Goal: Transaction & Acquisition: Purchase product/service

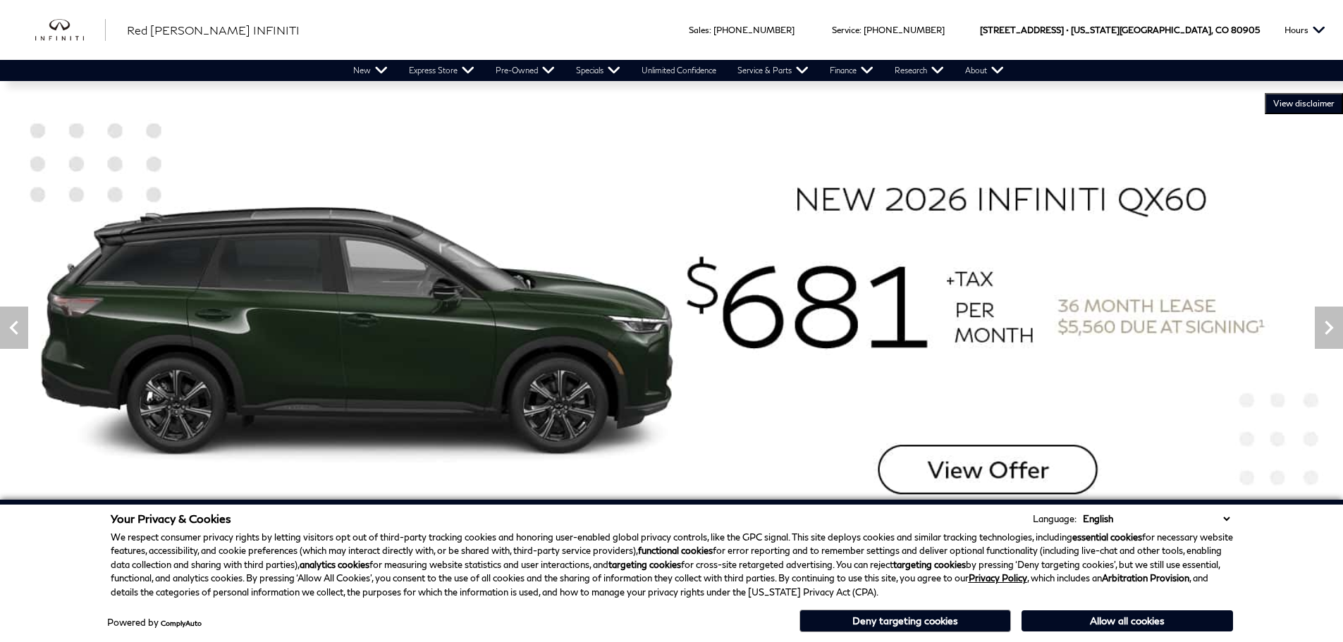
click at [1103, 622] on button "Allow all cookies" at bounding box center [1128, 621] width 212 height 21
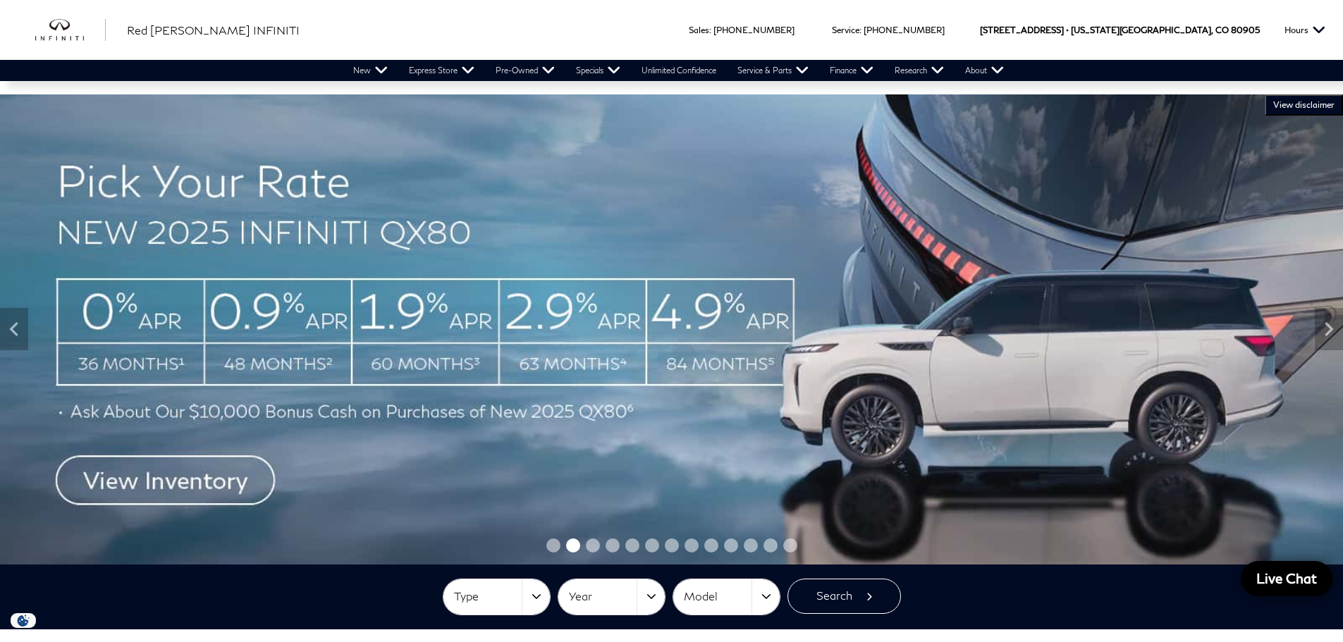
click at [806, 500] on img at bounding box center [671, 329] width 1343 height 470
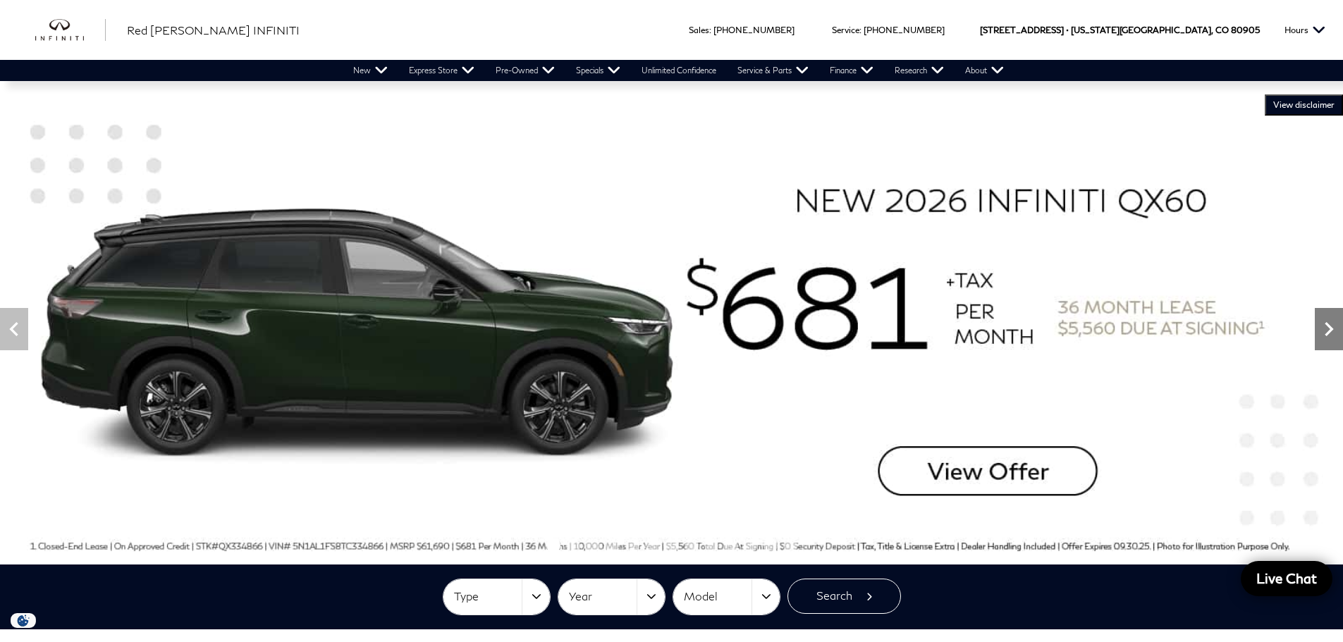
click at [1330, 331] on icon "Next" at bounding box center [1329, 329] width 8 height 14
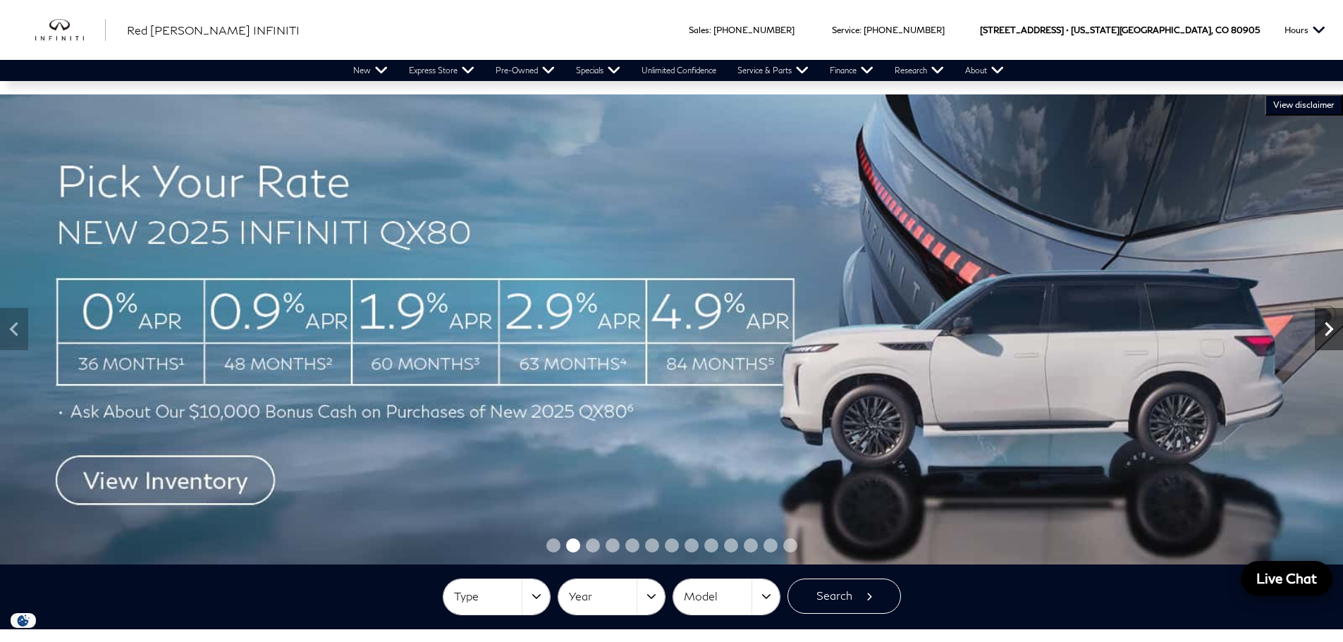
click at [1329, 331] on icon "Next" at bounding box center [1329, 329] width 8 height 14
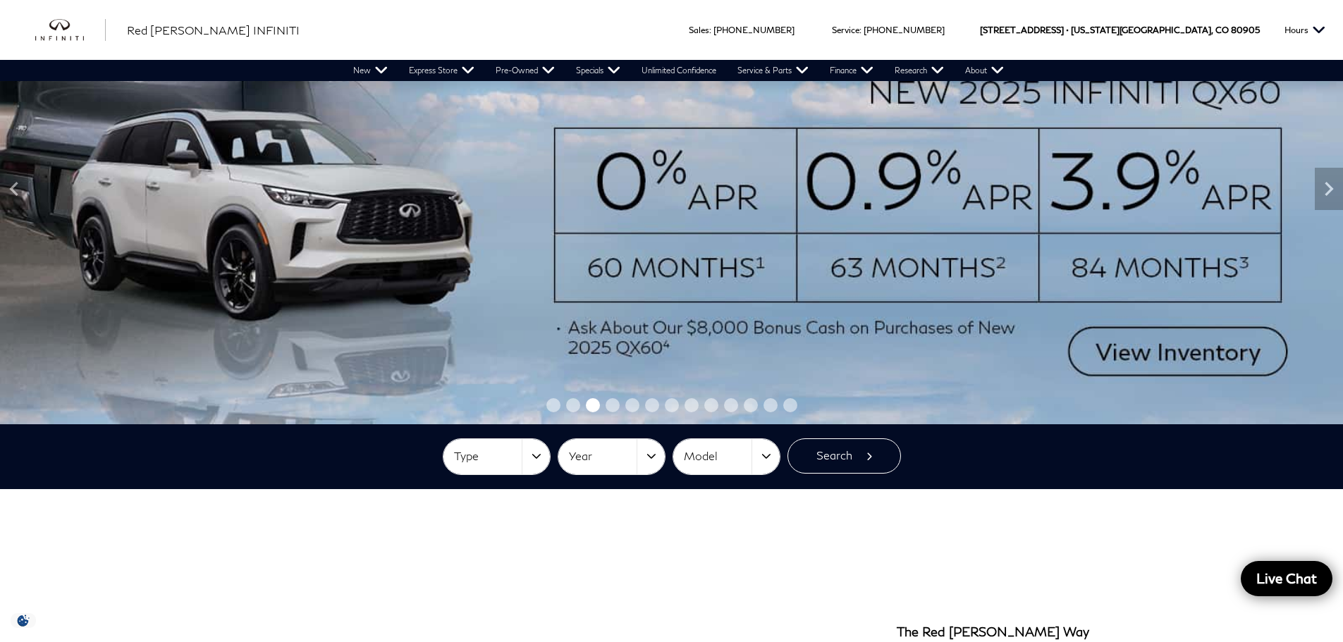
scroll to position [141, 0]
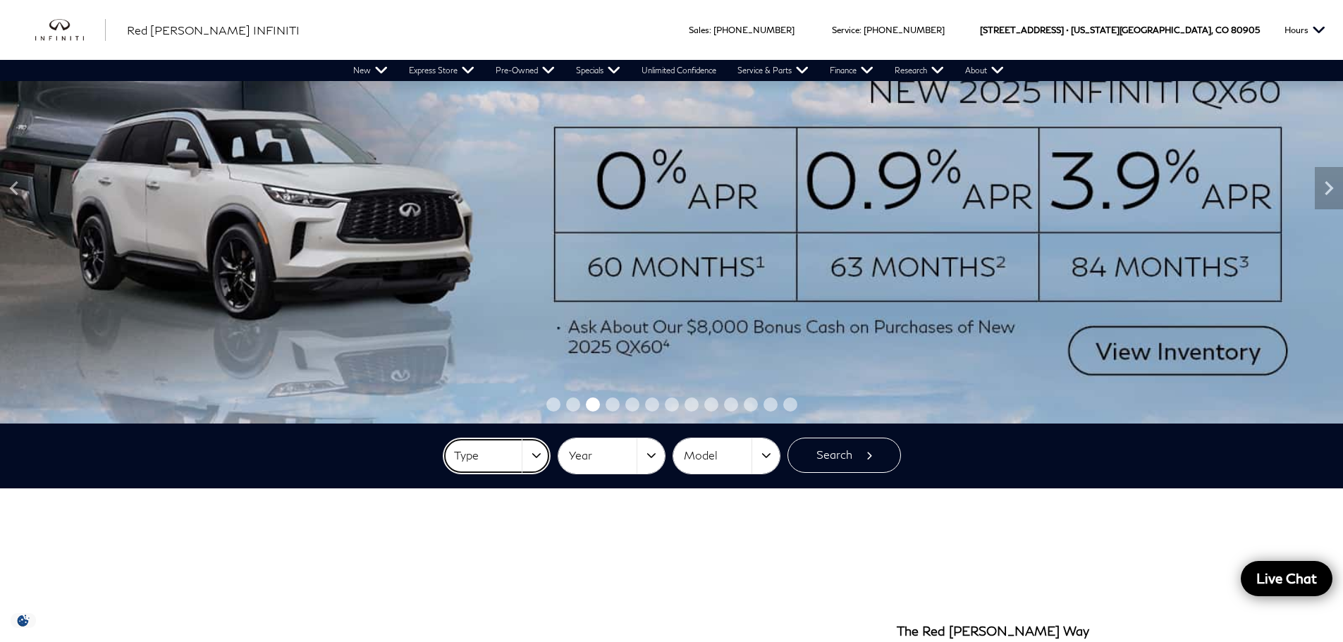
click at [539, 453] on button "Type" at bounding box center [496, 456] width 106 height 35
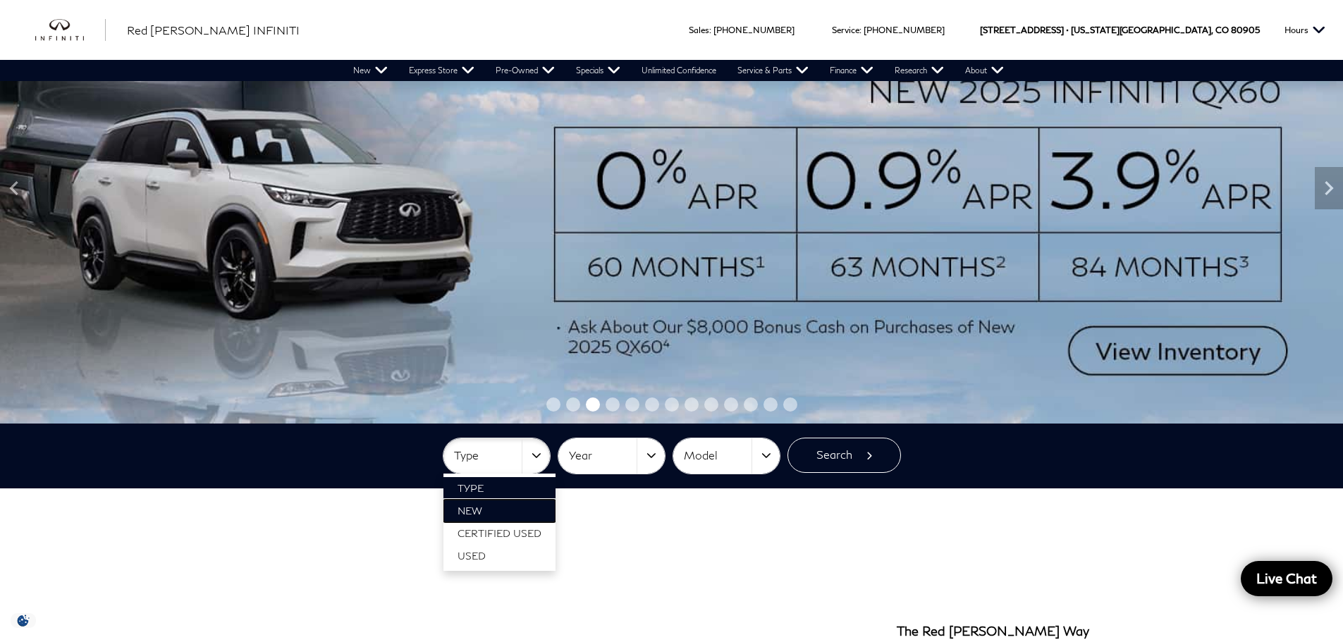
click at [492, 515] on link "New" at bounding box center [499, 511] width 112 height 23
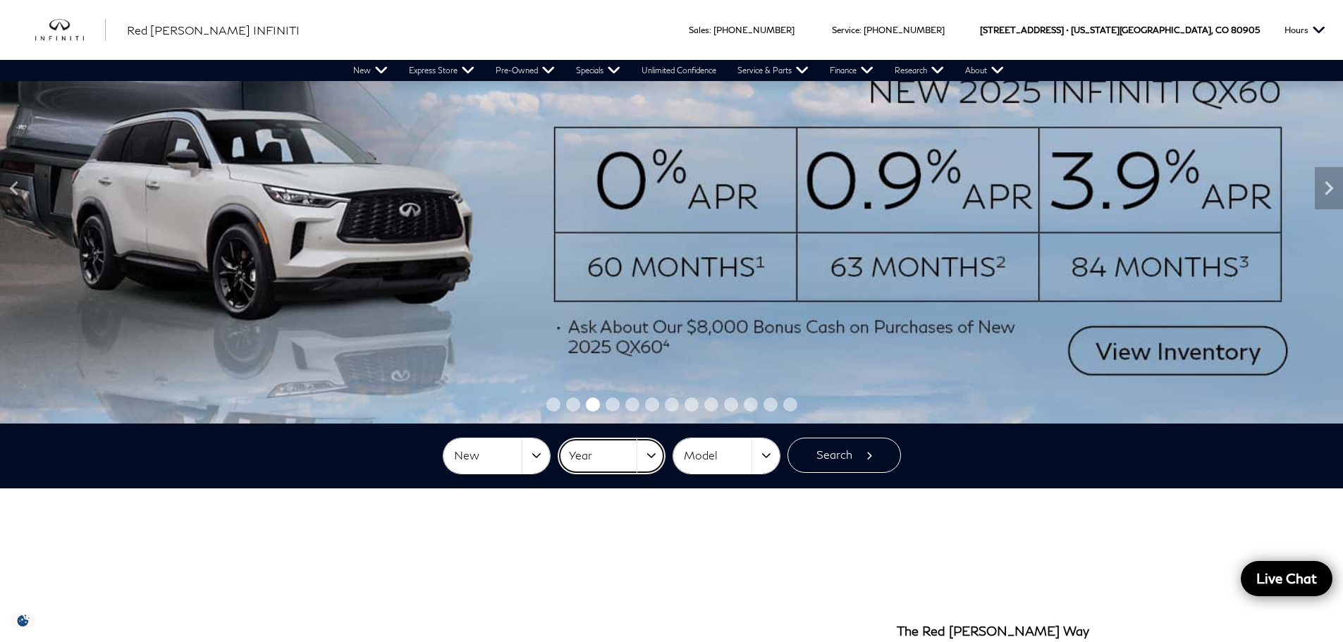
click at [656, 454] on button "Year" at bounding box center [611, 456] width 106 height 35
click at [591, 534] on span "2025" at bounding box center [585, 533] width 26 height 12
click at [766, 452] on button "Model" at bounding box center [726, 456] width 106 height 35
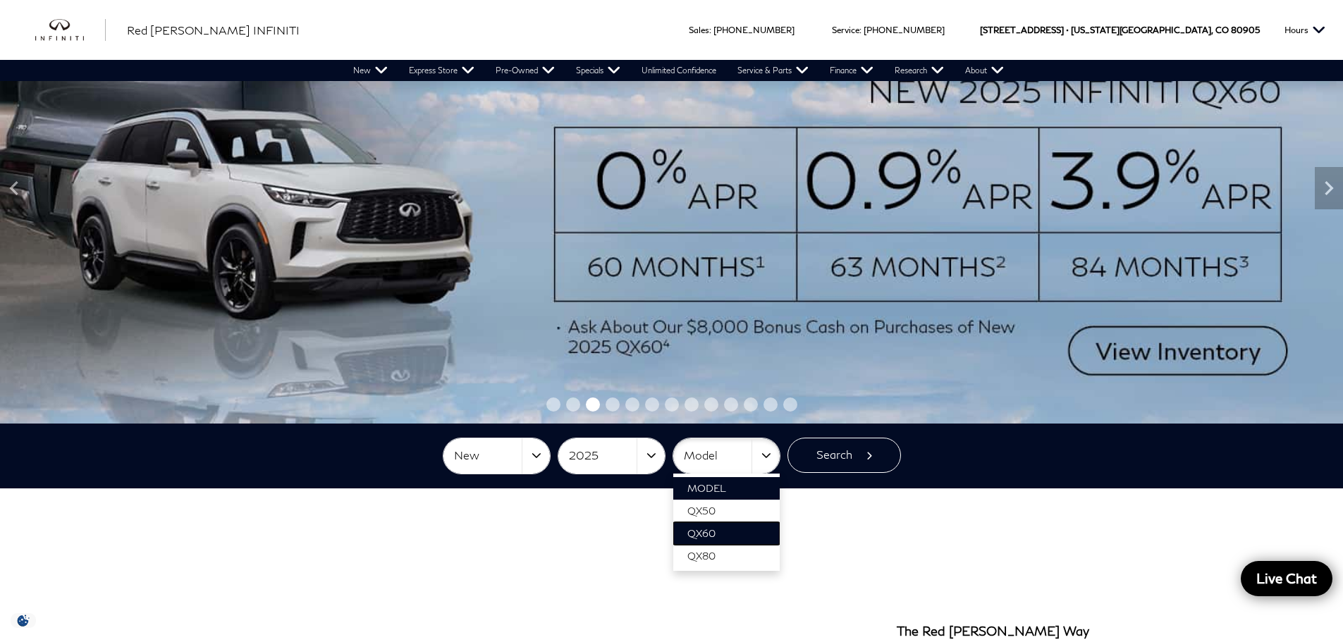
click at [723, 536] on link "QX60" at bounding box center [726, 533] width 106 height 23
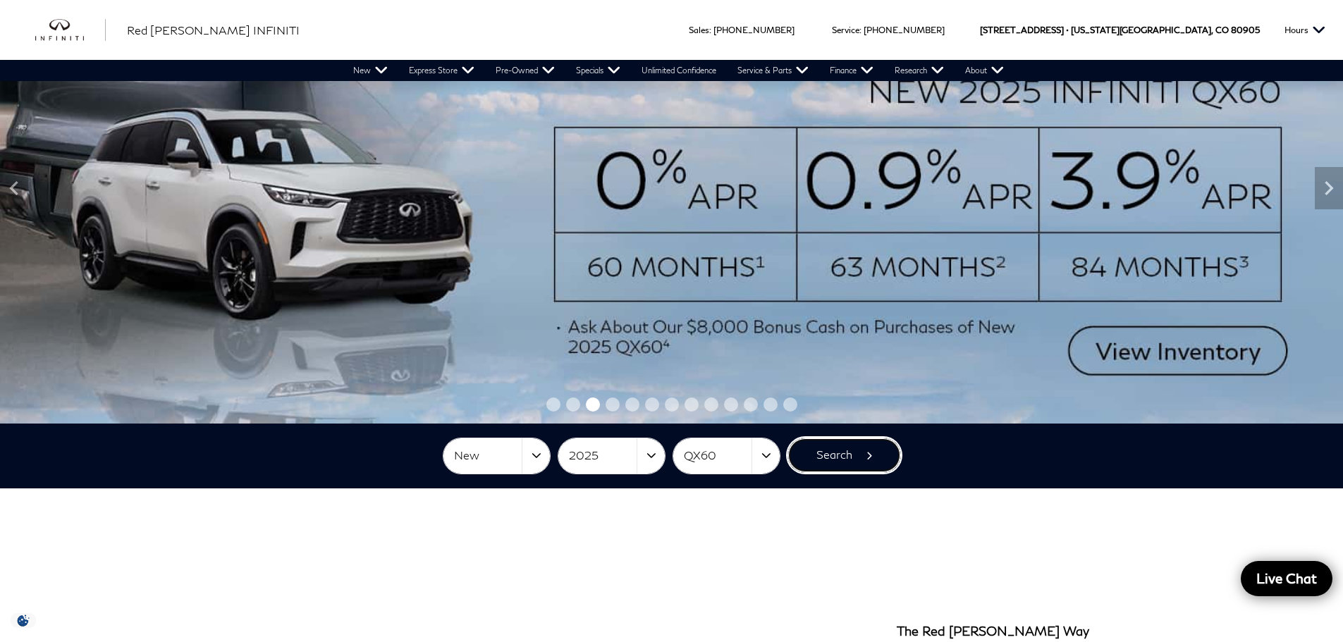
click at [843, 449] on button "Search" at bounding box center [844, 455] width 114 height 35
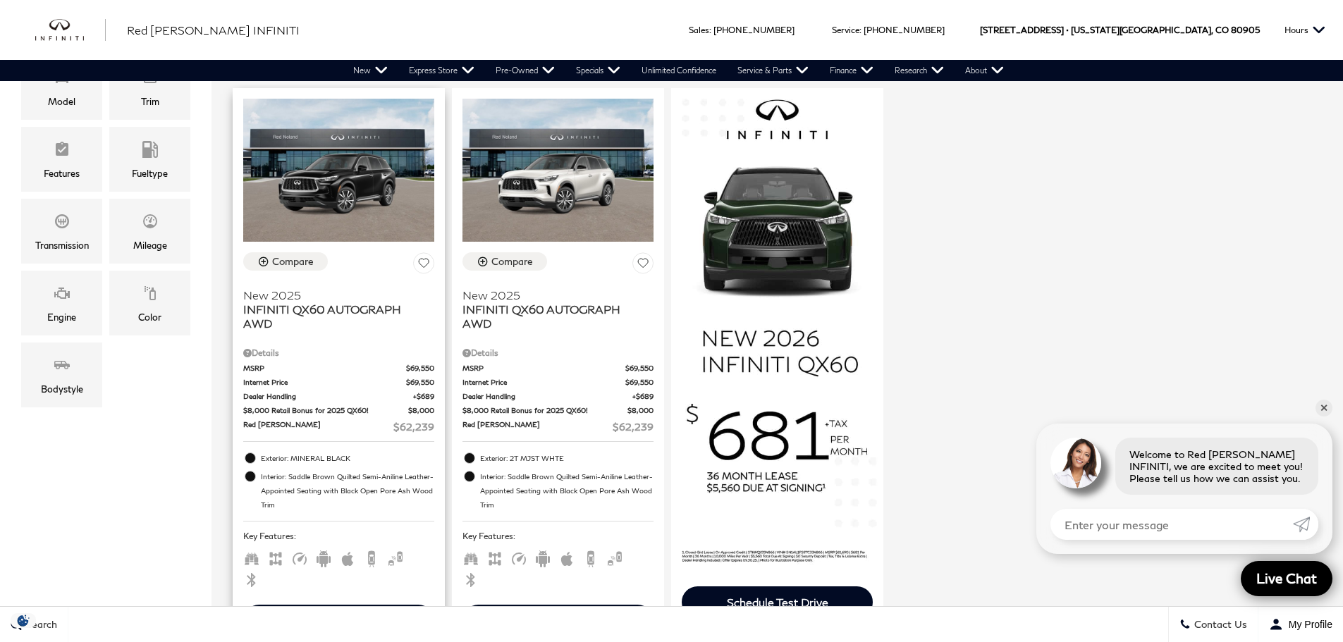
scroll to position [282, 0]
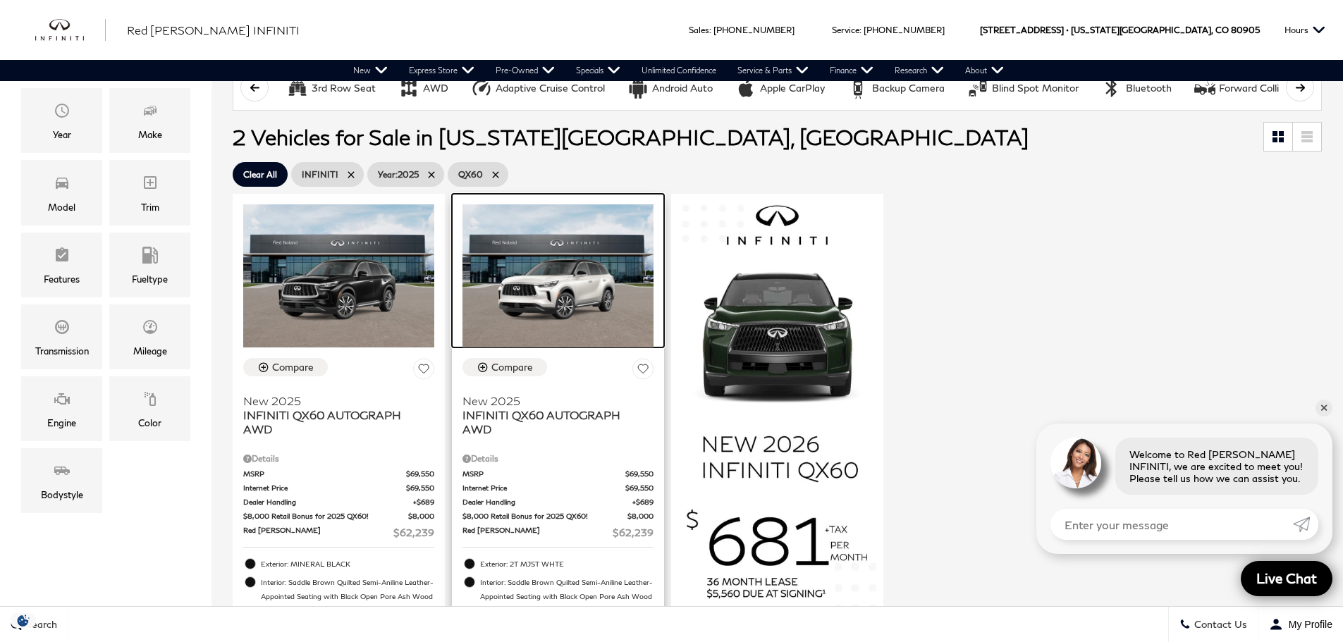
click at [554, 311] on img at bounding box center [557, 275] width 191 height 143
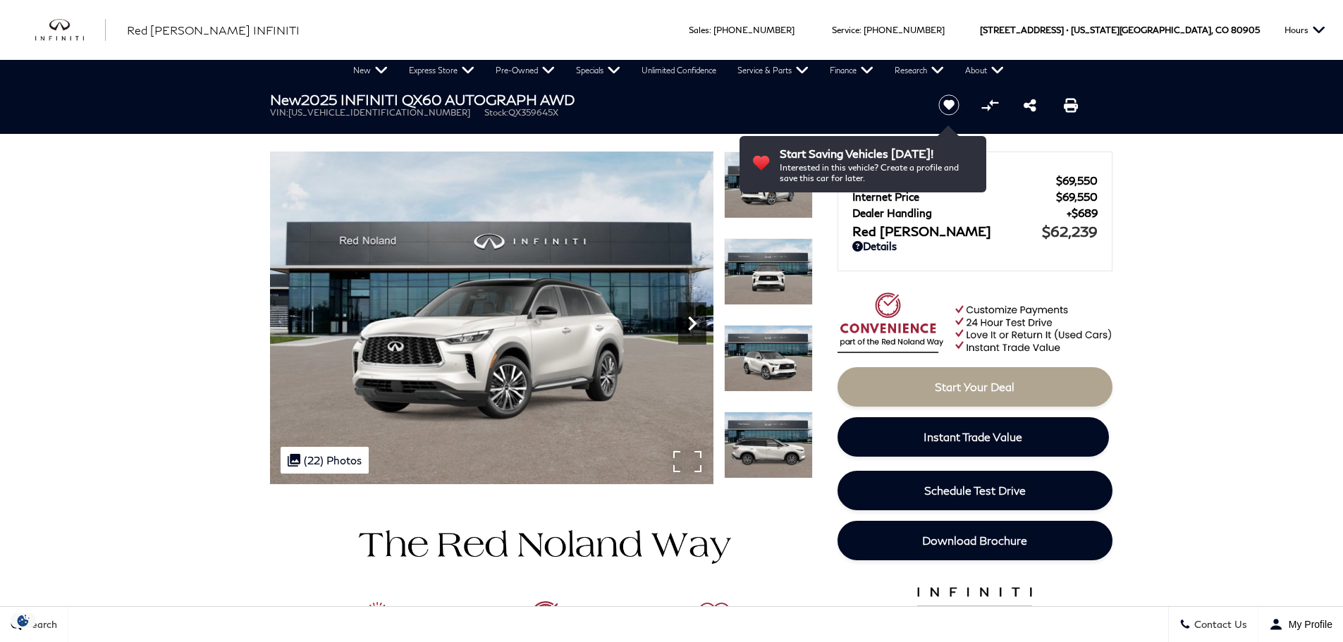
click at [687, 324] on icon "Next" at bounding box center [692, 323] width 28 height 28
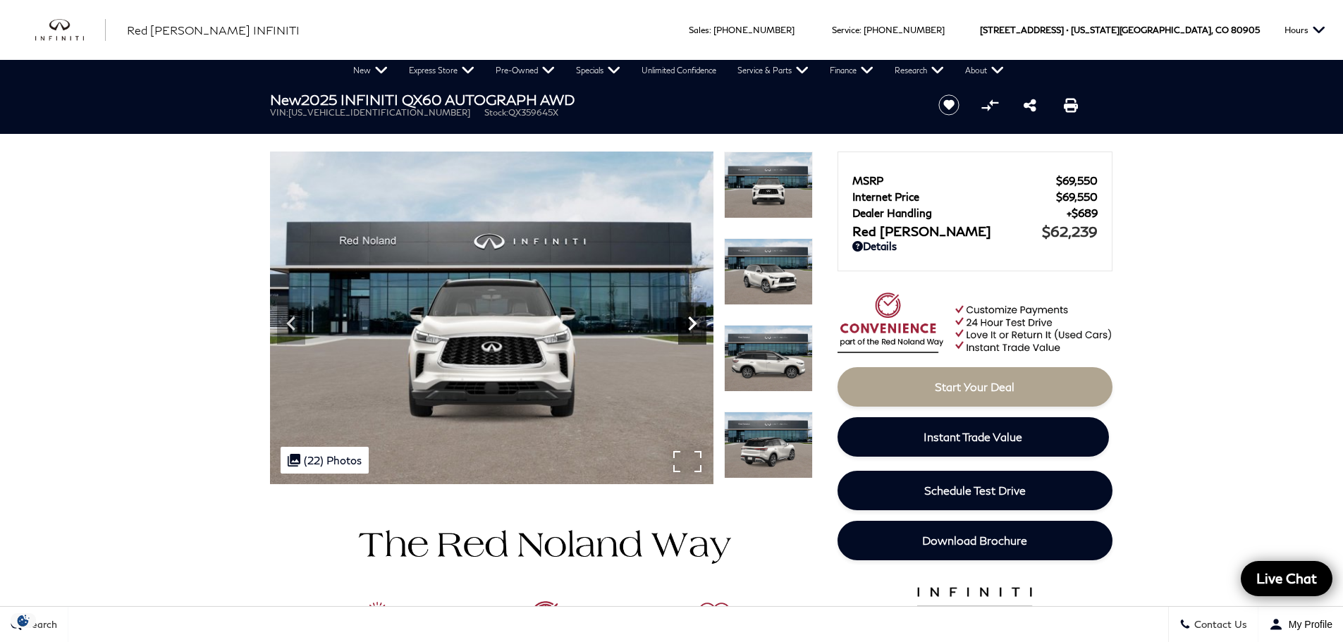
click at [687, 324] on icon "Next" at bounding box center [692, 323] width 28 height 28
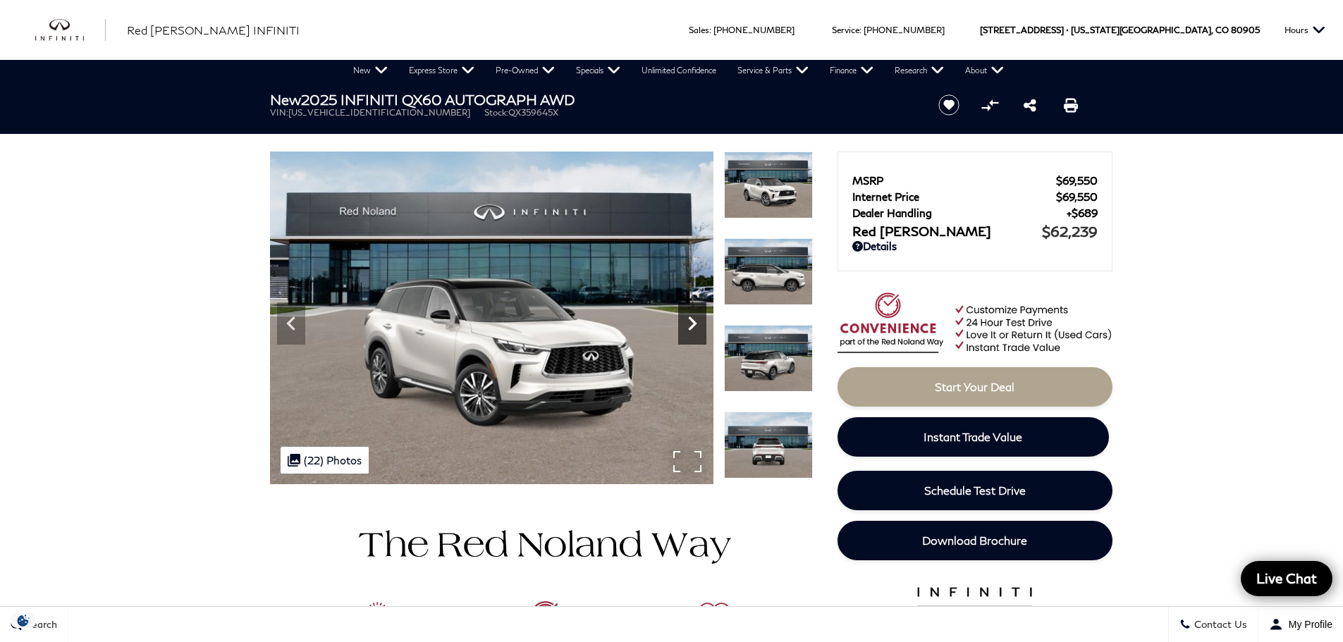
click at [688, 324] on icon "Next" at bounding box center [692, 323] width 28 height 28
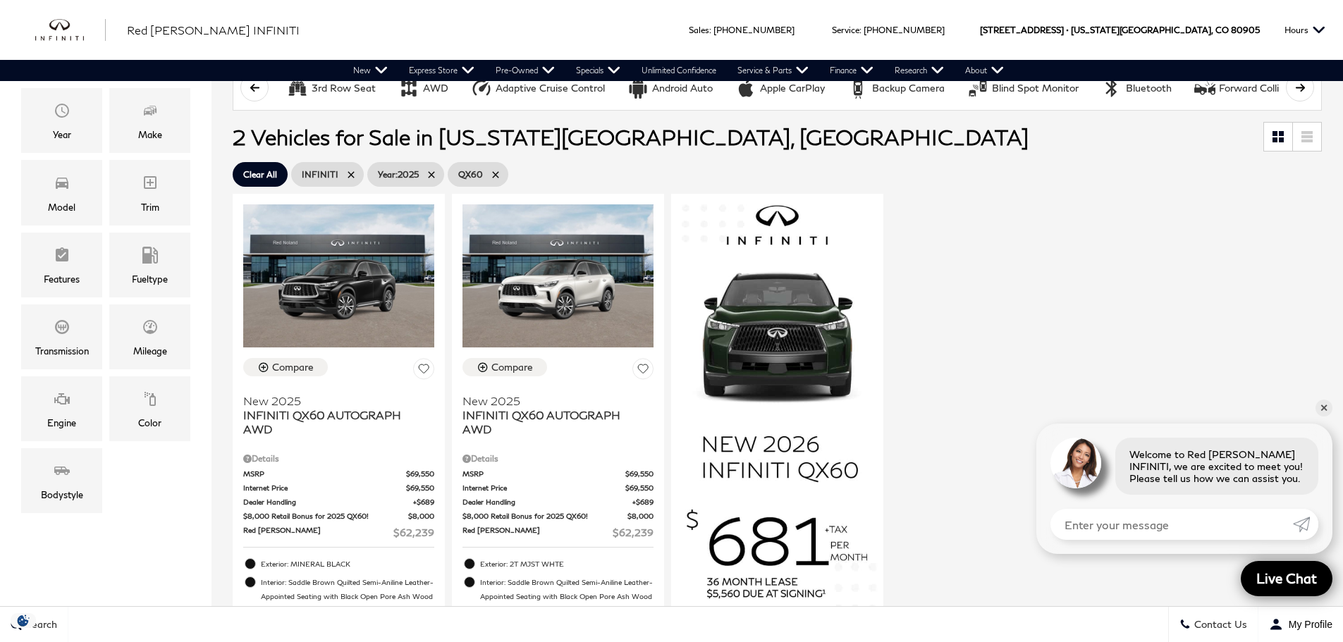
scroll to position [353, 0]
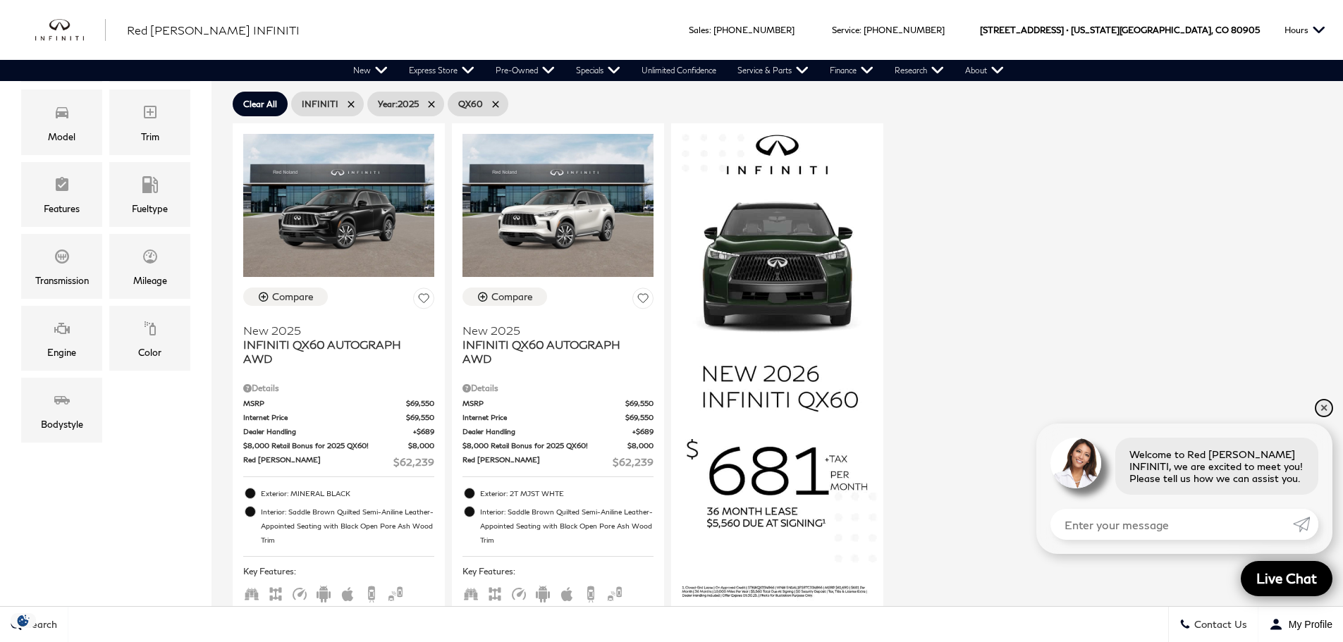
click at [1324, 406] on link "✕" at bounding box center [1324, 408] width 17 height 17
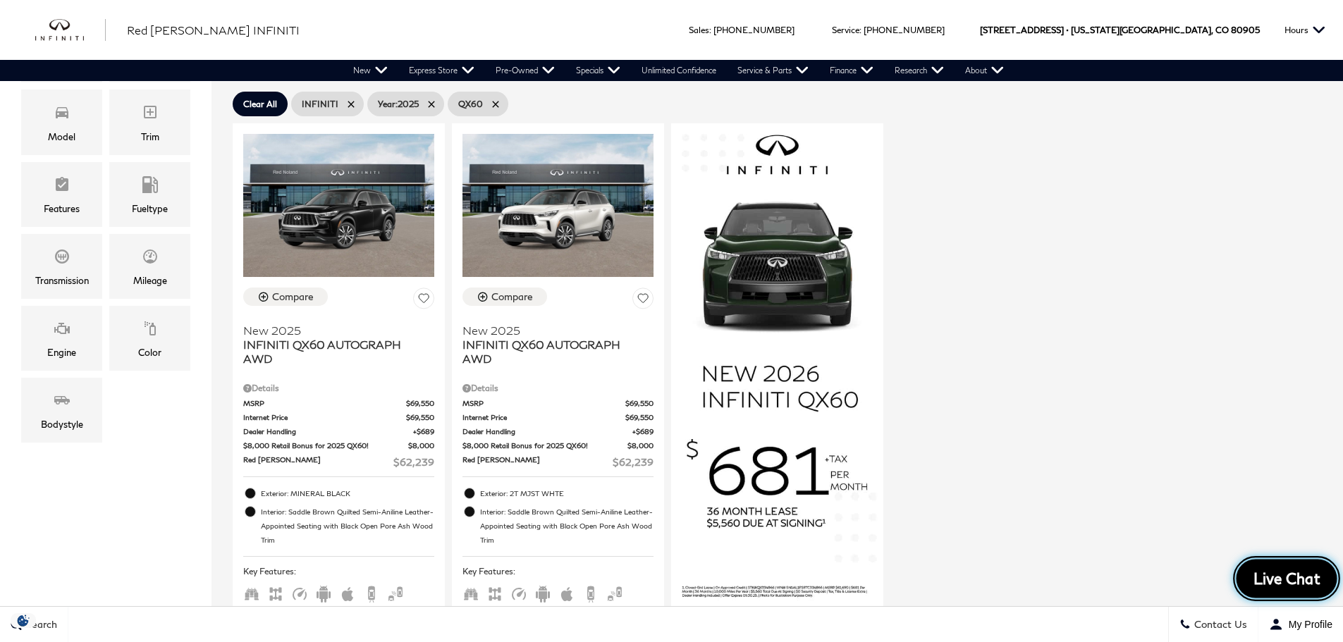
click at [1288, 573] on span "Live Chat" at bounding box center [1287, 579] width 82 height 20
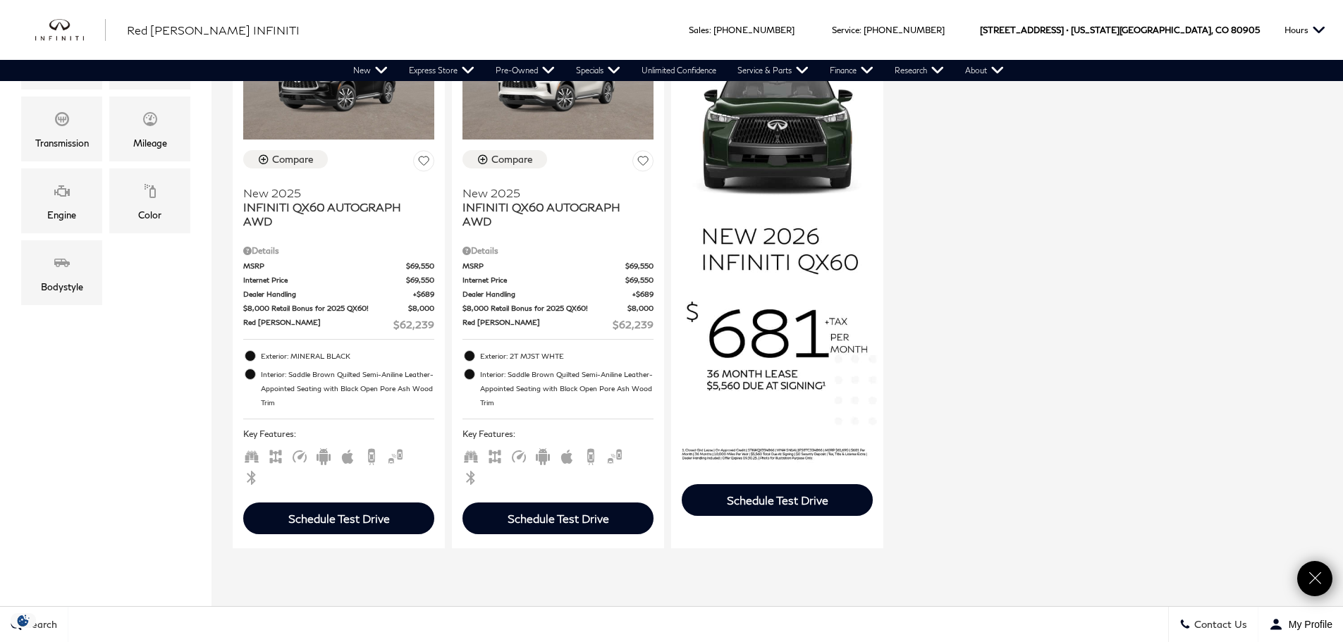
scroll to position [423, 0]
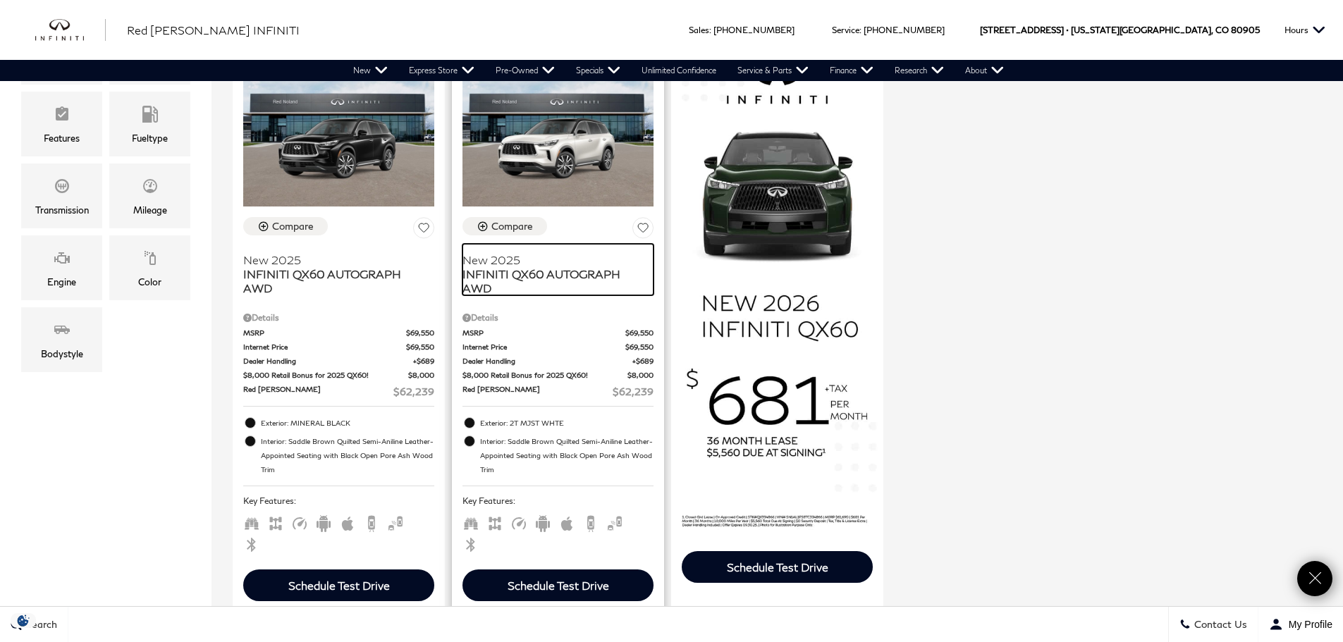
click at [523, 276] on span "INFINITI QX60 AUTOGRAPH AWD" at bounding box center [552, 281] width 180 height 28
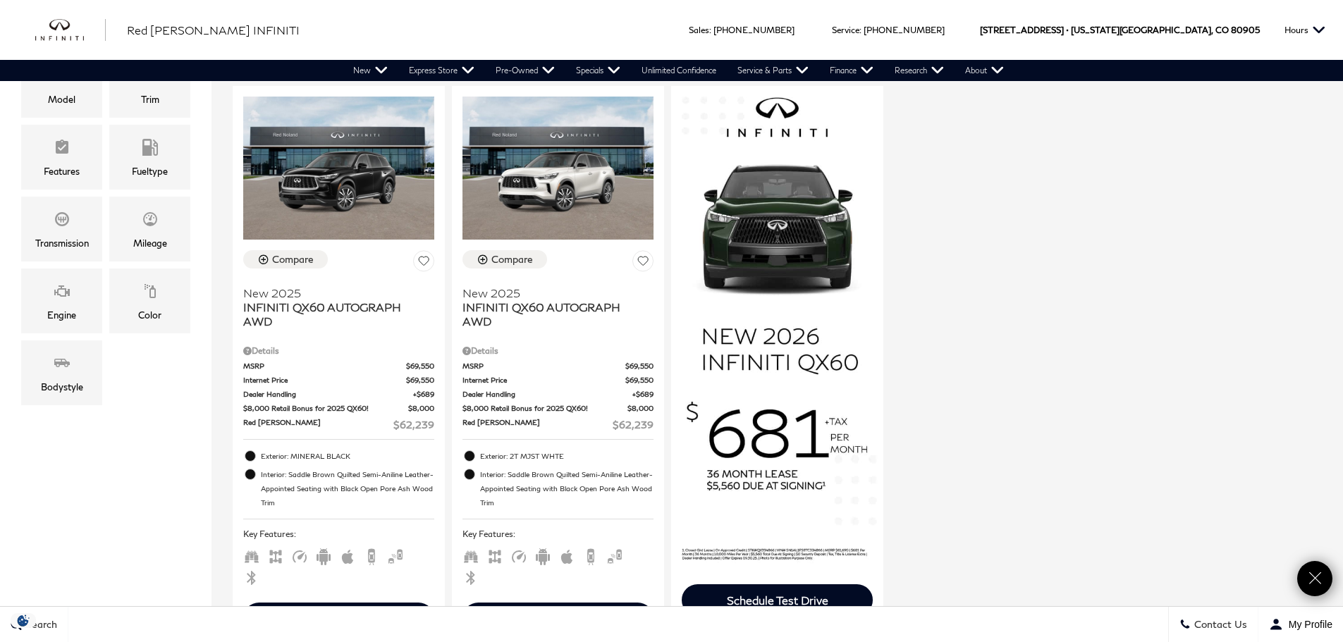
scroll to position [353, 0]
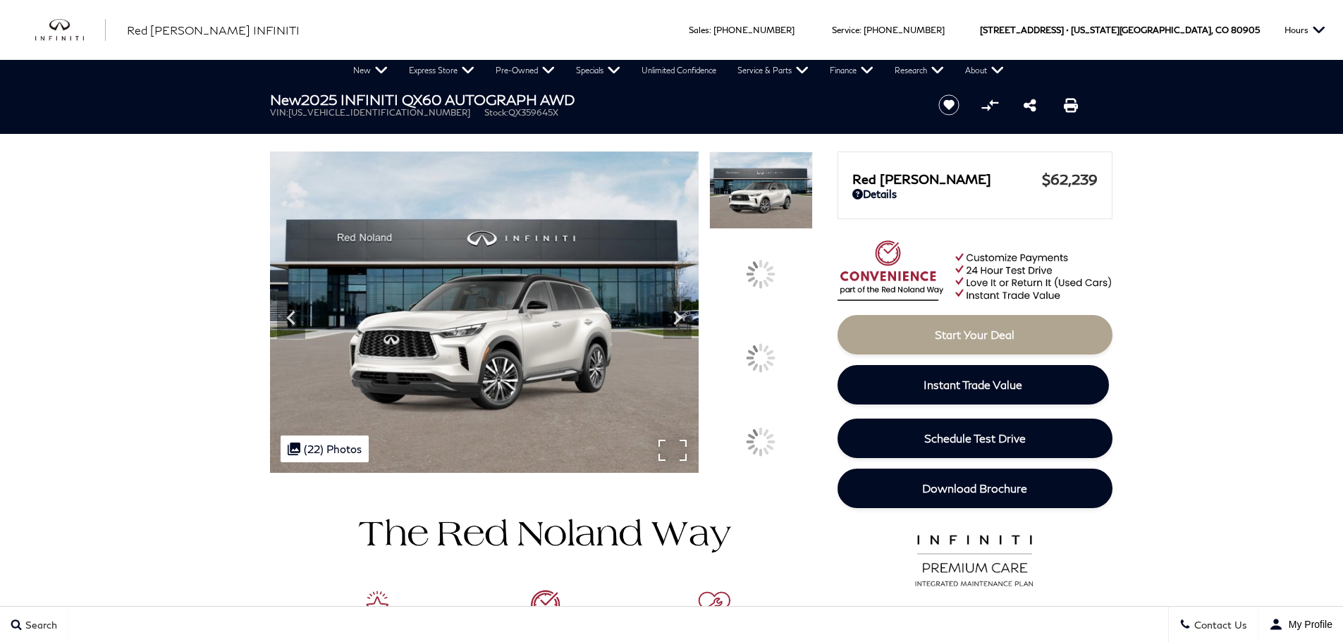
click at [328, 436] on div ".cls-1, .cls-3 { fill: #c50033; } .cls-1 { clip-rule: evenodd; } .cls-2 { clip-…" at bounding box center [325, 449] width 88 height 27
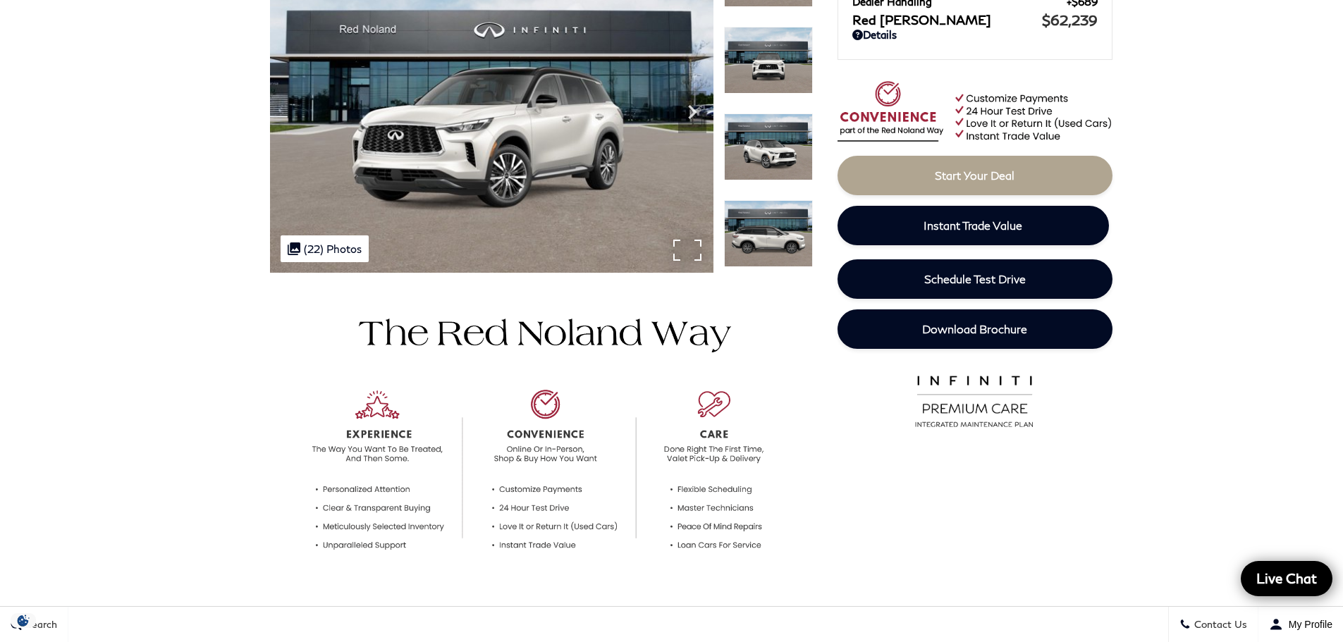
click at [320, 245] on div ".cls-1, .cls-3 { fill: #c50033; } .cls-1 { clip-rule: evenodd; } .cls-2 { clip-…" at bounding box center [325, 248] width 88 height 27
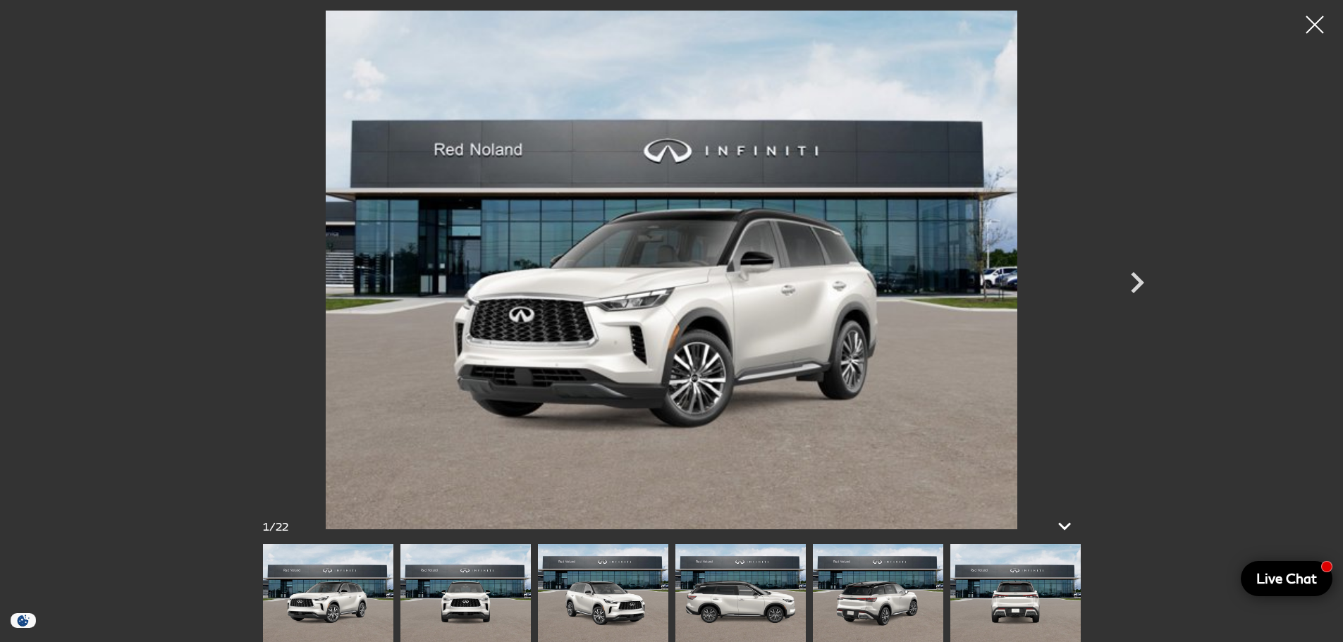
scroll to position [2070, 0]
click at [1136, 272] on icon "Next" at bounding box center [1137, 283] width 42 height 42
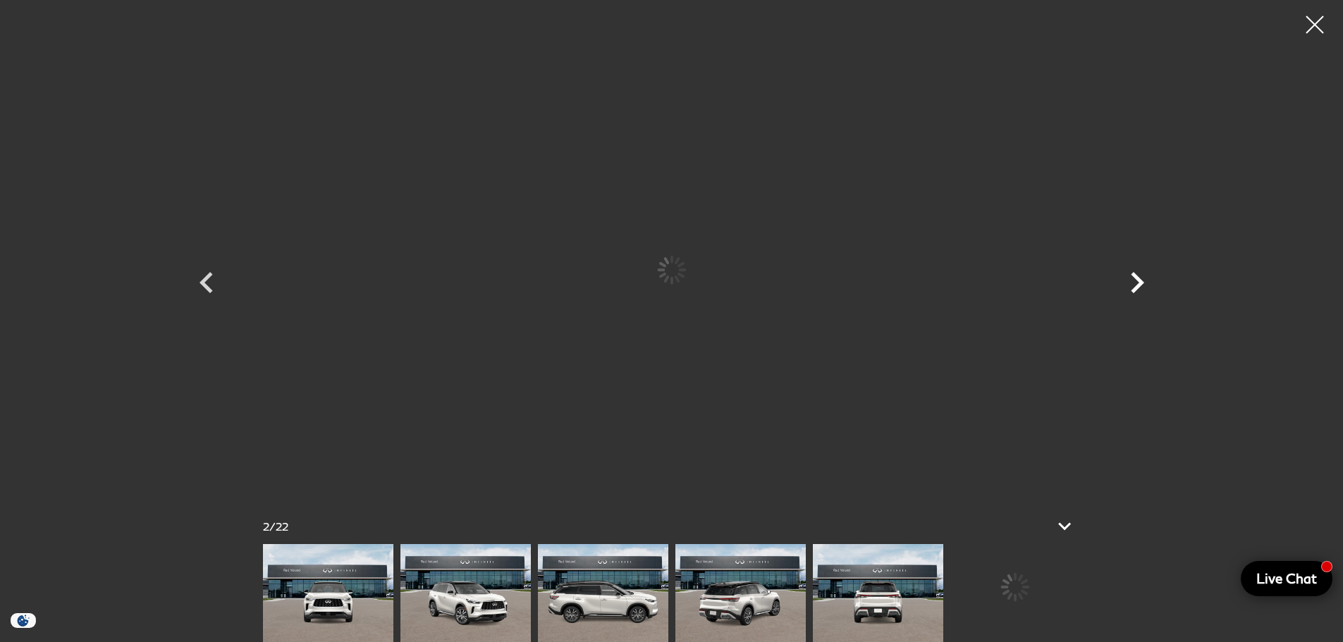
scroll to position [0, 0]
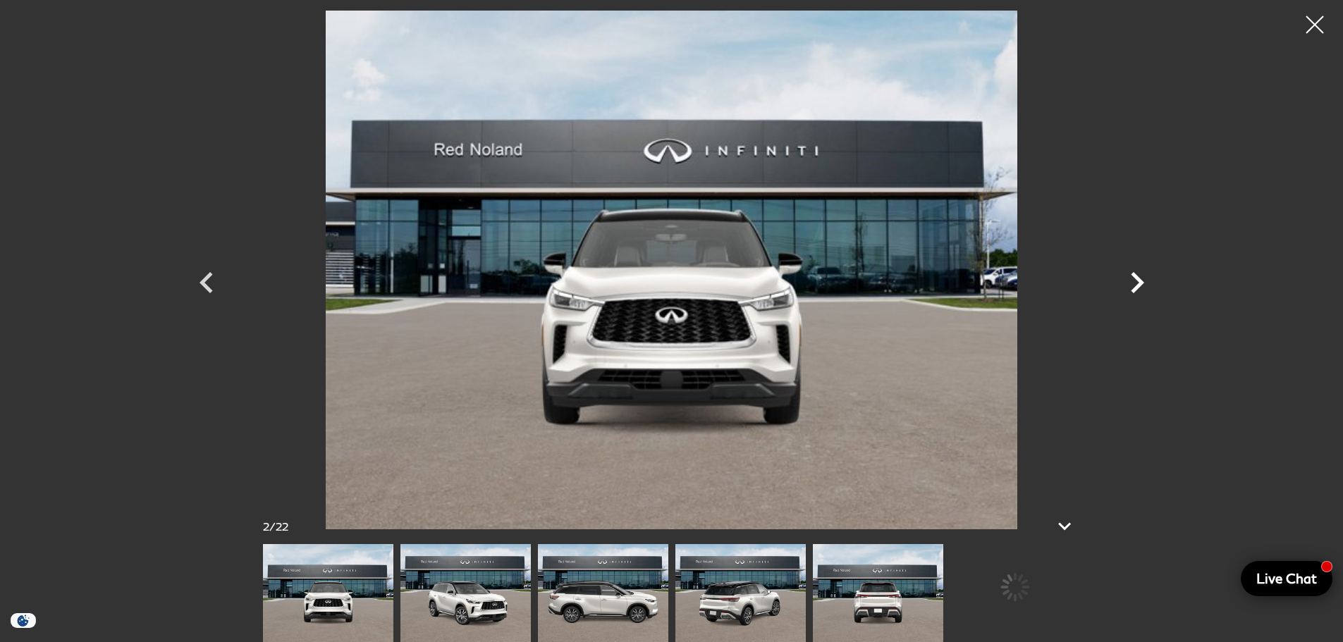
click at [1136, 276] on icon "Next" at bounding box center [1137, 282] width 13 height 21
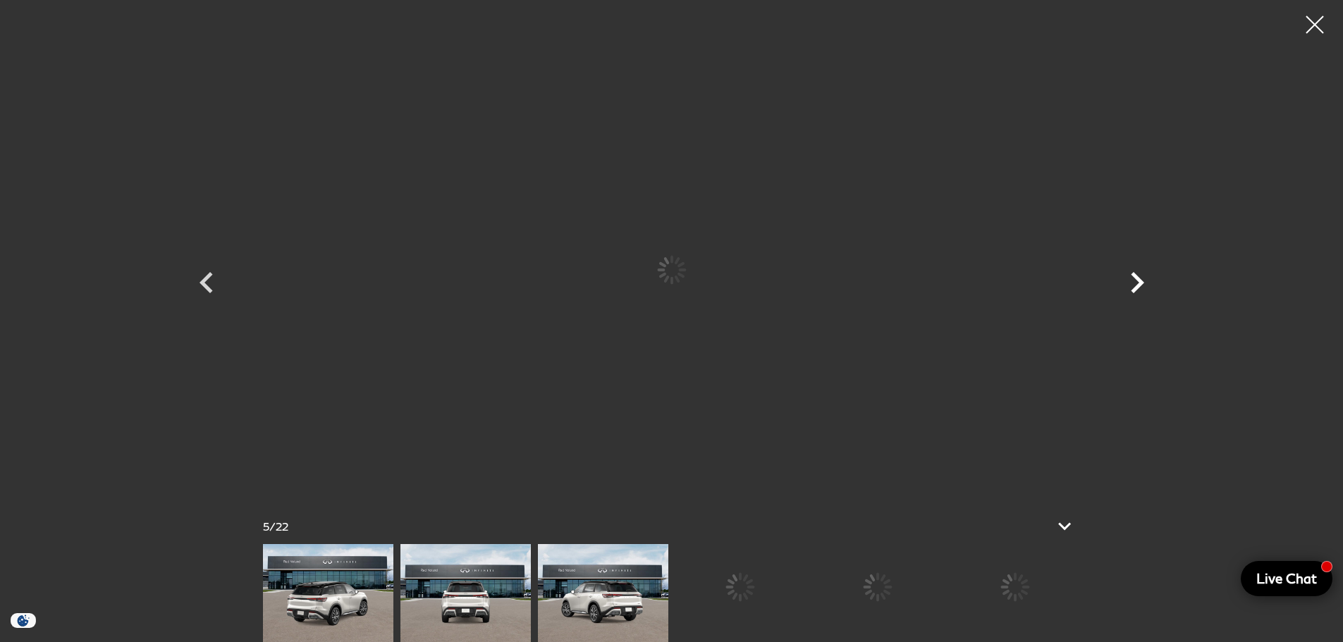
click at [1136, 276] on icon "Next" at bounding box center [1137, 282] width 13 height 21
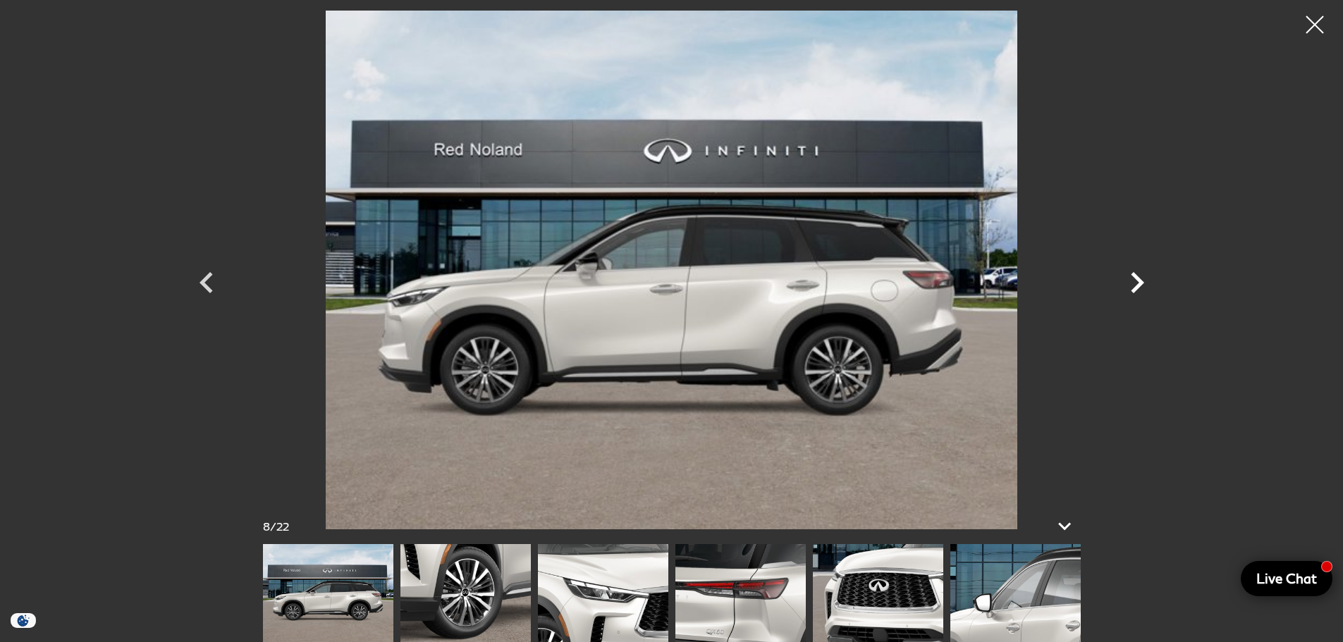
click at [1136, 276] on icon "Next" at bounding box center [1137, 282] width 13 height 21
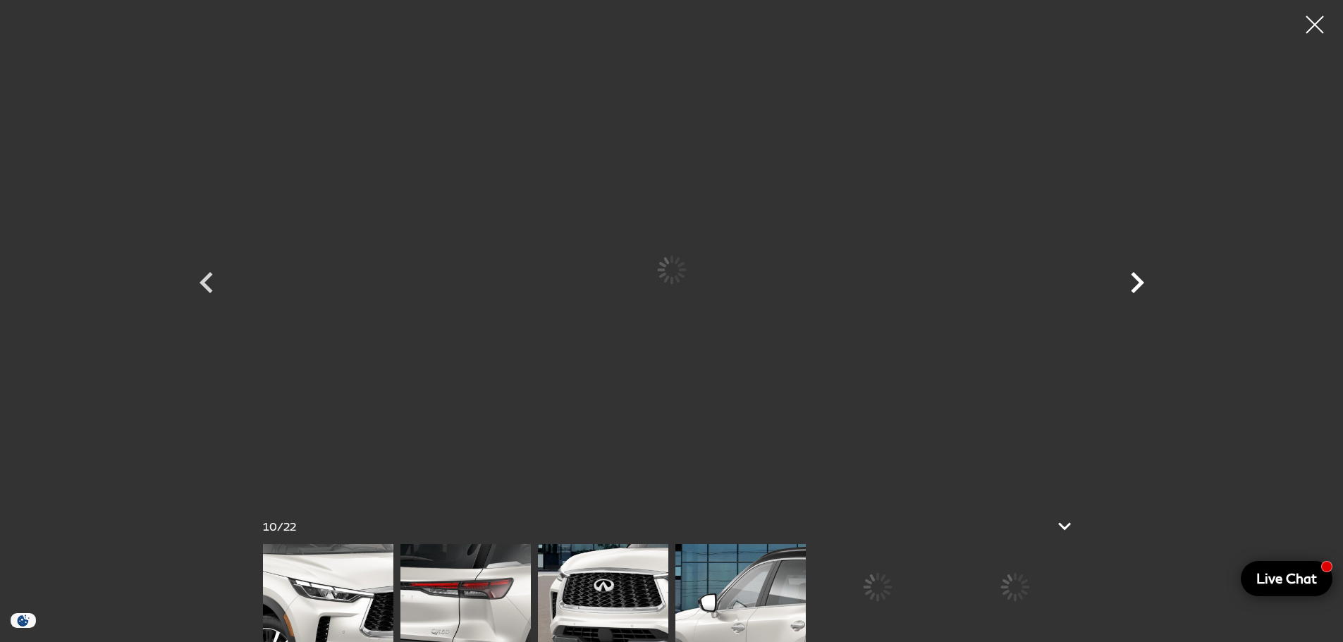
click at [1136, 276] on icon "Next" at bounding box center [1137, 282] width 13 height 21
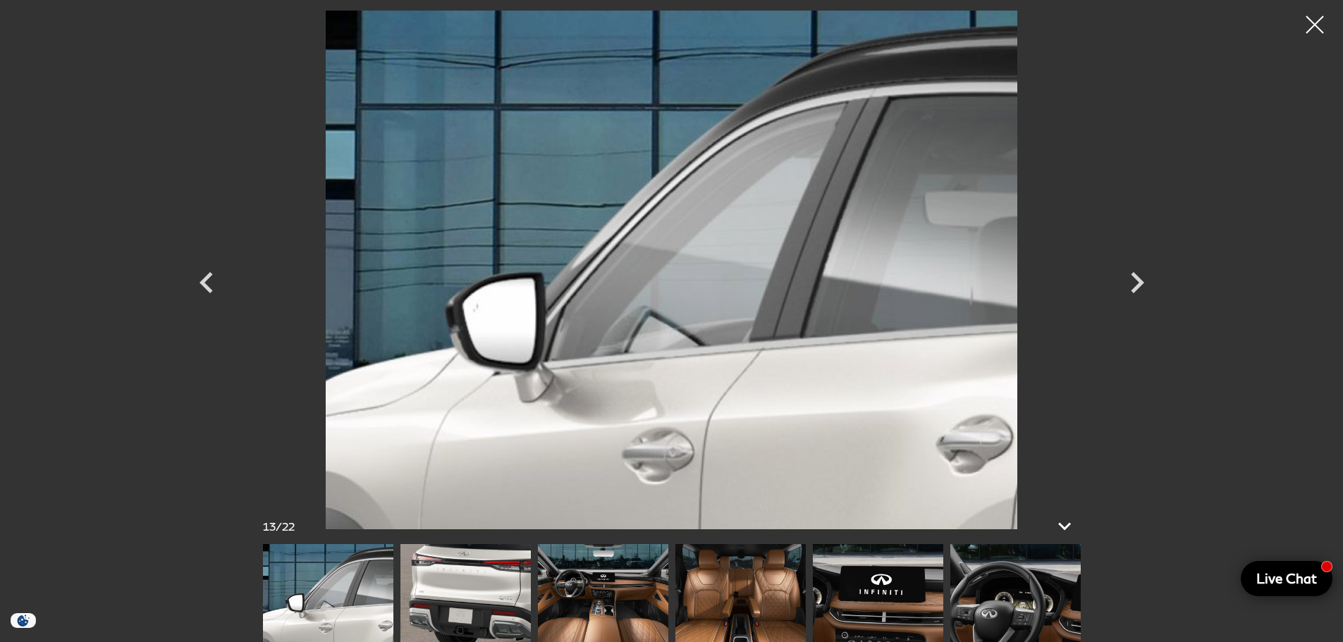
click at [596, 591] on img at bounding box center [603, 593] width 130 height 98
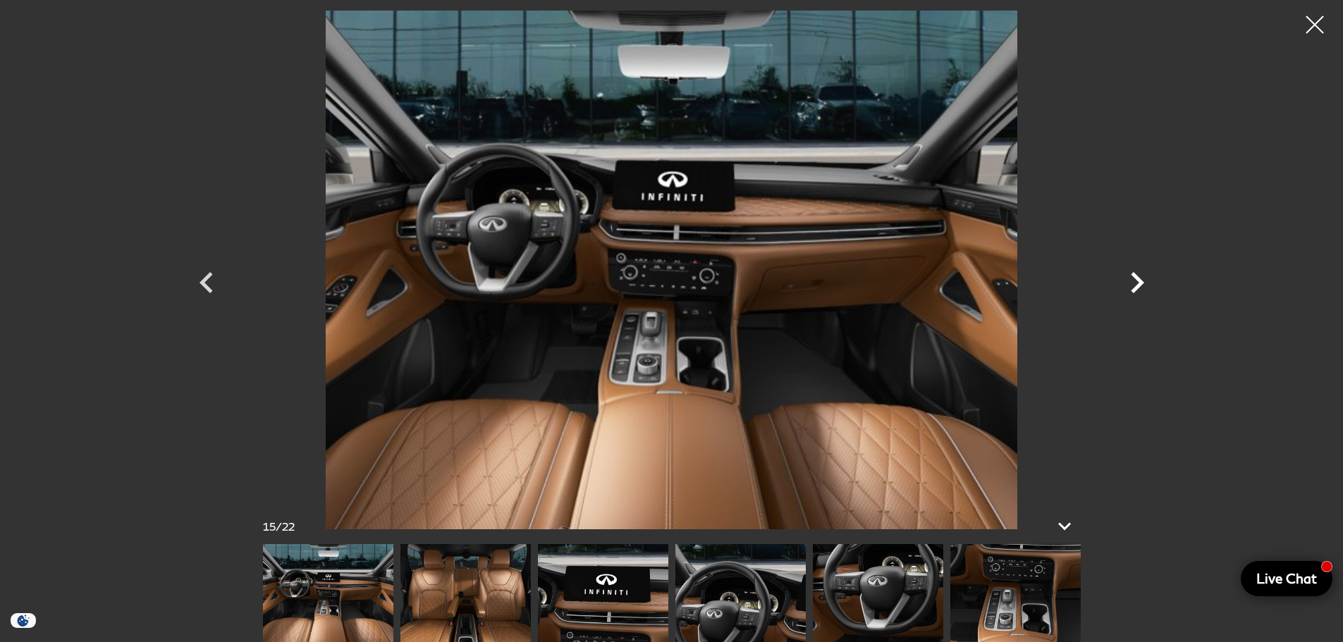
click at [1136, 281] on icon "Next" at bounding box center [1137, 283] width 42 height 42
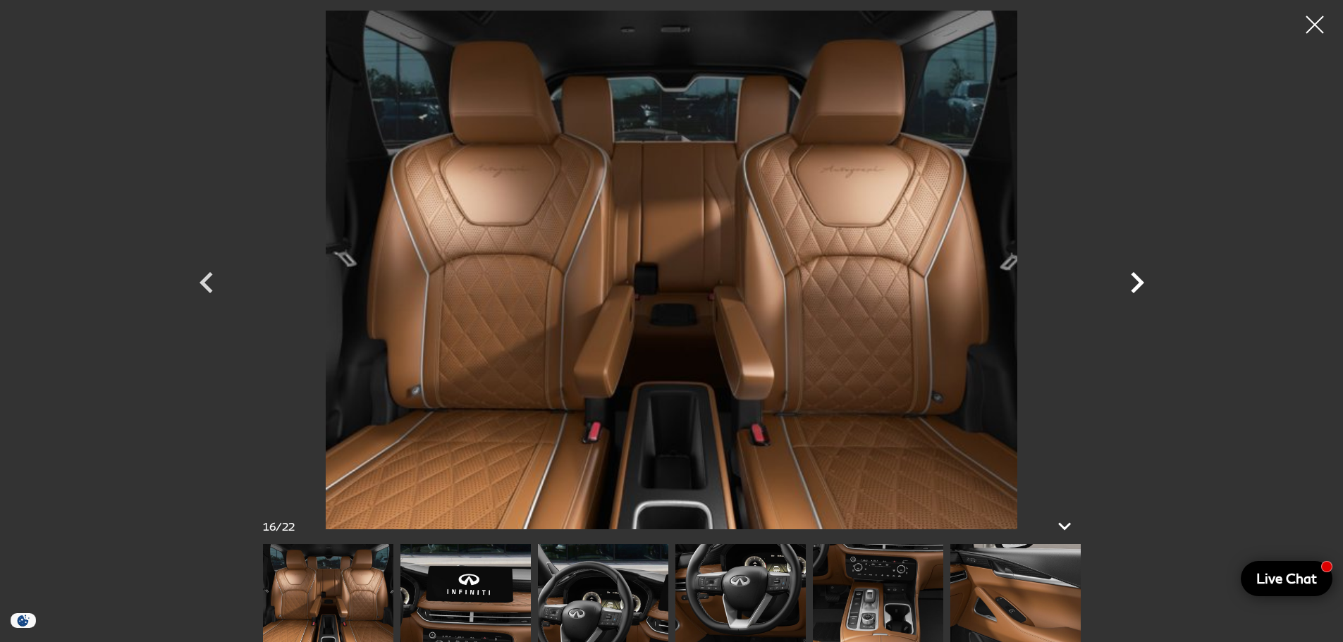
click at [1136, 281] on icon "Next" at bounding box center [1137, 283] width 42 height 42
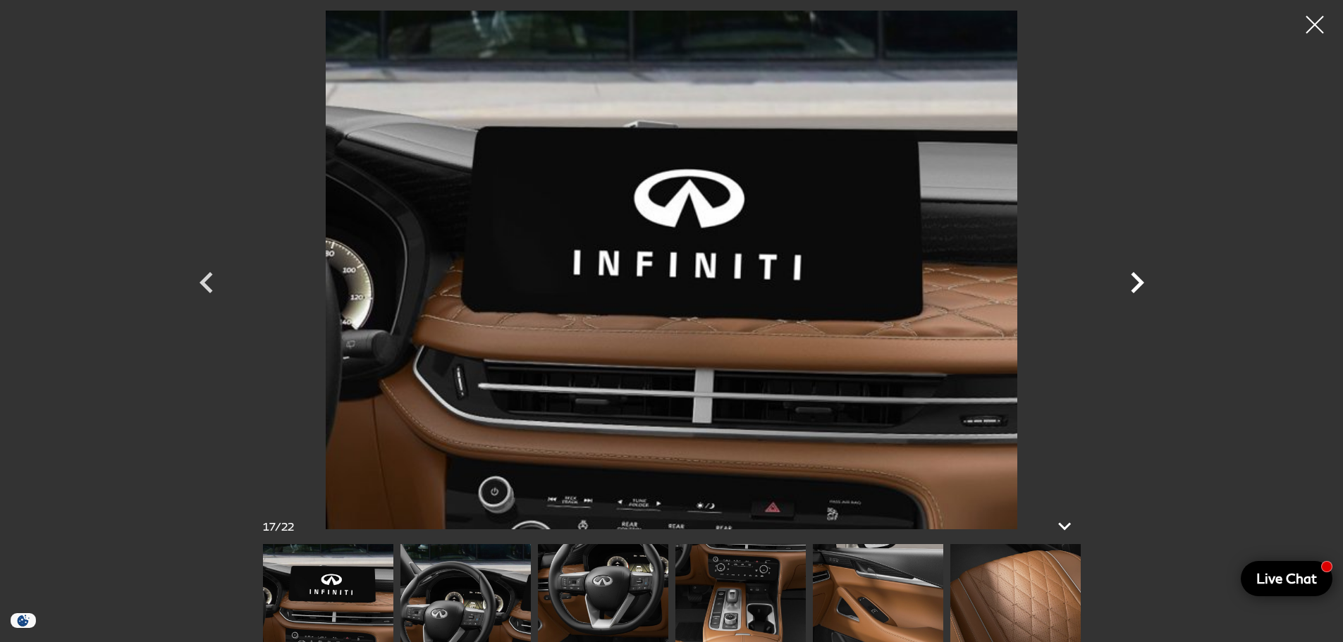
click at [1136, 281] on icon "Next" at bounding box center [1137, 283] width 42 height 42
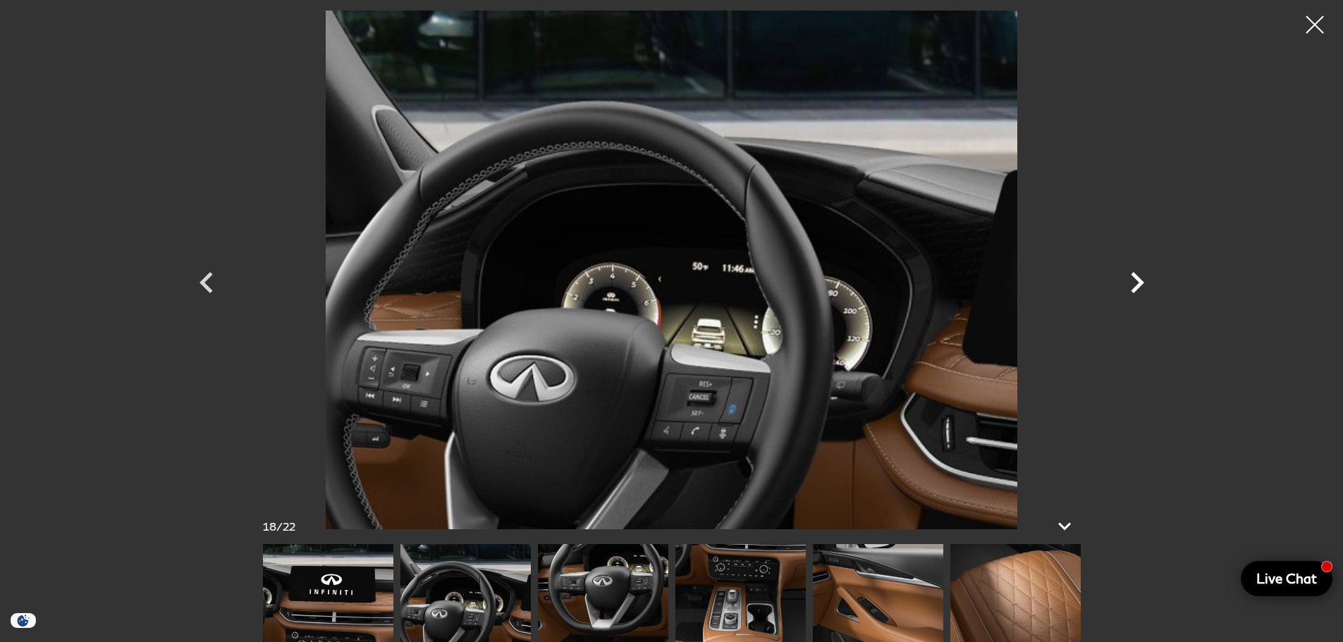
click at [1136, 281] on icon "Next" at bounding box center [1137, 283] width 42 height 42
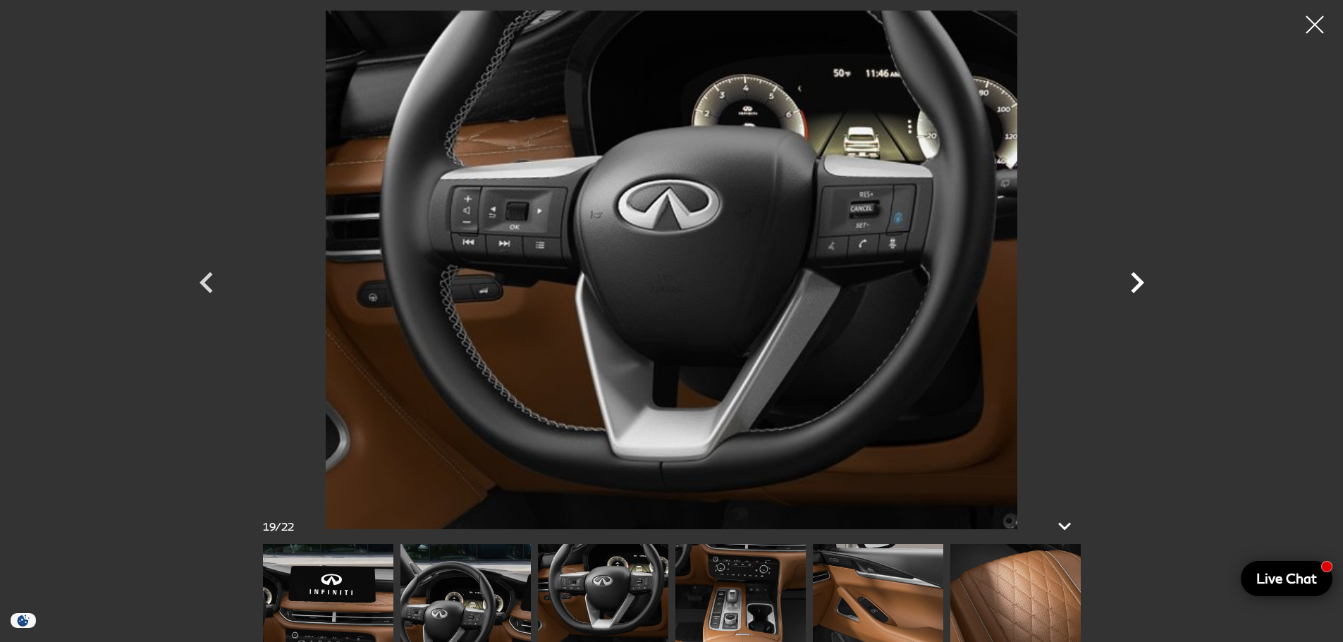
click at [1136, 281] on icon "Next" at bounding box center [1137, 283] width 42 height 42
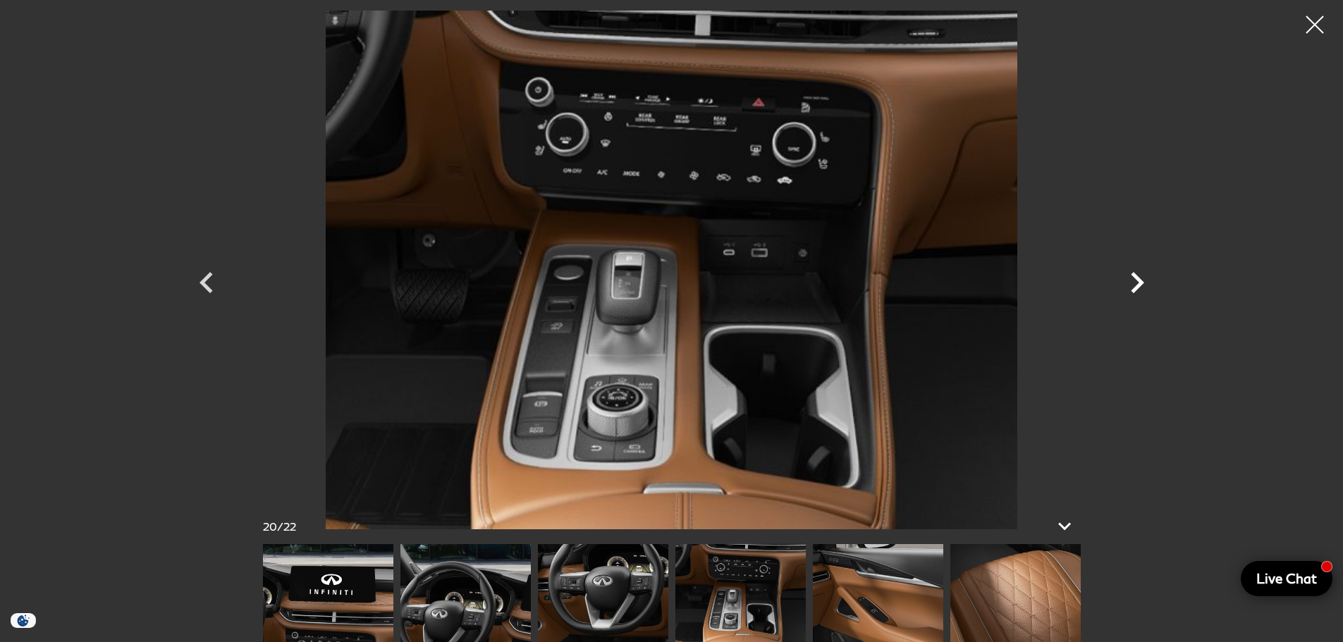
click at [1136, 281] on icon "Next" at bounding box center [1137, 283] width 42 height 42
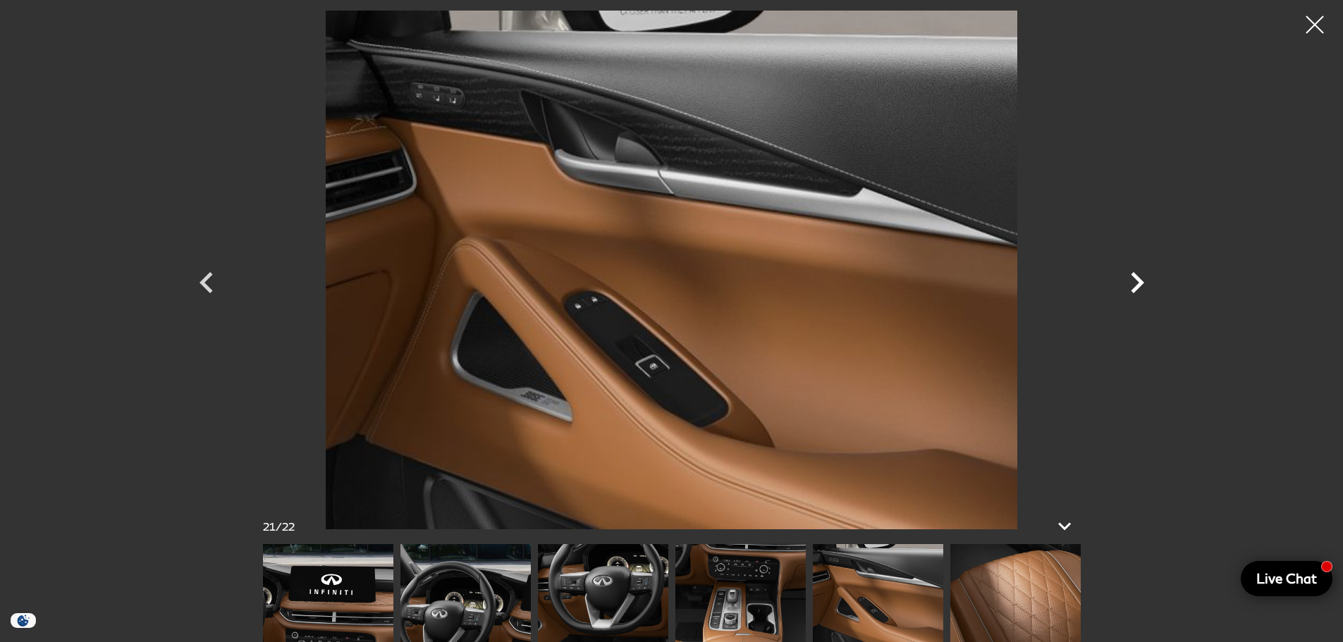
click at [1136, 281] on icon "Next" at bounding box center [1137, 283] width 42 height 42
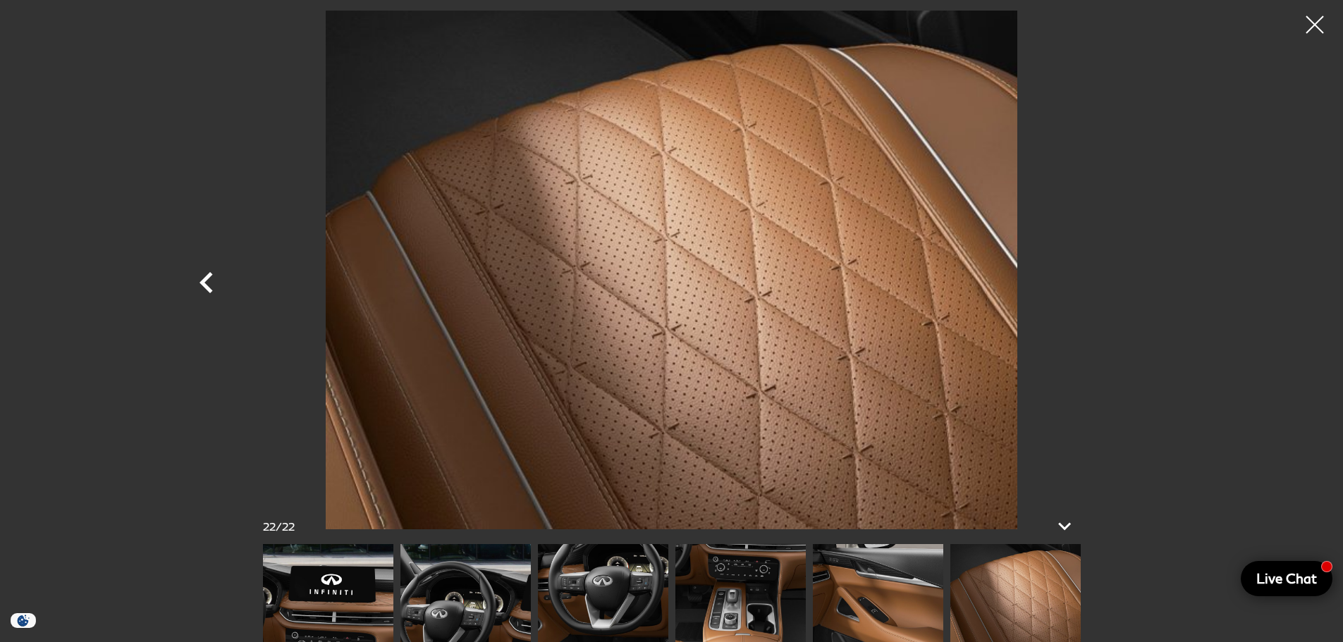
click at [206, 278] on icon "Previous" at bounding box center [206, 282] width 13 height 21
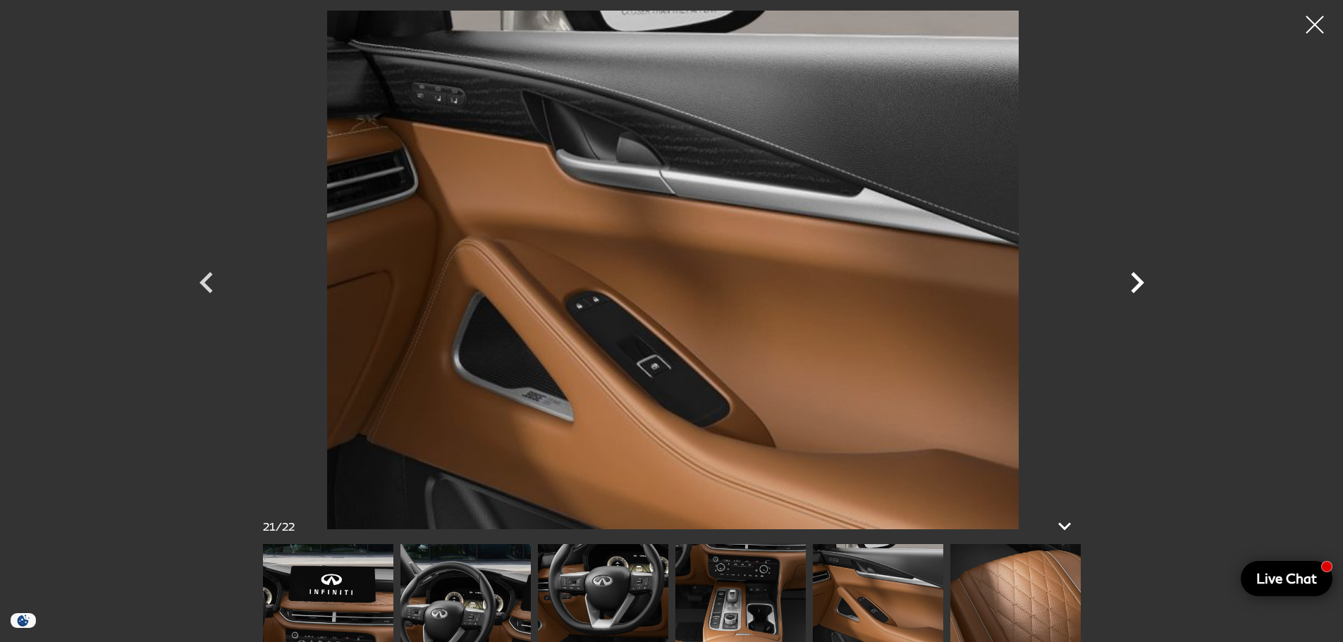
click at [1126, 280] on icon "Next" at bounding box center [1137, 283] width 42 height 42
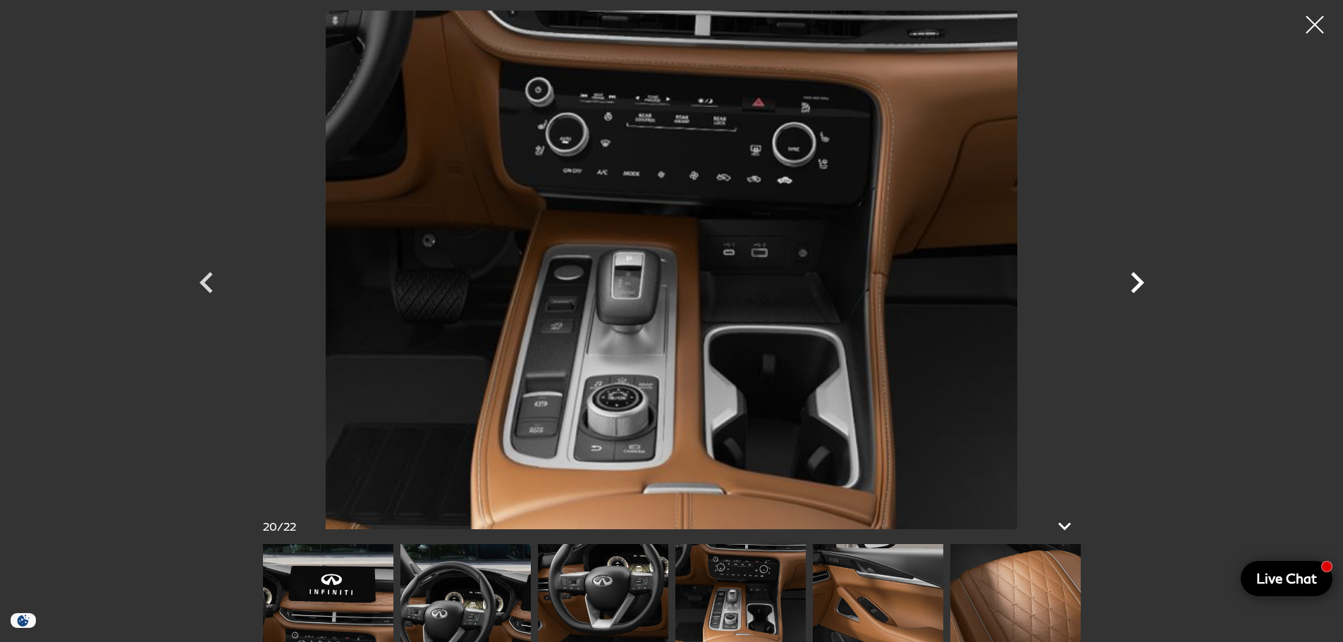
click at [1136, 278] on icon "Next" at bounding box center [1137, 282] width 13 height 21
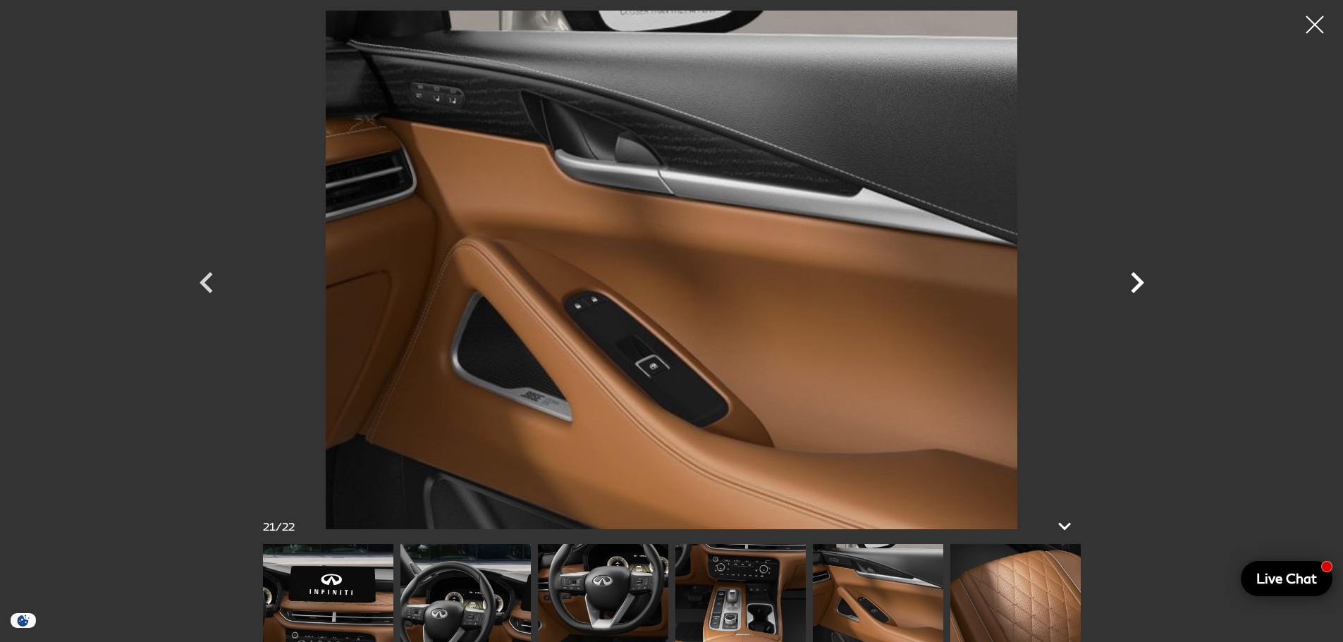
click at [1136, 278] on icon "Next" at bounding box center [1137, 282] width 13 height 21
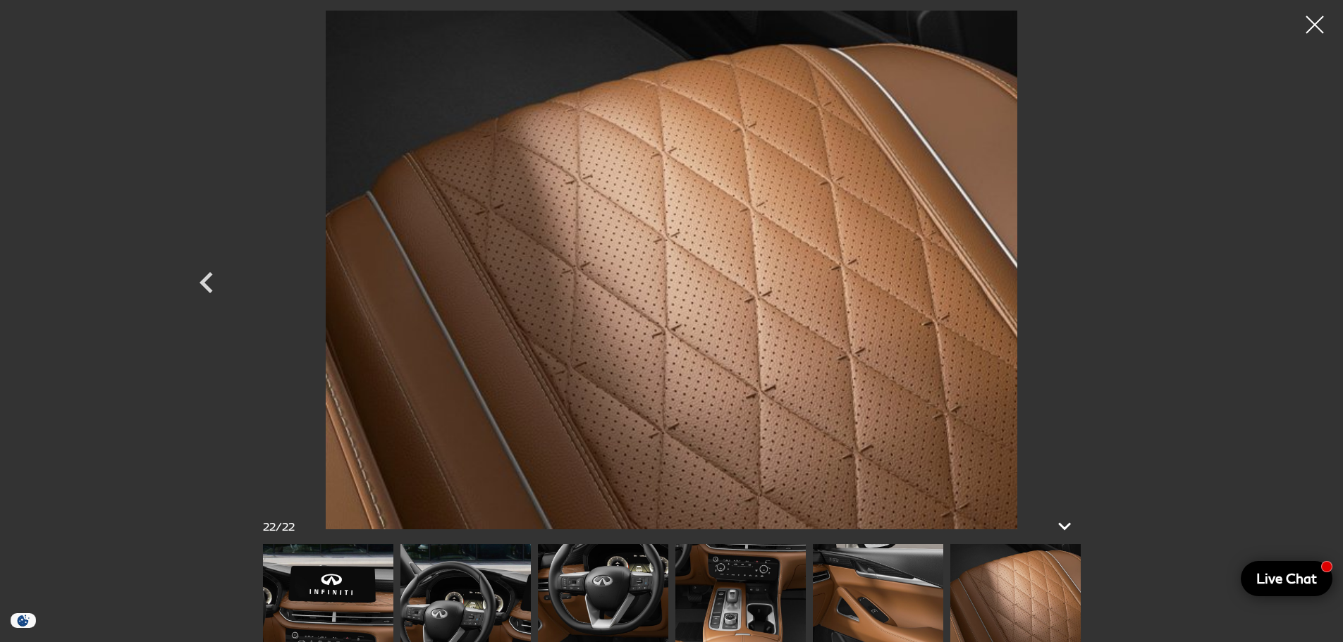
click at [1136, 278] on div at bounding box center [671, 270] width 987 height 519
click at [1318, 18] on div at bounding box center [1314, 24] width 37 height 37
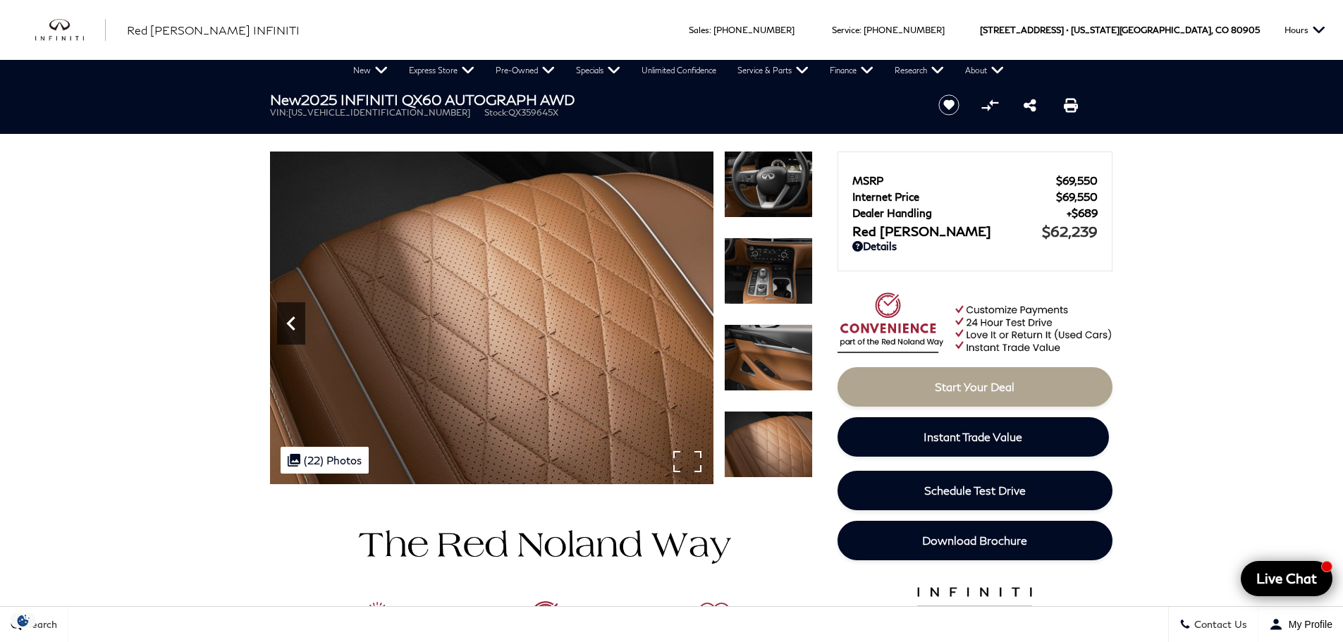
click at [295, 319] on icon "Previous" at bounding box center [291, 323] width 28 height 28
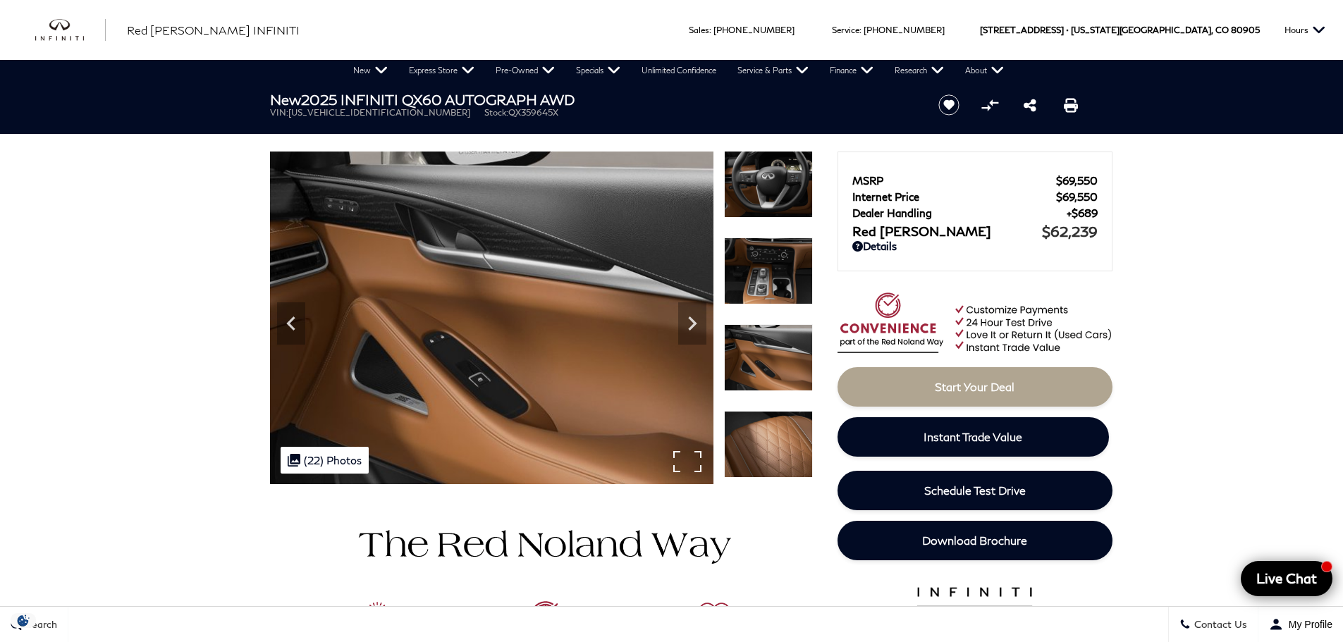
click at [324, 460] on div ".cls-1, .cls-3 { fill: #c50033; } .cls-1 { clip-rule: evenodd; } .cls-2 { clip-…" at bounding box center [325, 460] width 88 height 27
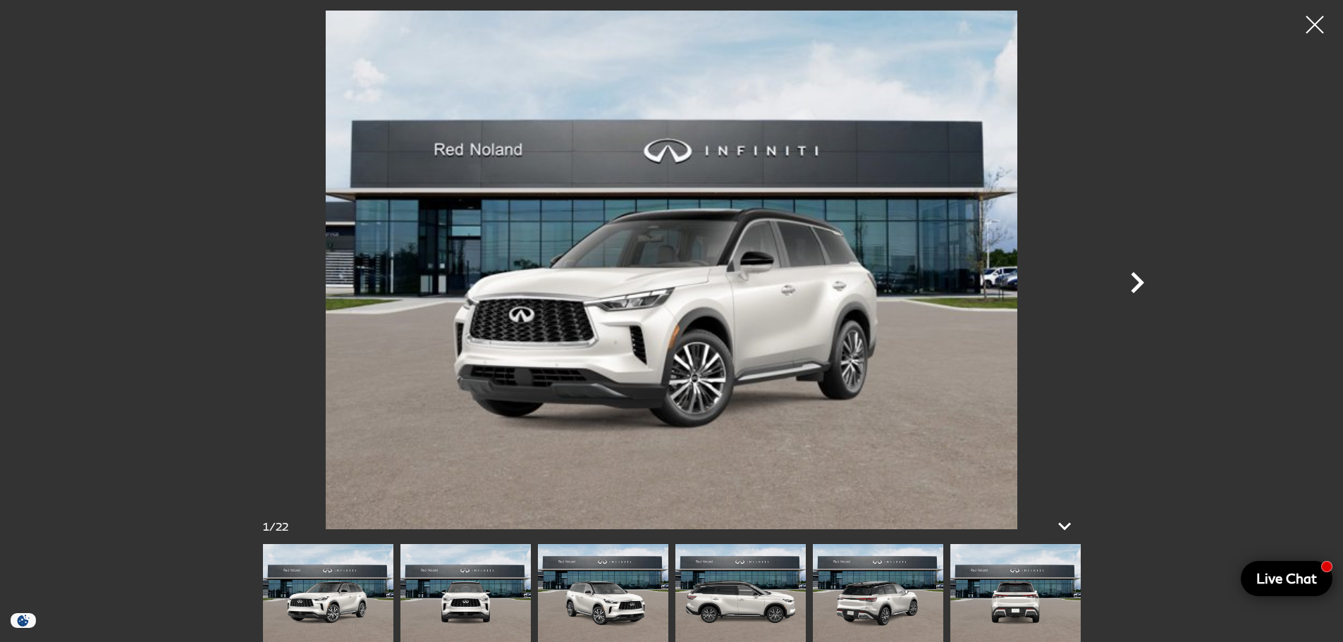
click at [1145, 288] on icon "Next" at bounding box center [1137, 283] width 42 height 42
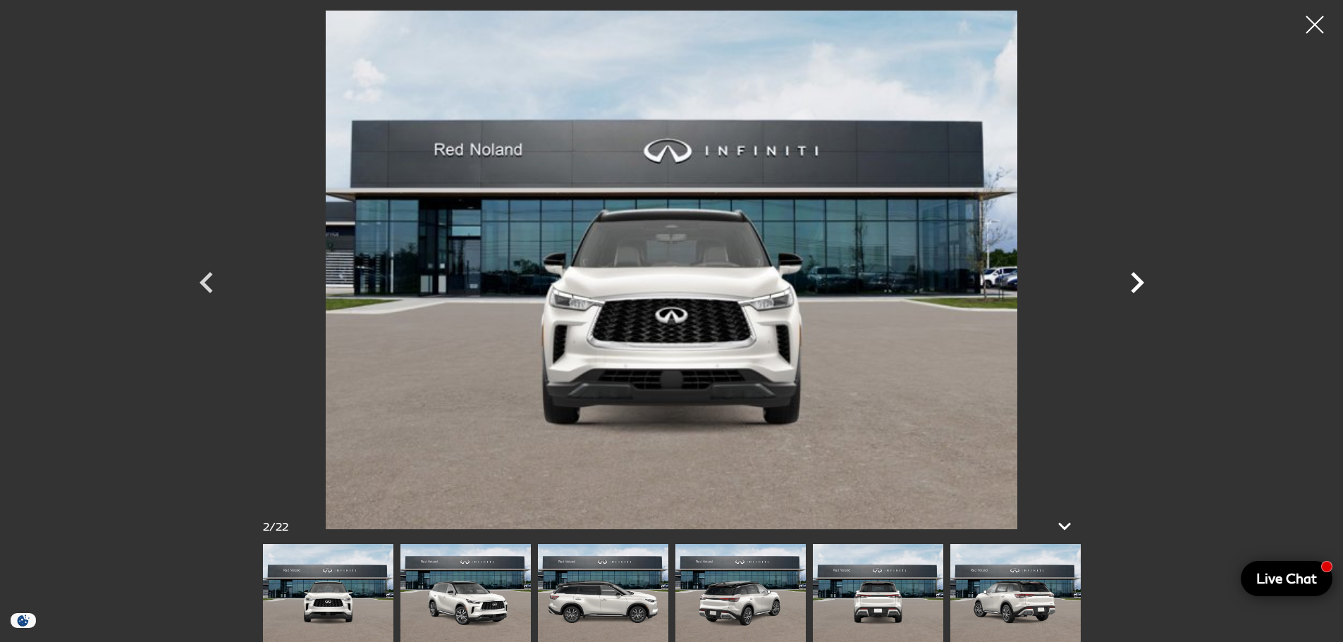
click at [1141, 283] on icon "Next" at bounding box center [1137, 282] width 13 height 21
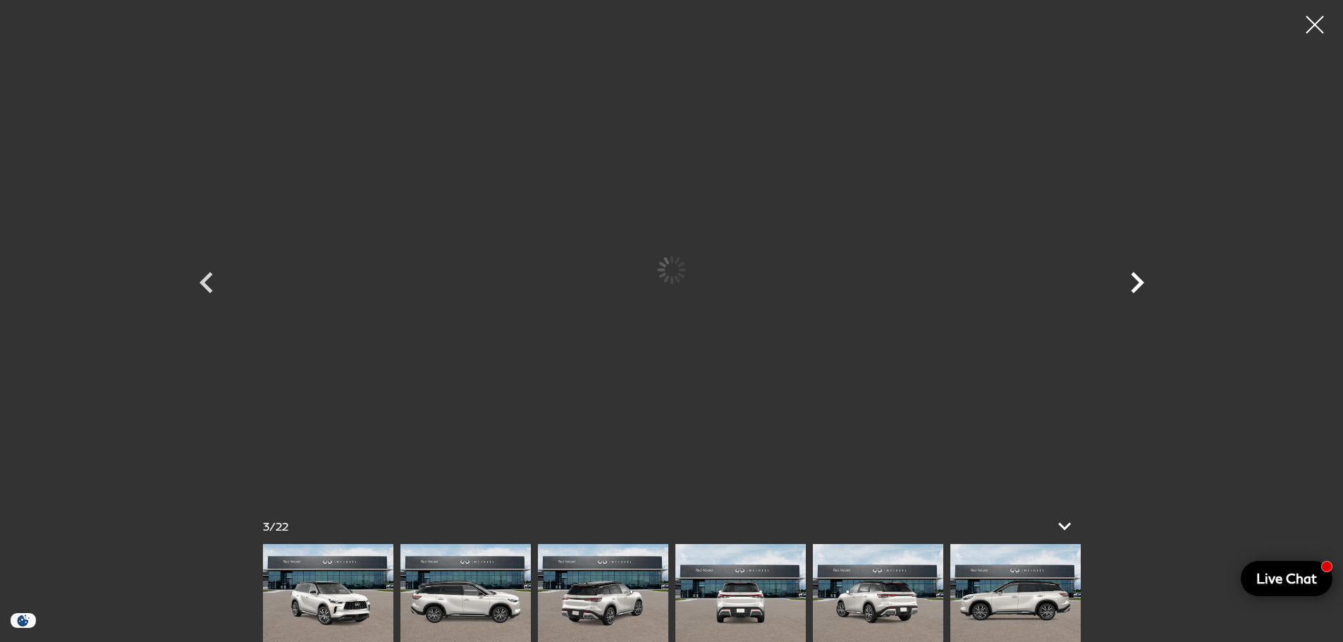
click at [1141, 283] on icon "Next" at bounding box center [1137, 282] width 13 height 21
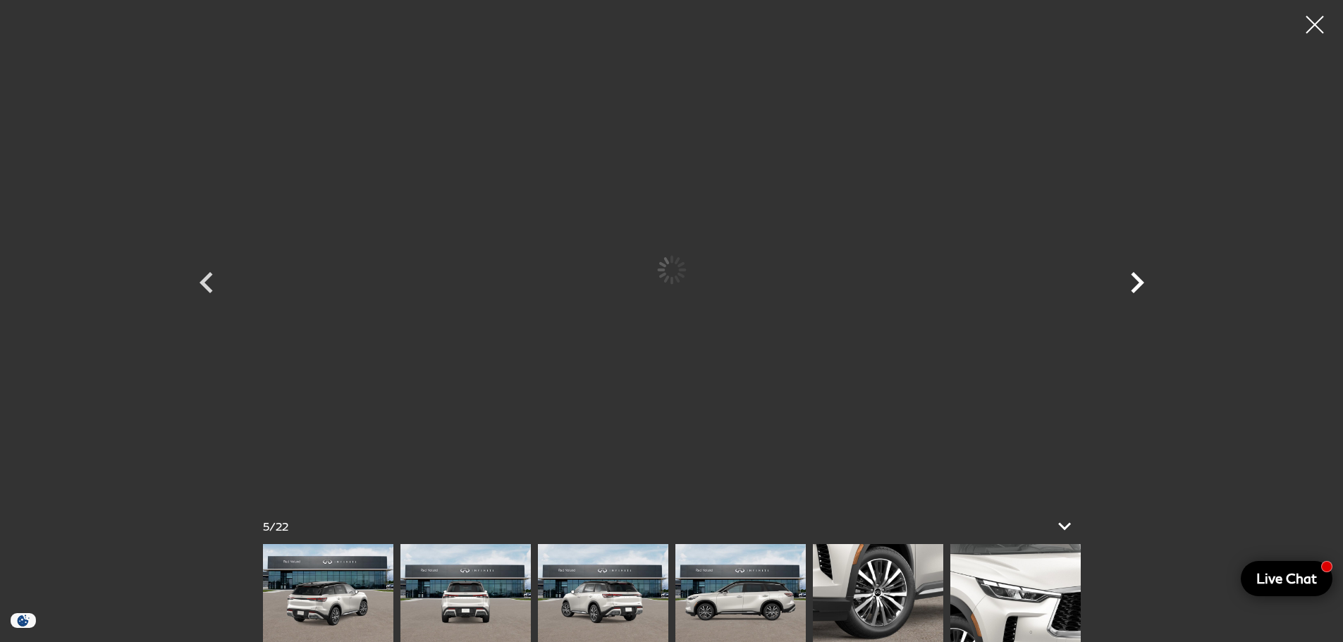
click at [1141, 283] on icon "Next" at bounding box center [1137, 282] width 13 height 21
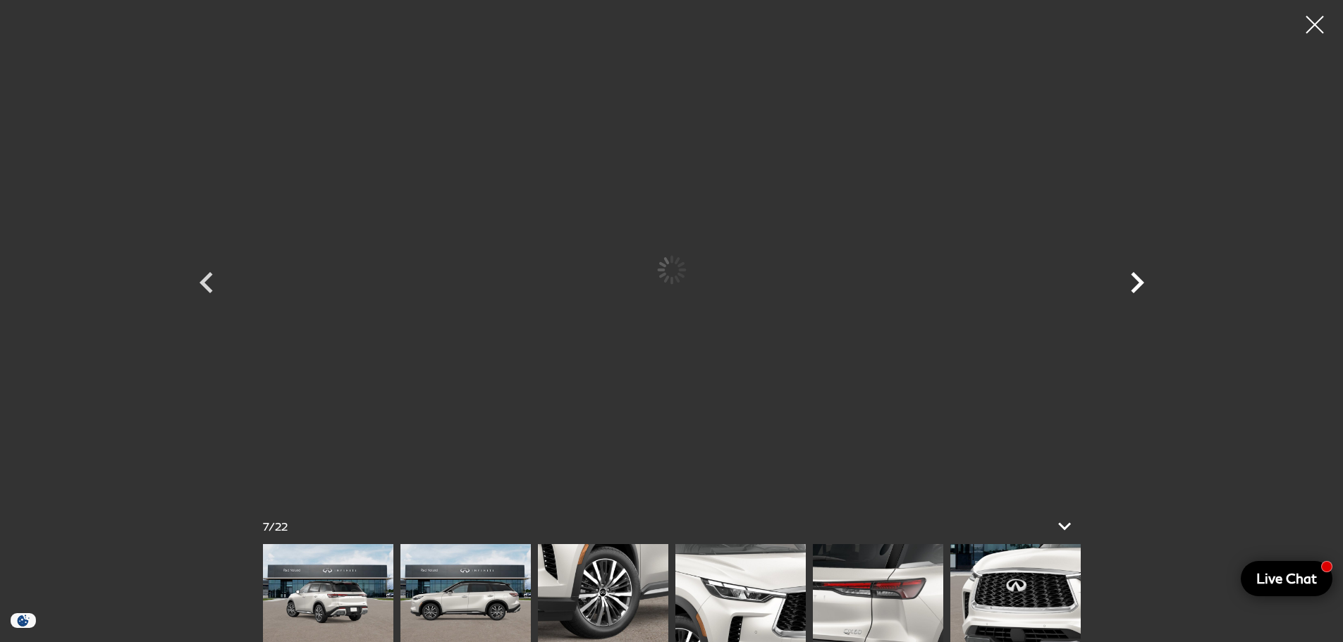
click at [1141, 283] on icon "Next" at bounding box center [1137, 282] width 13 height 21
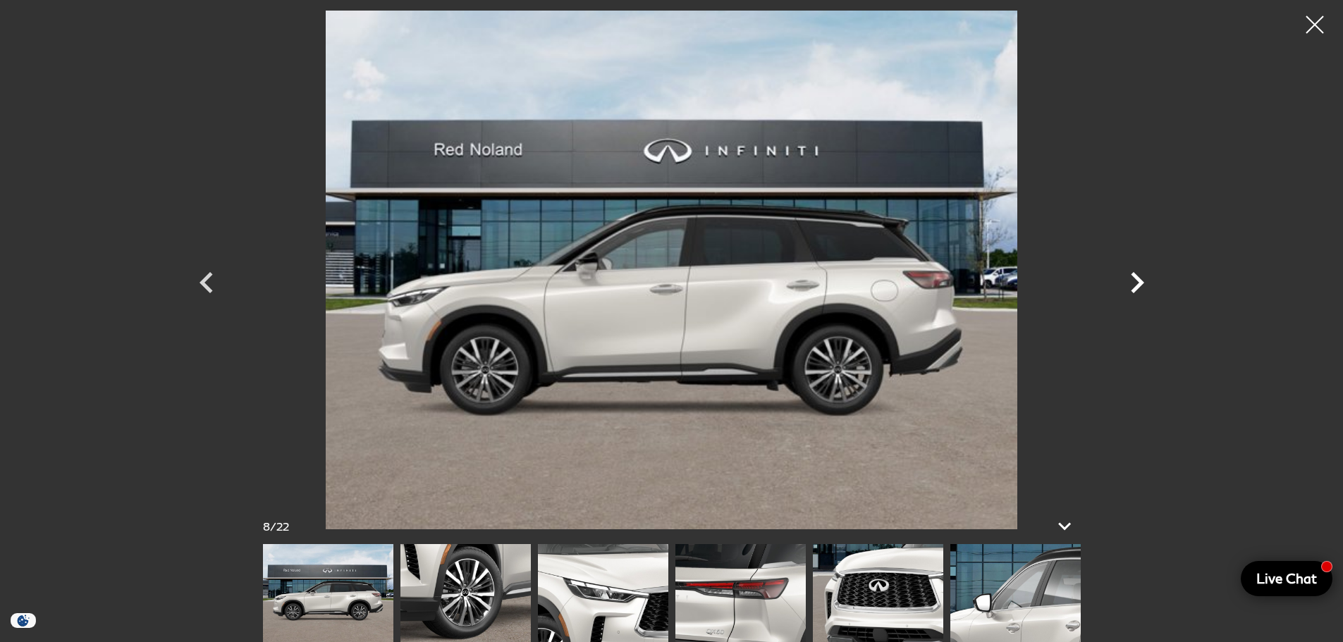
click at [1141, 283] on icon "Next" at bounding box center [1137, 282] width 13 height 21
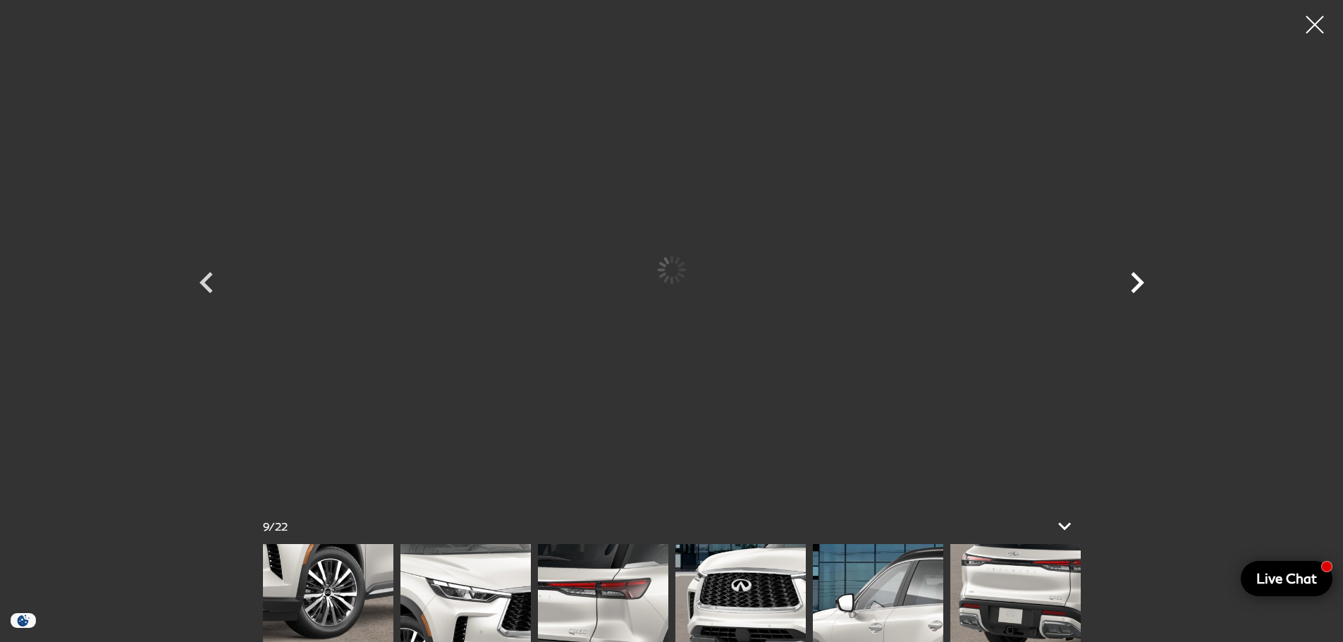
click at [1141, 283] on icon "Next" at bounding box center [1137, 282] width 13 height 21
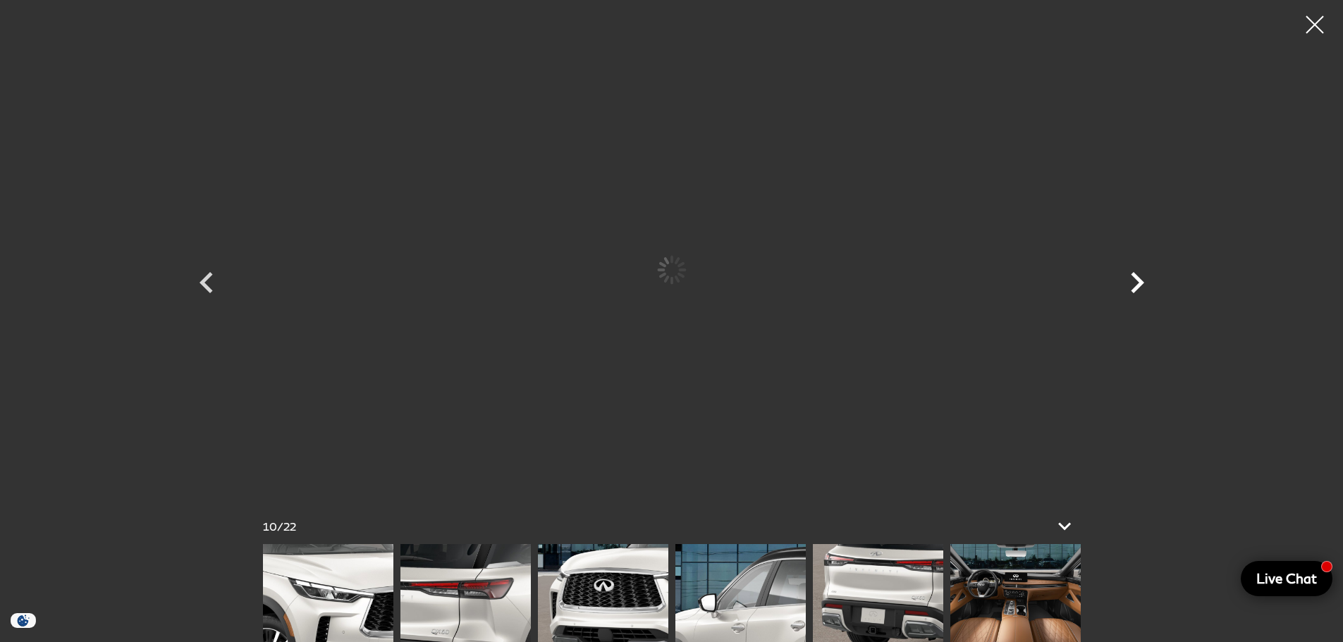
click at [1141, 283] on icon "Next" at bounding box center [1137, 282] width 13 height 21
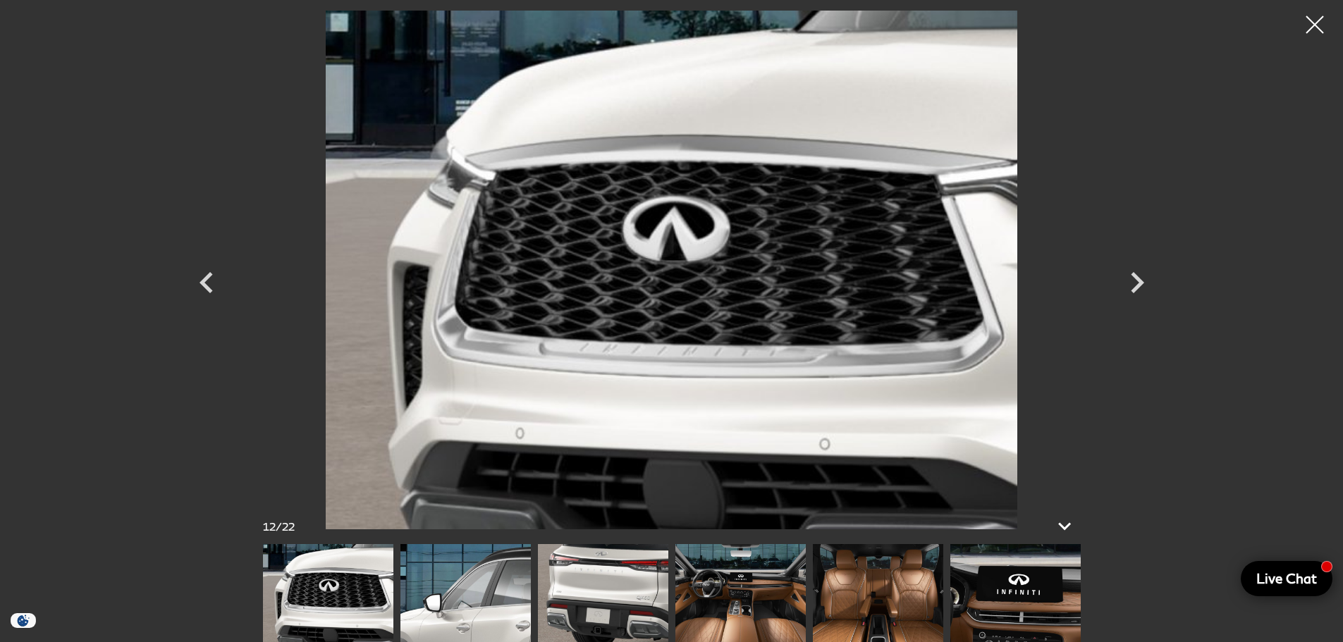
click at [750, 611] on img at bounding box center [740, 593] width 130 height 98
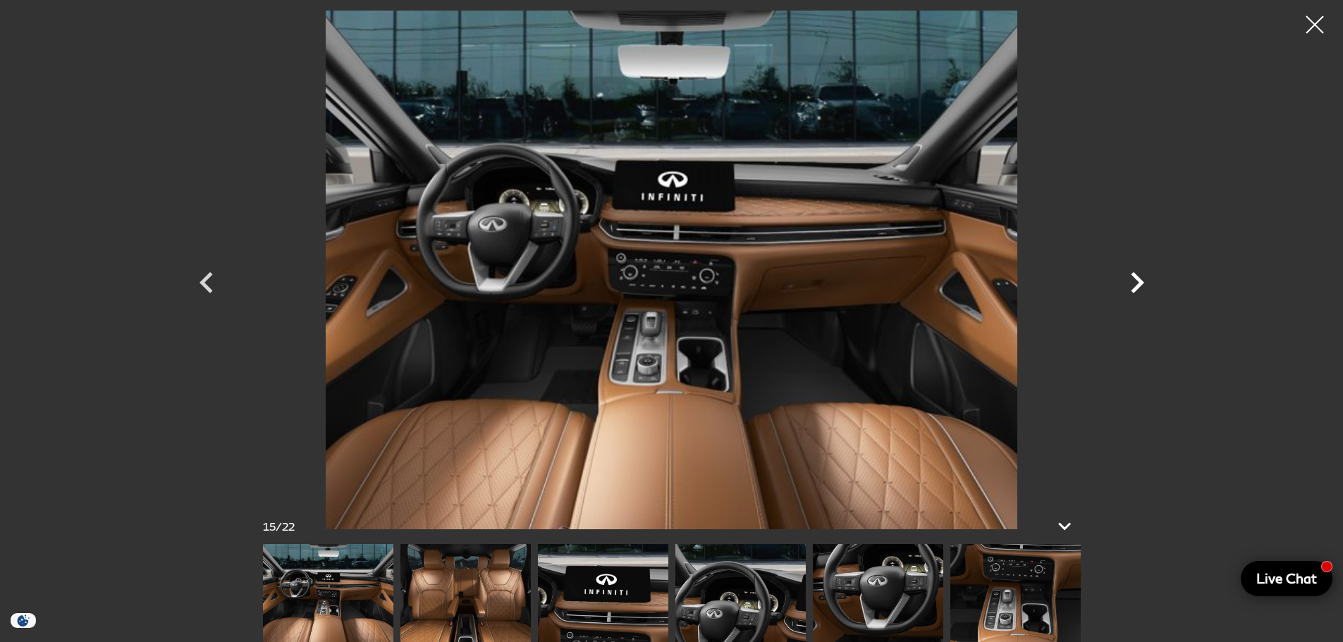
click at [1133, 280] on icon "Next" at bounding box center [1137, 283] width 42 height 42
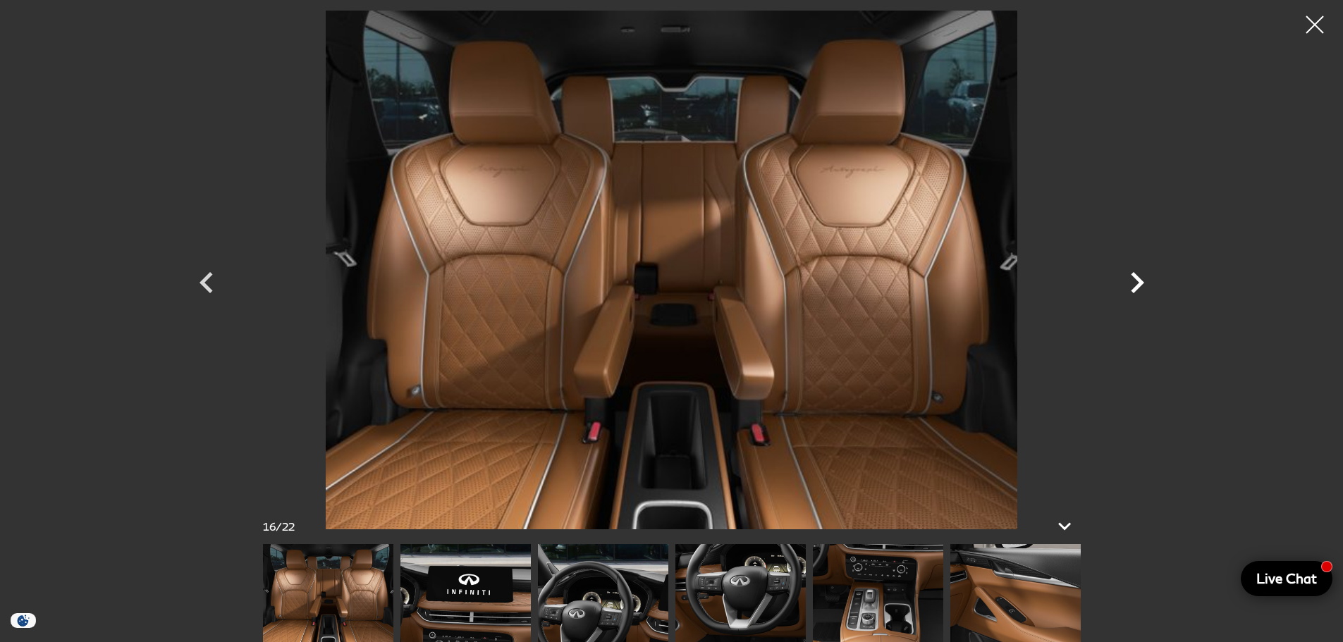
click at [1133, 280] on icon "Next" at bounding box center [1137, 283] width 42 height 42
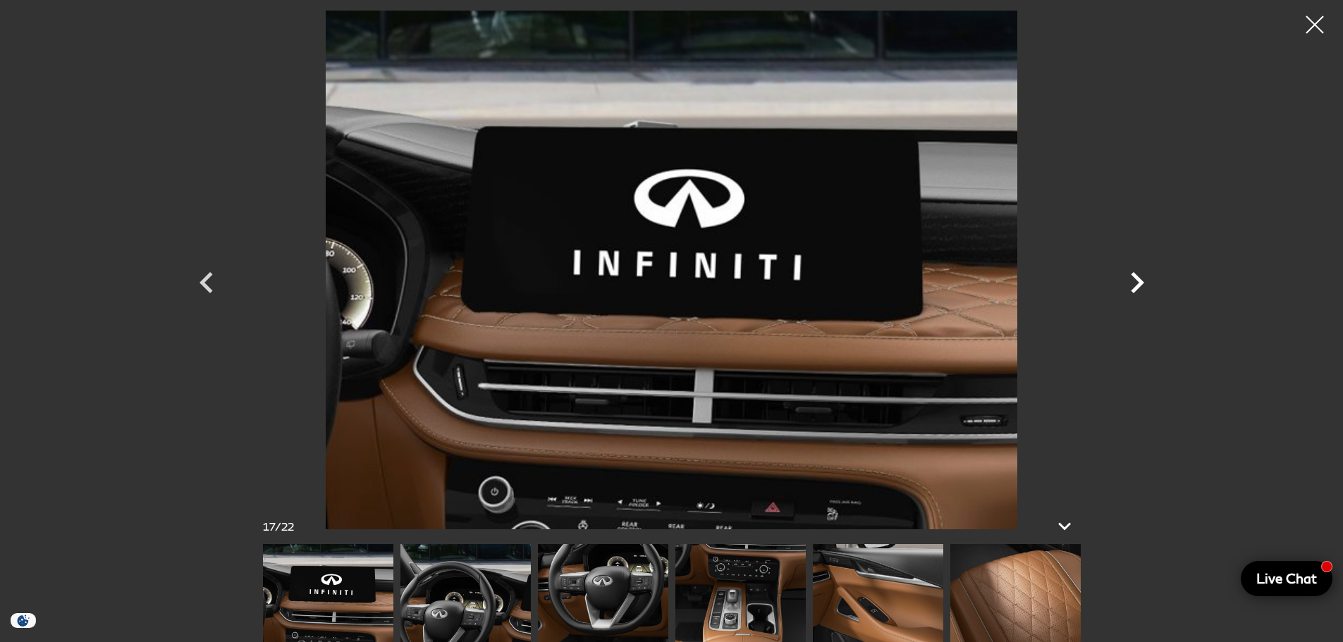
click at [1133, 280] on icon "Next" at bounding box center [1137, 283] width 42 height 42
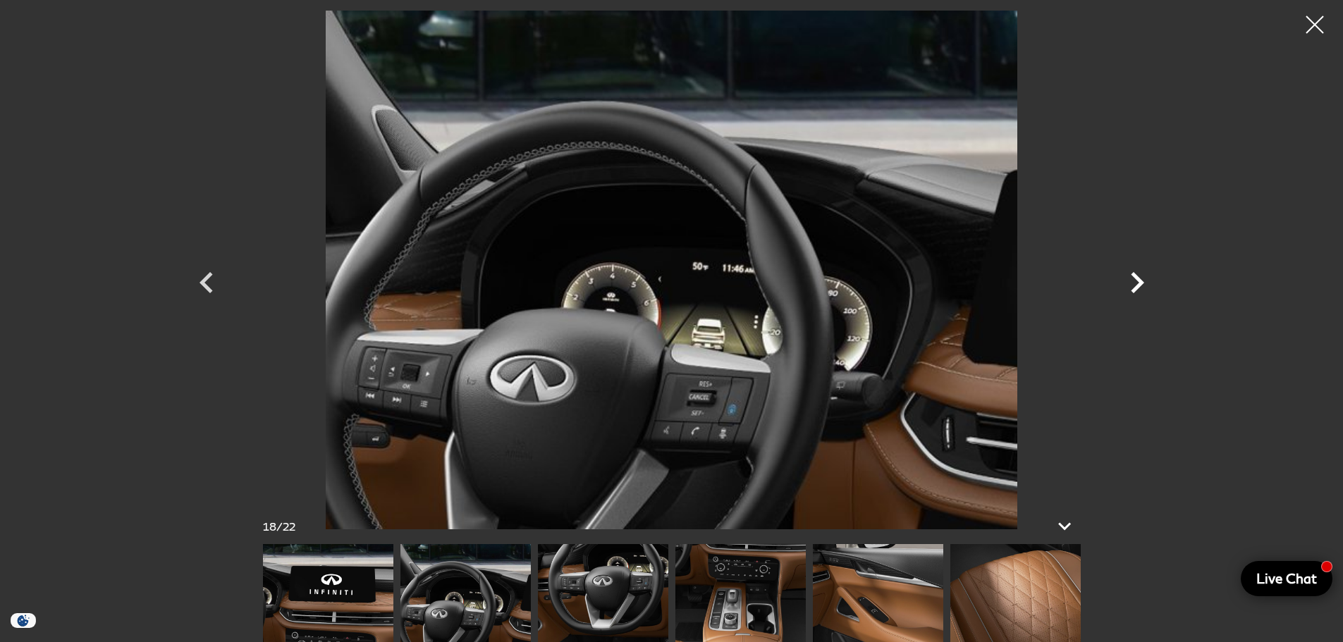
click at [1133, 280] on icon "Next" at bounding box center [1137, 283] width 42 height 42
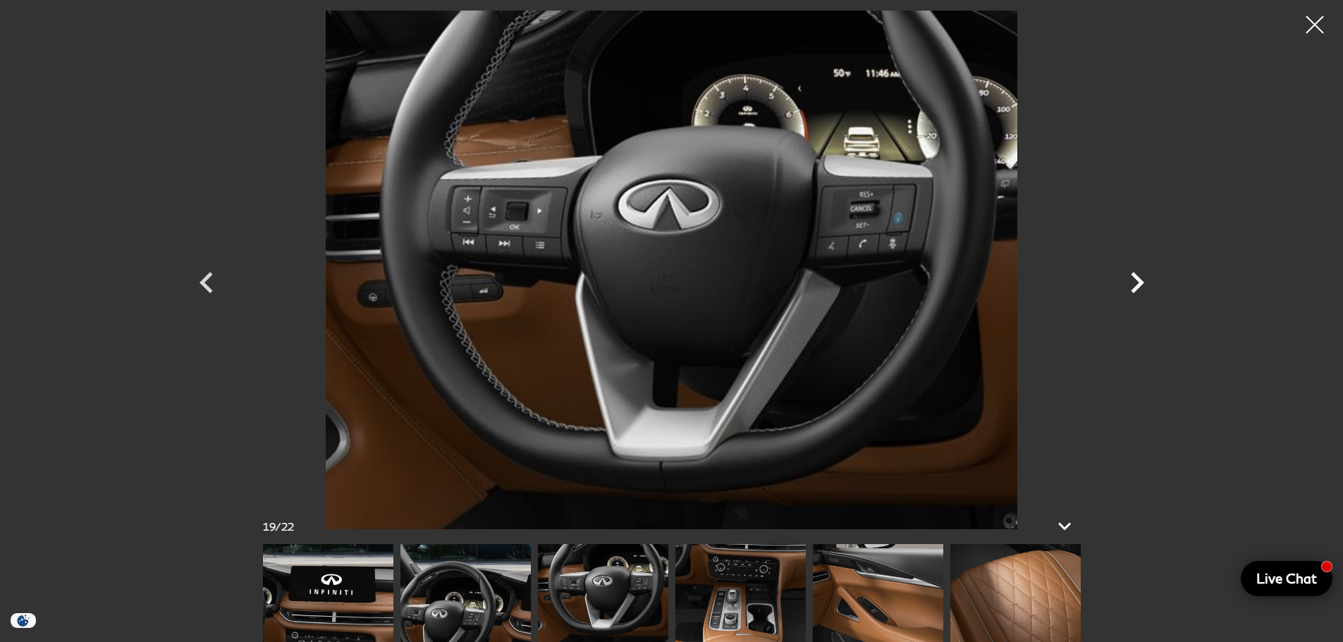
click at [1133, 280] on icon "Next" at bounding box center [1137, 283] width 42 height 42
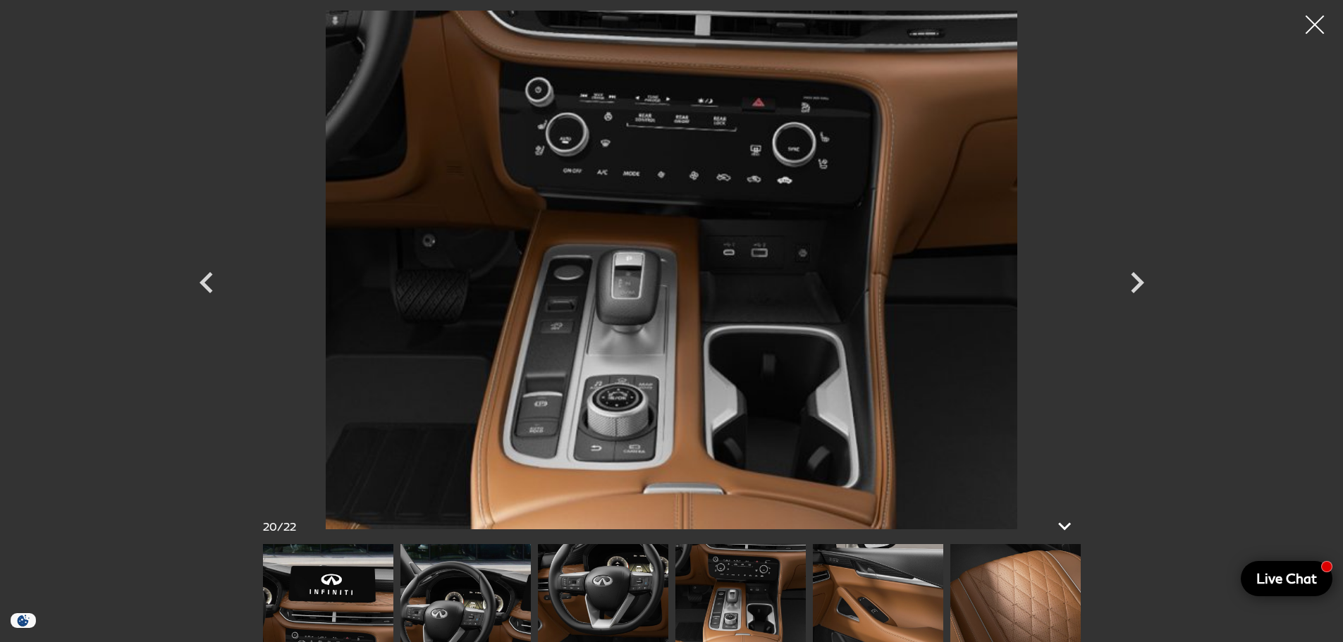
click at [1315, 23] on div at bounding box center [1314, 24] width 37 height 37
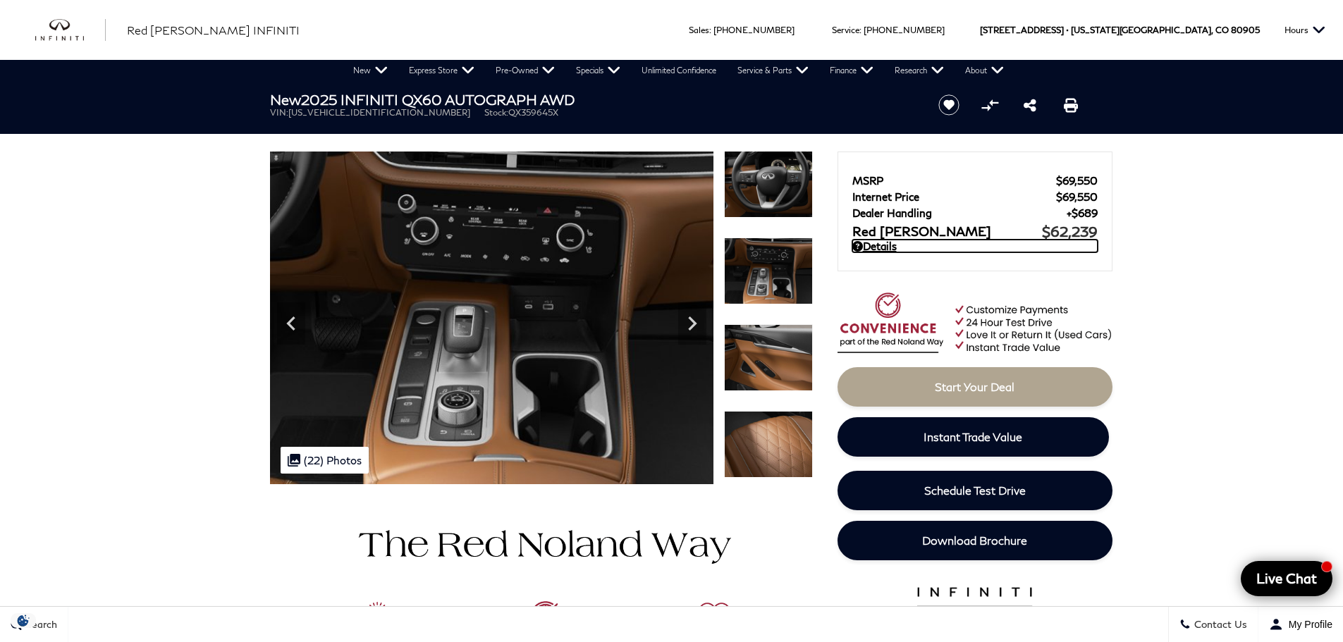
click at [885, 247] on link "Details" at bounding box center [974, 246] width 245 height 13
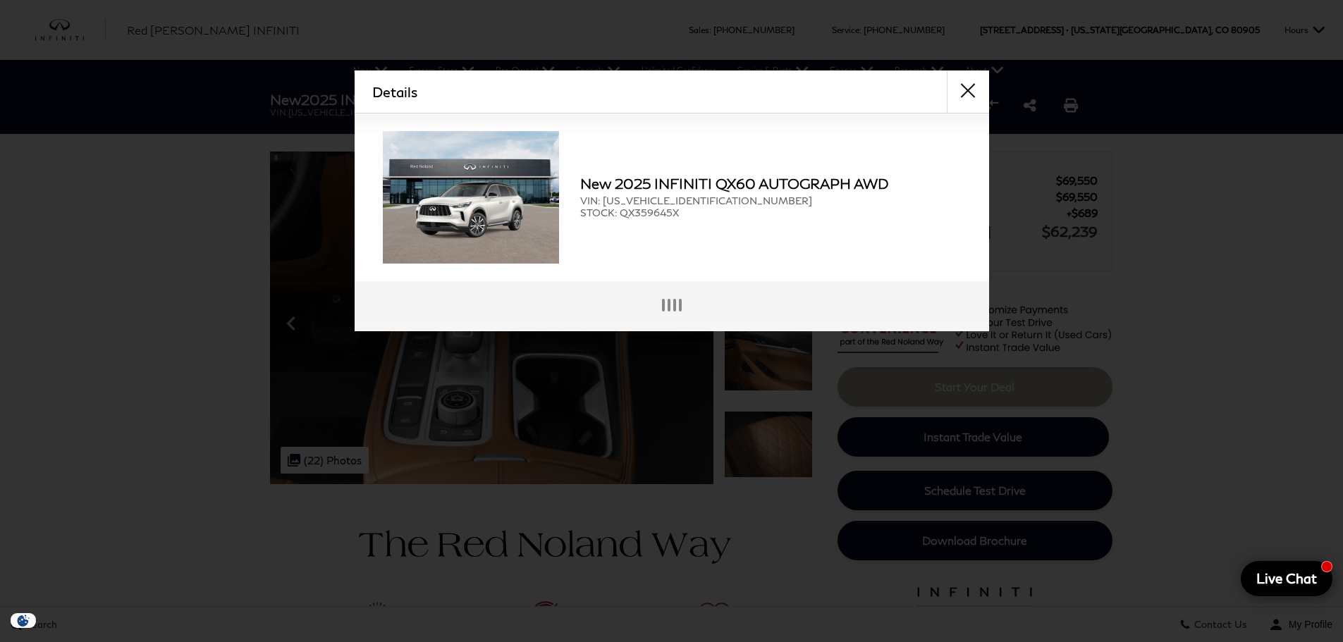
scroll to position [4, 0]
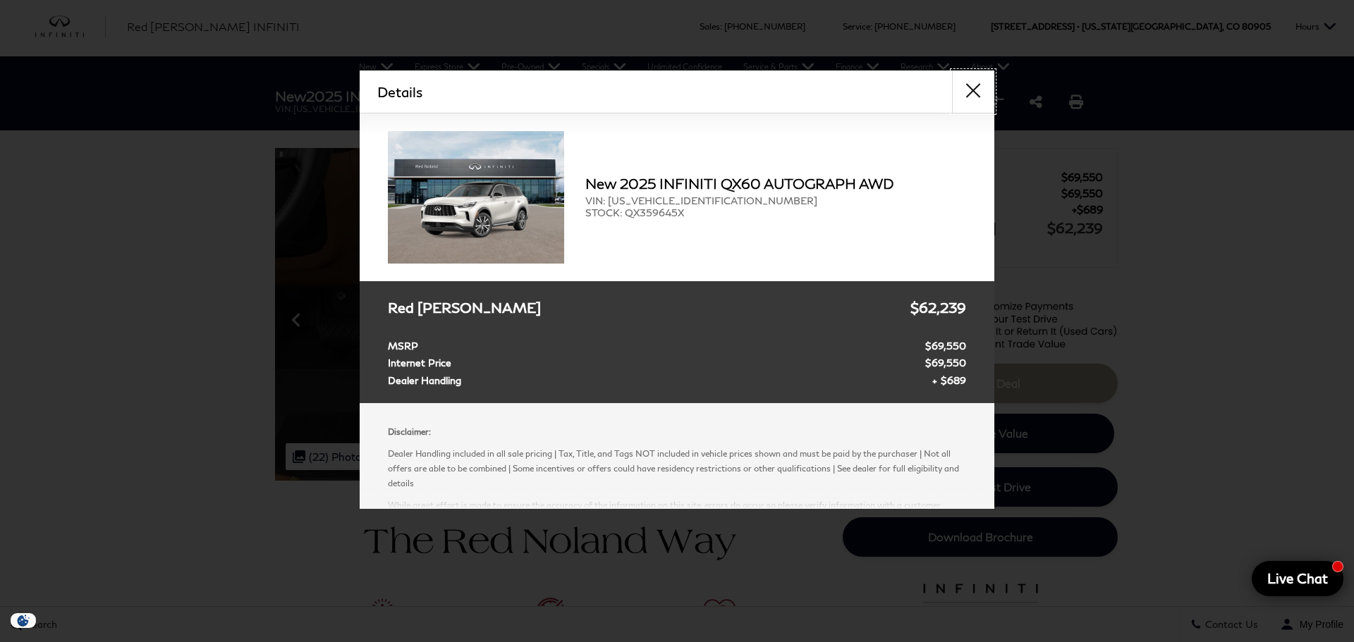
click at [967, 89] on button "close" at bounding box center [973, 92] width 42 height 42
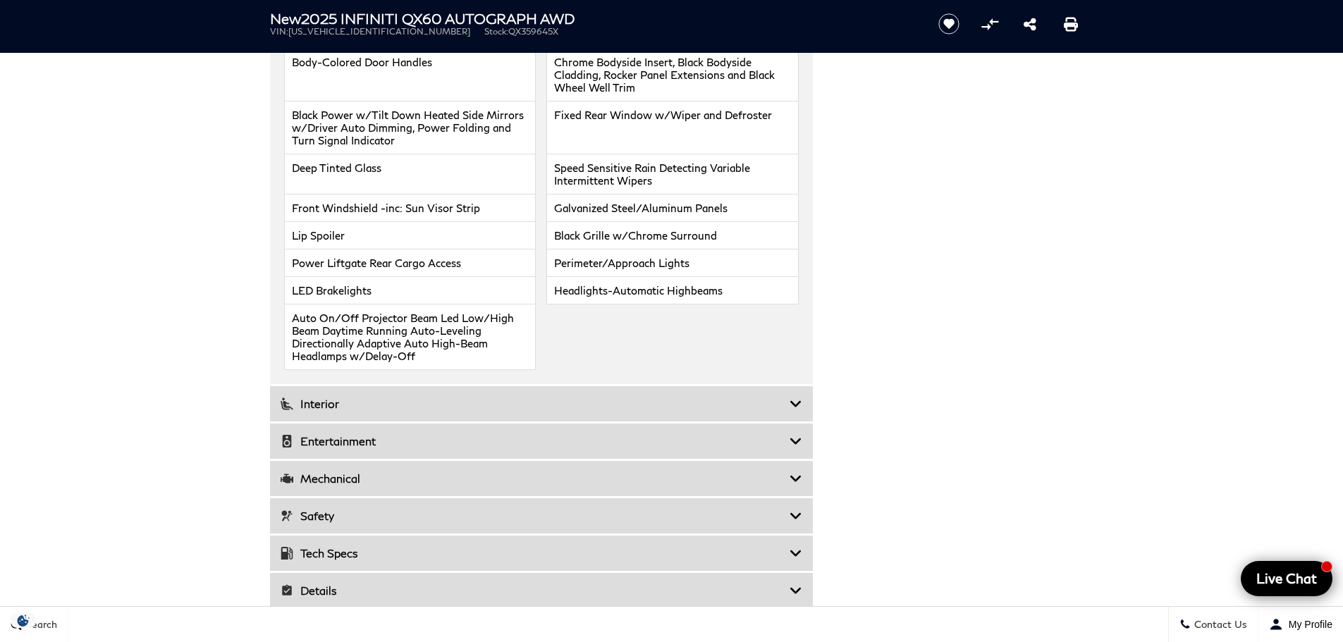
scroll to position [2045, 0]
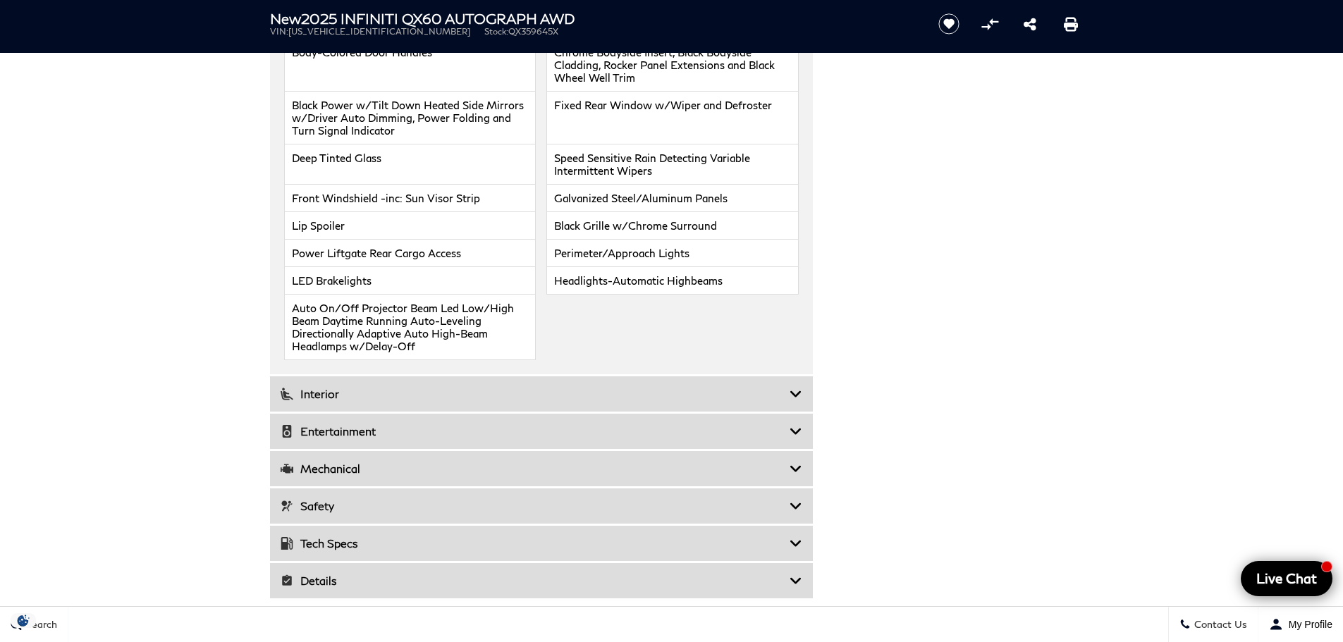
click at [319, 387] on h3 "Interior" at bounding box center [535, 394] width 509 height 14
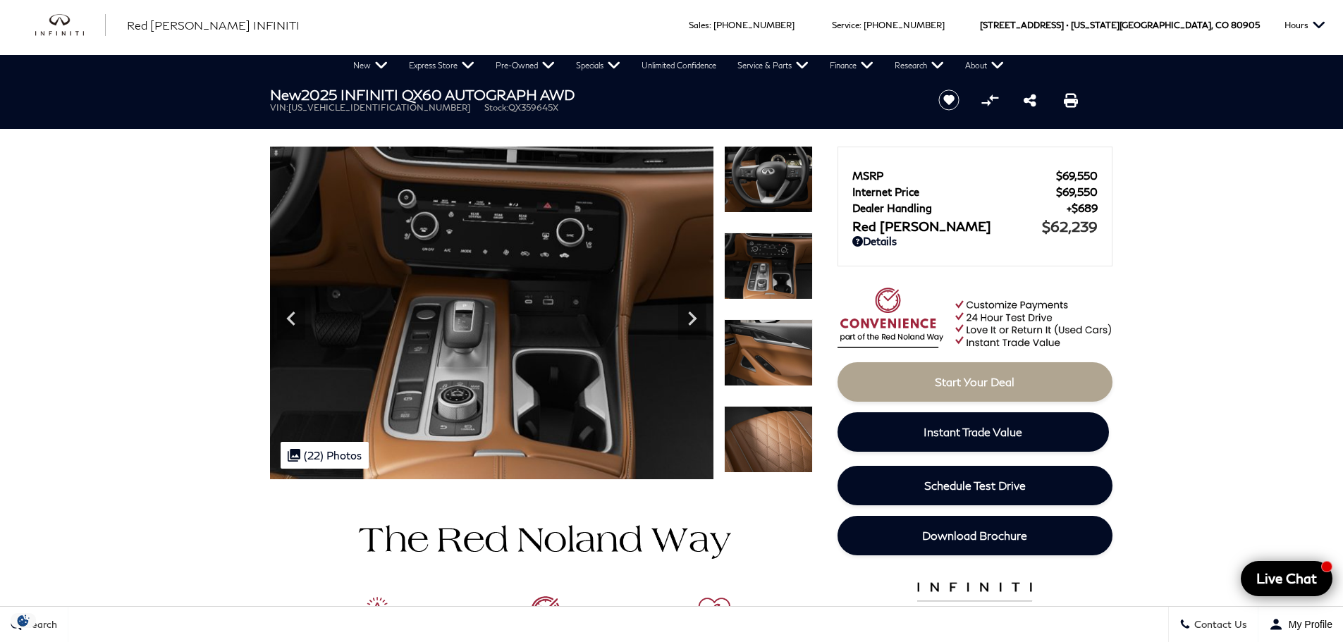
scroll to position [0, 0]
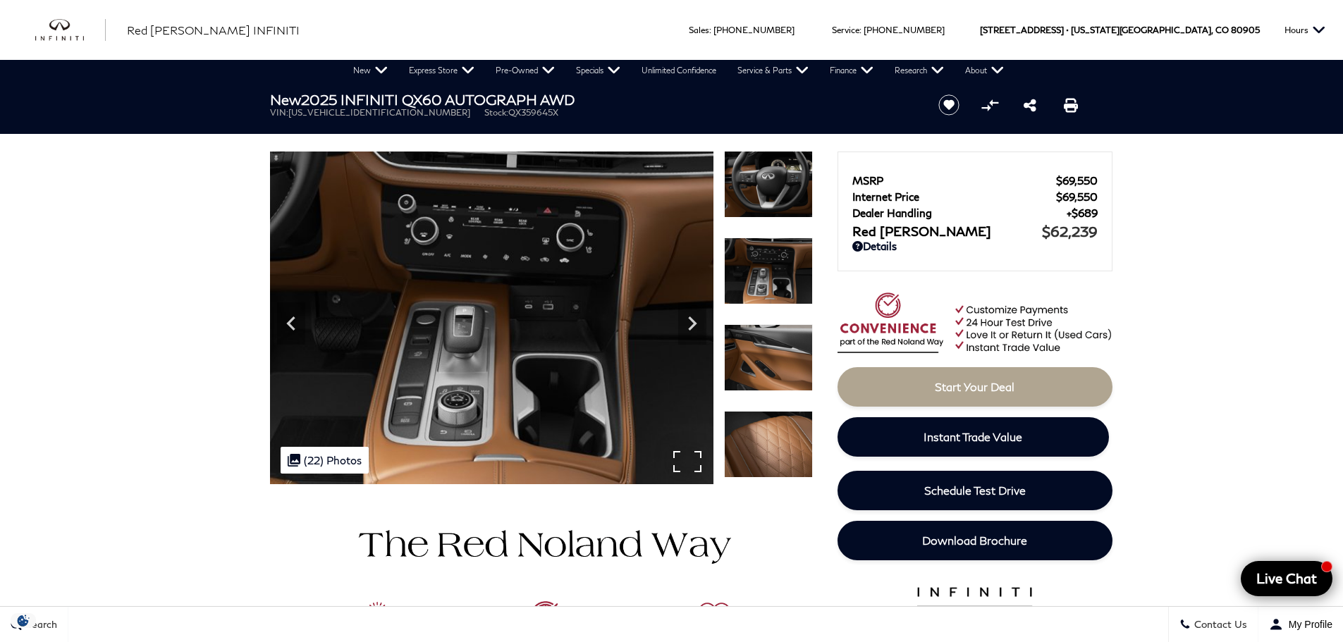
click at [305, 462] on div ".cls-1, .cls-3 { fill: #c50033; } .cls-1 { clip-rule: evenodd; } .cls-2 { clip-…" at bounding box center [325, 460] width 88 height 27
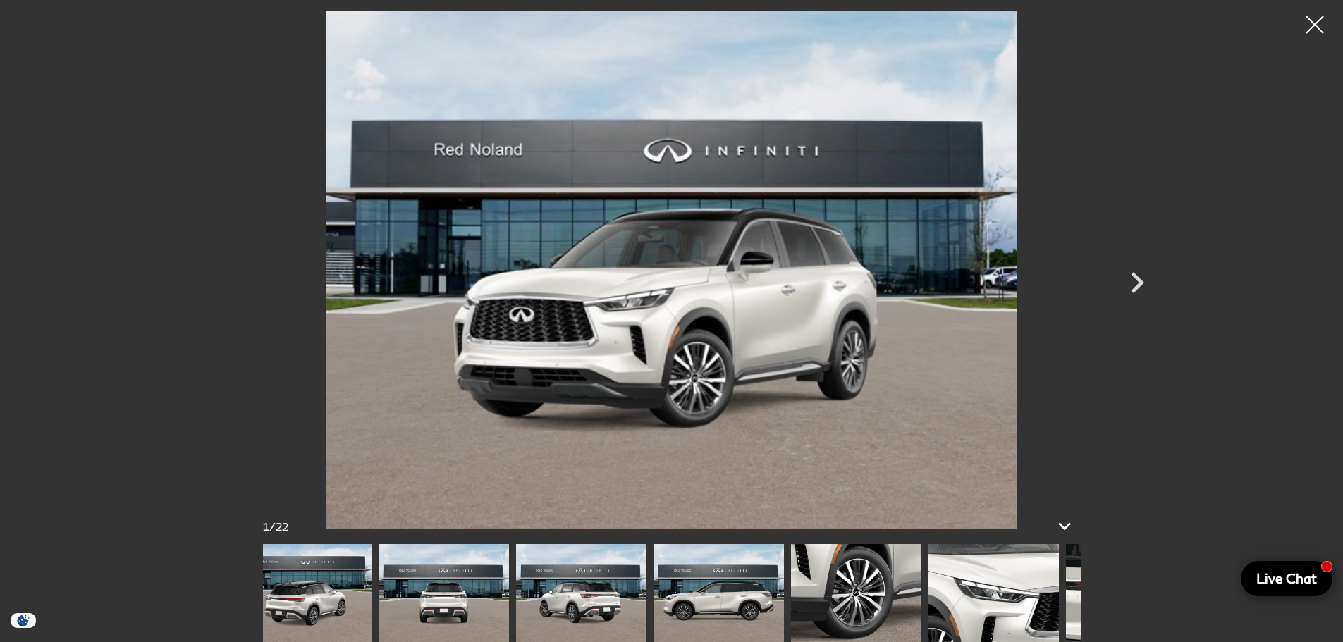
click at [379, 594] on img at bounding box center [444, 593] width 130 height 98
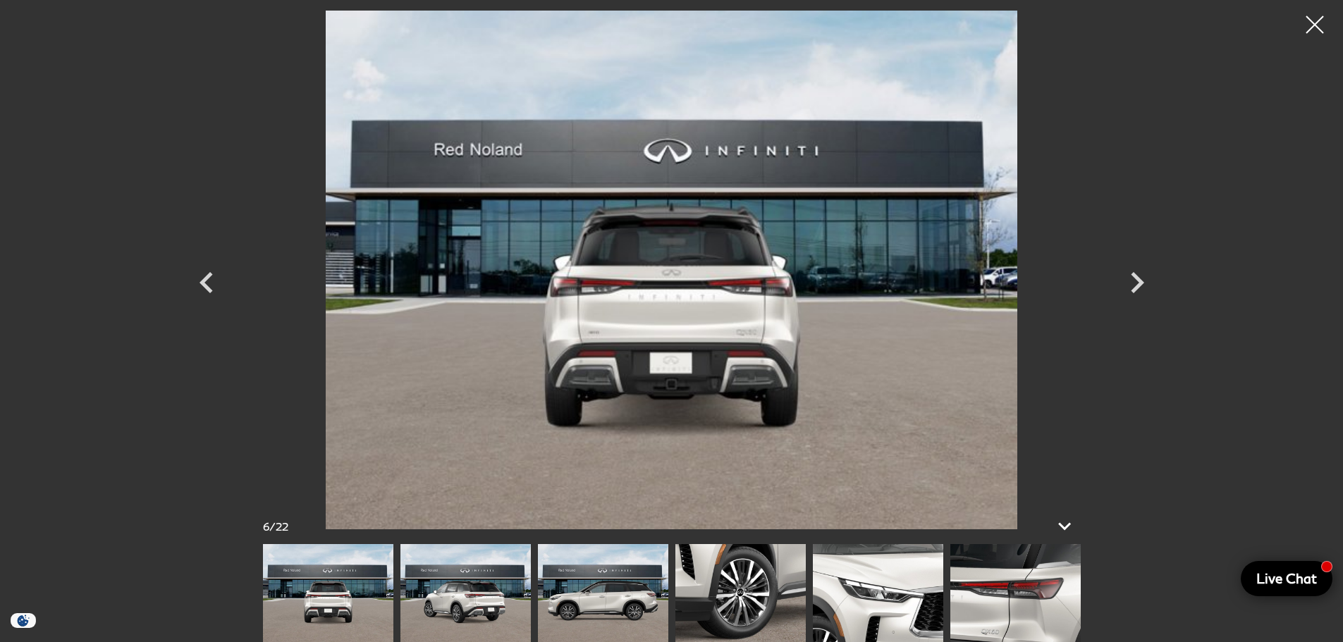
click at [747, 588] on img at bounding box center [740, 593] width 130 height 98
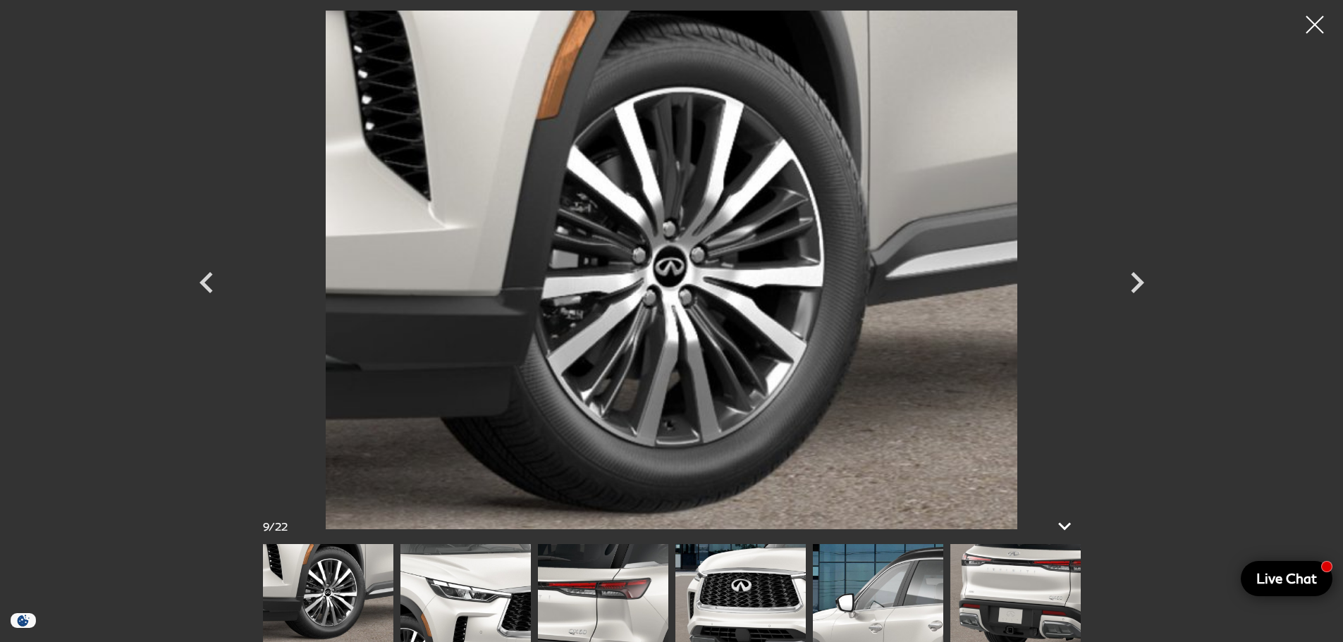
click at [1021, 600] on img at bounding box center [1015, 593] width 130 height 98
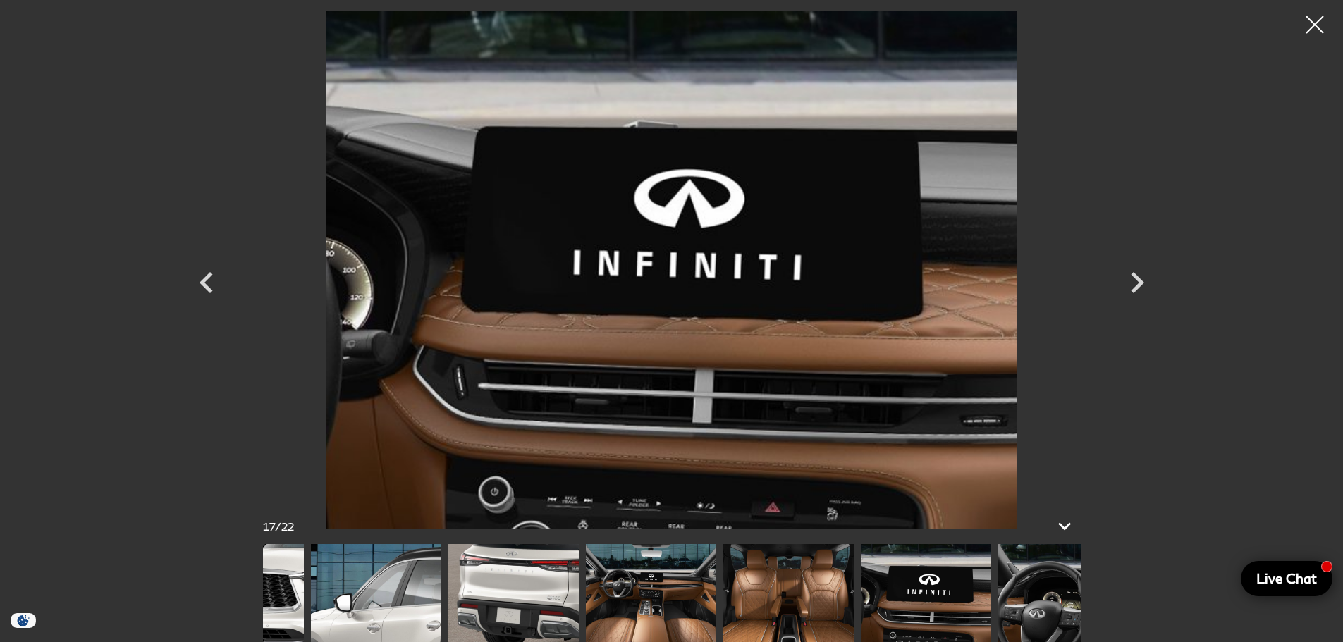
click at [1087, 586] on div "17 / 22" at bounding box center [672, 593] width 846 height 98
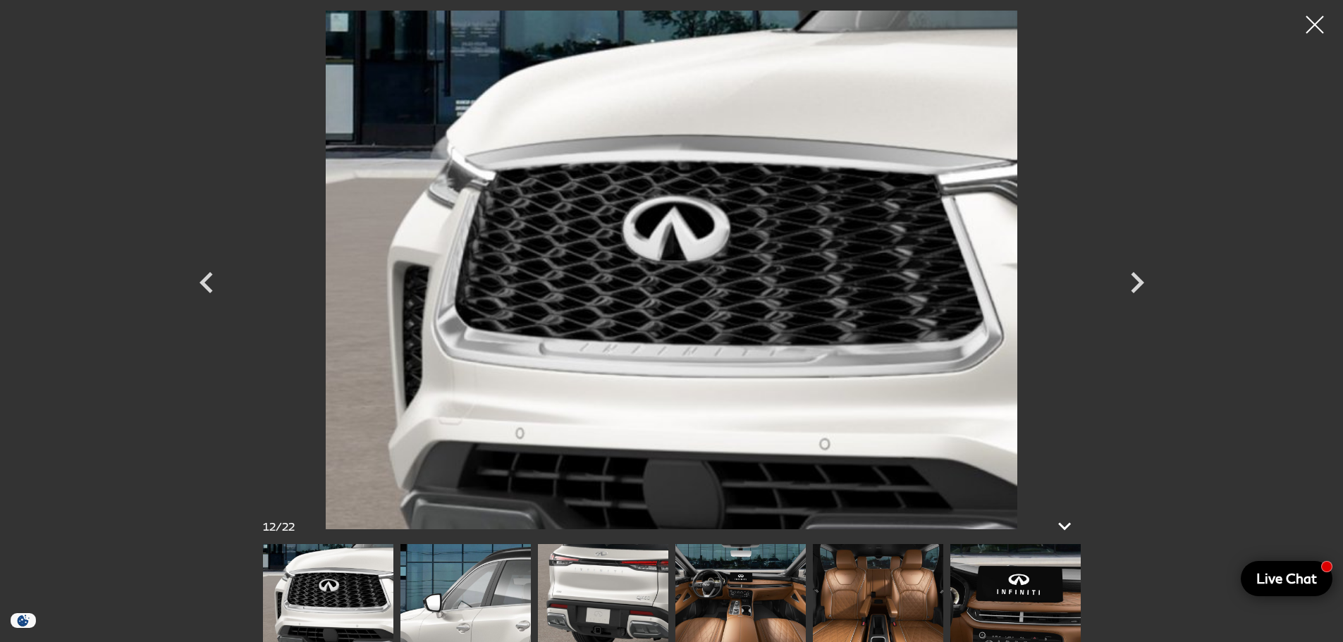
click at [343, 596] on img at bounding box center [328, 593] width 130 height 98
click at [286, 578] on img at bounding box center [328, 593] width 130 height 98
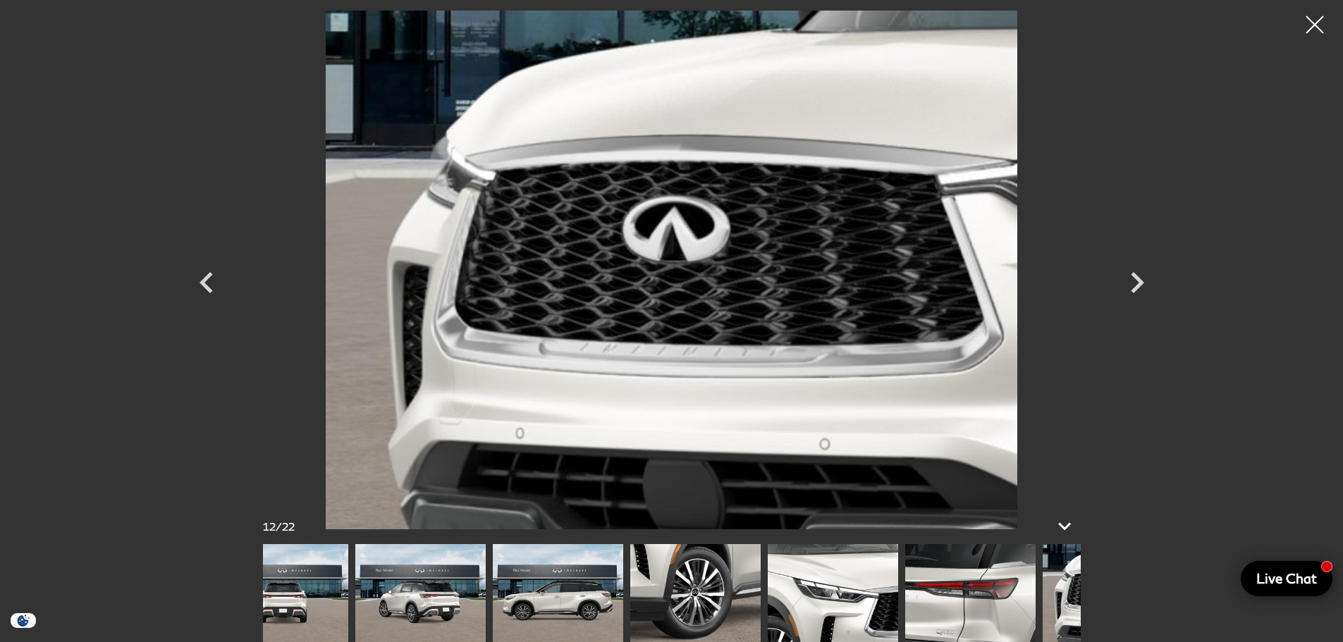
click at [1081, 610] on div "12 / 22" at bounding box center [672, 593] width 846 height 98
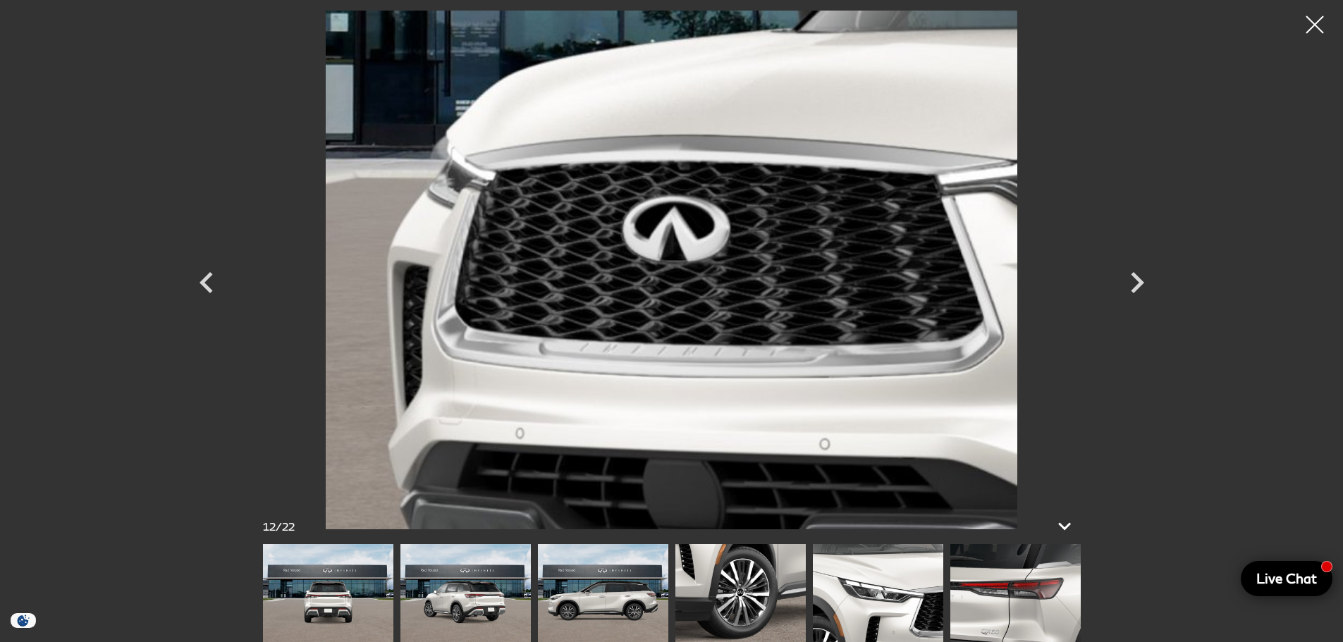
scroll to position [212, 0]
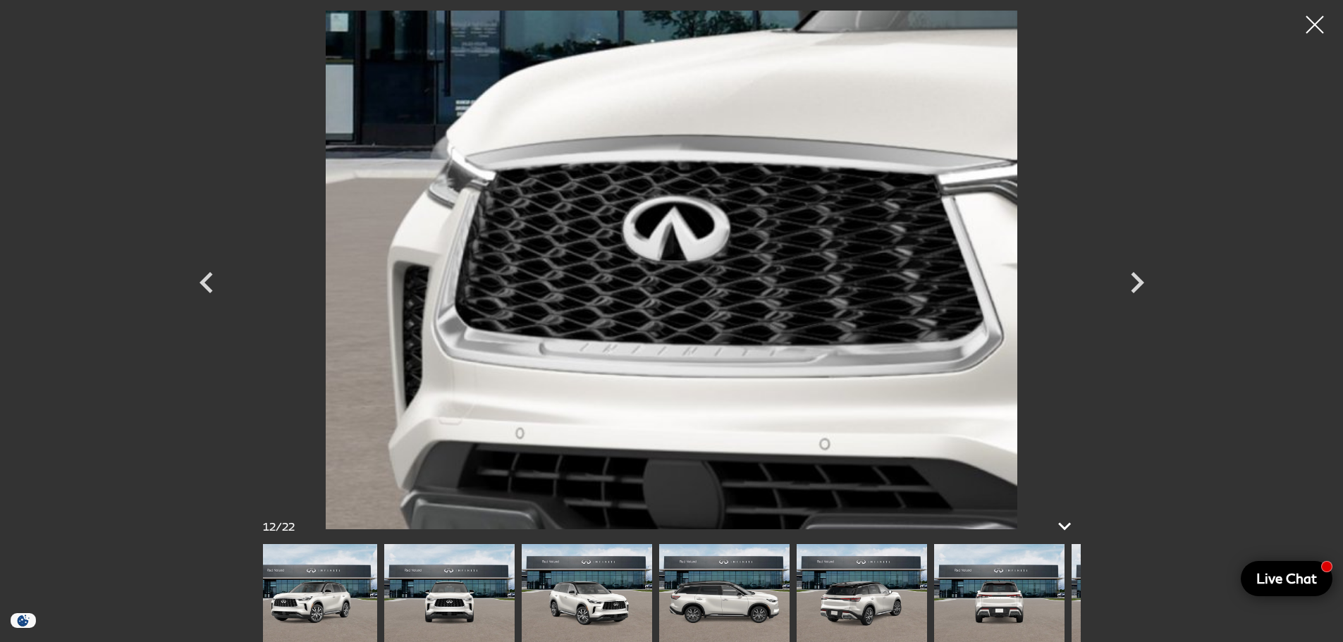
click at [991, 595] on img at bounding box center [999, 593] width 130 height 98
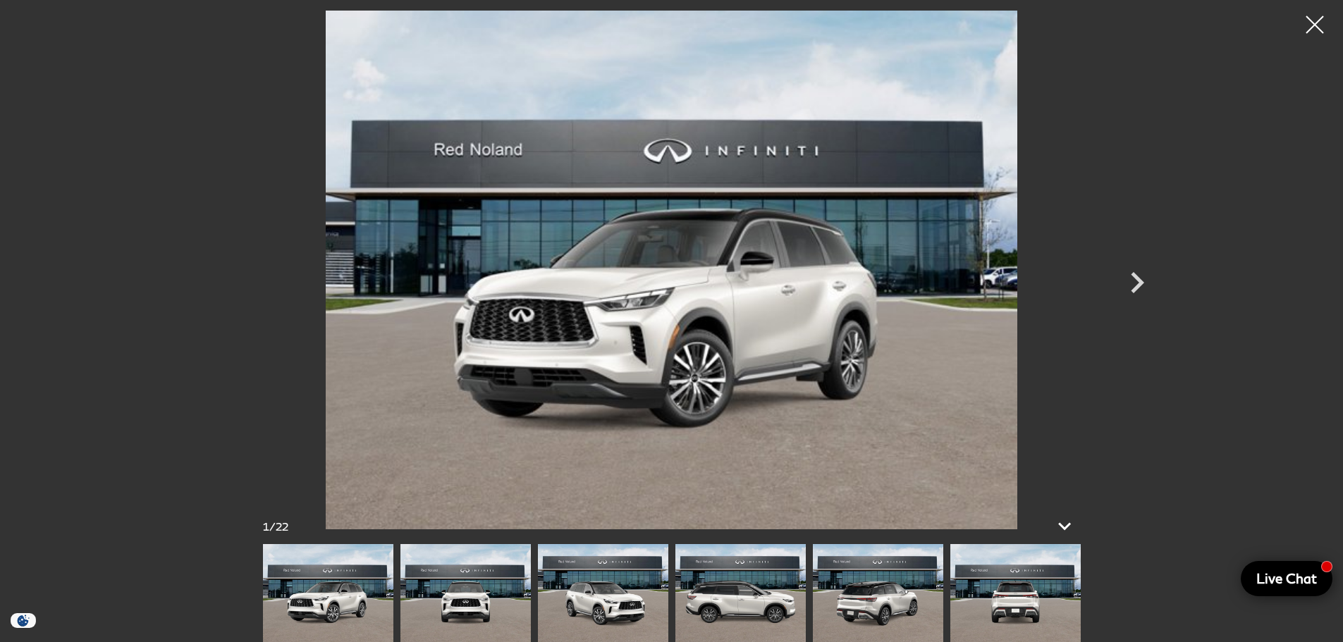
click at [466, 599] on img at bounding box center [465, 593] width 130 height 98
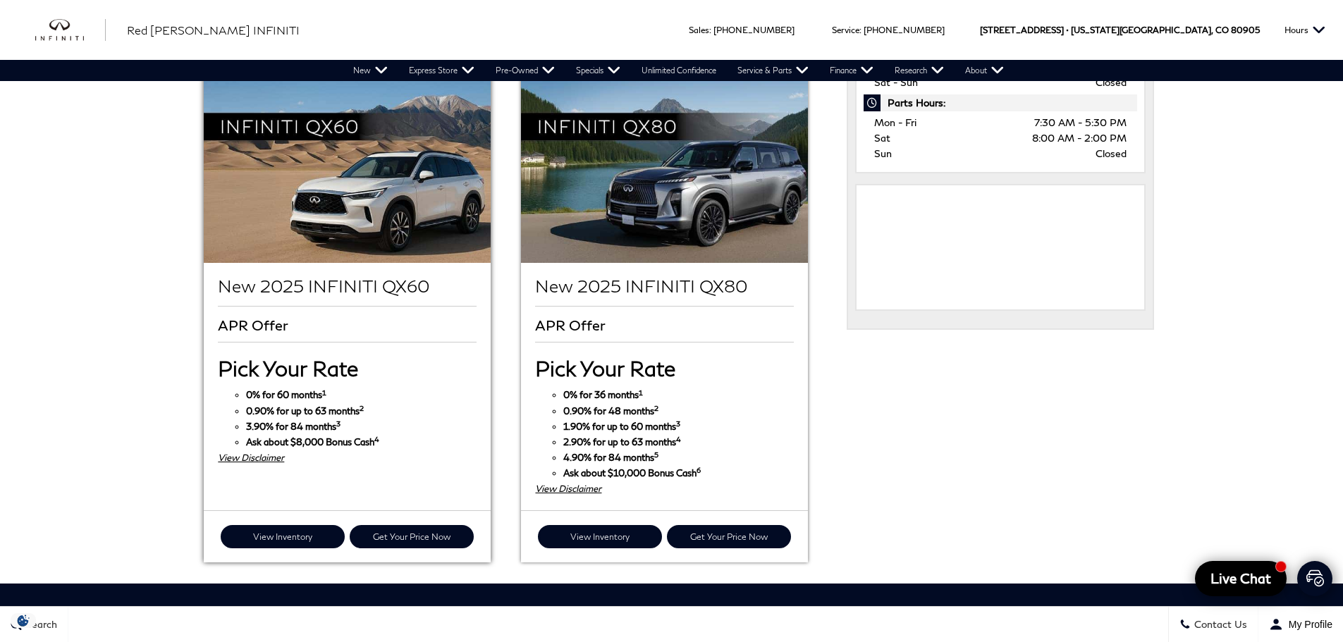
click at [250, 450] on div "View Disclaimer" at bounding box center [347, 458] width 258 height 16
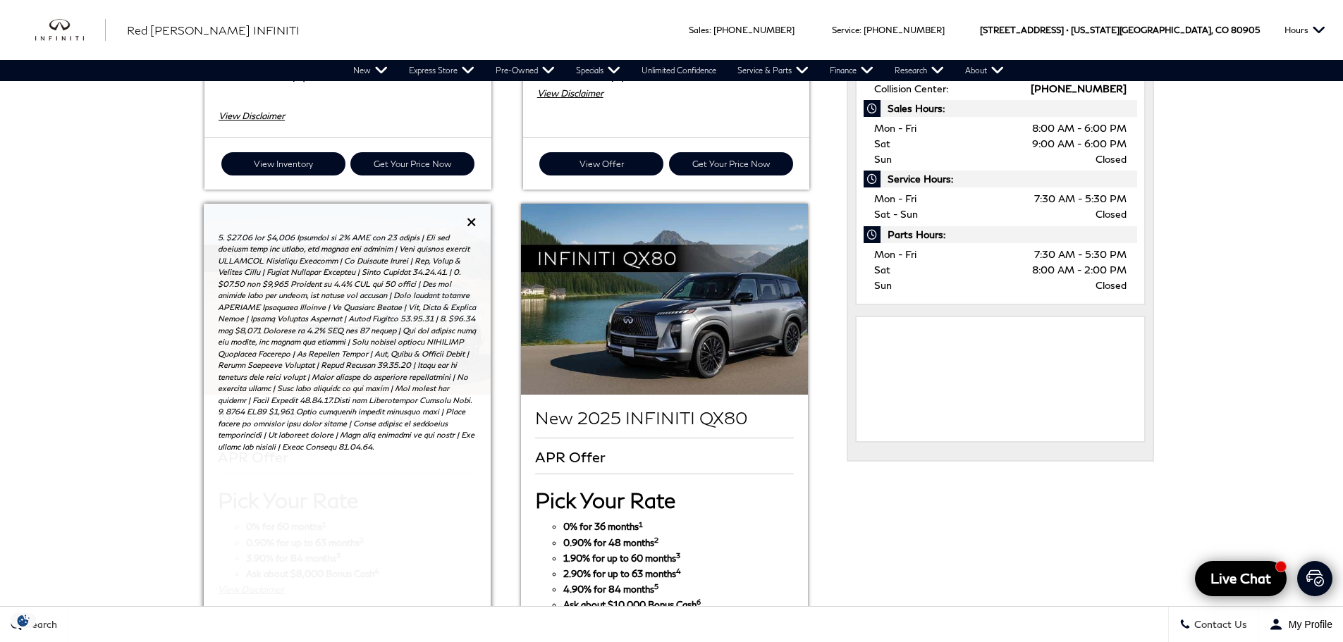
scroll to position [635, 0]
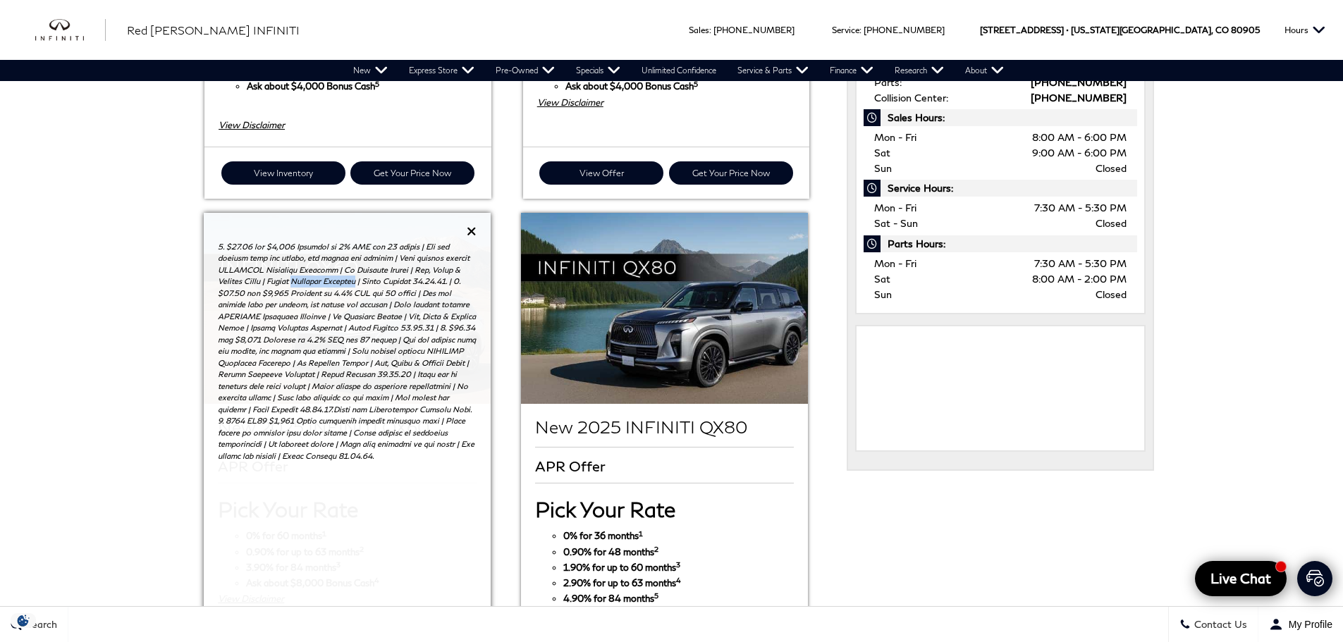
drag, startPoint x: 269, startPoint y: 263, endPoint x: 333, endPoint y: 259, distance: 64.3
click at [333, 259] on p at bounding box center [347, 351] width 258 height 221
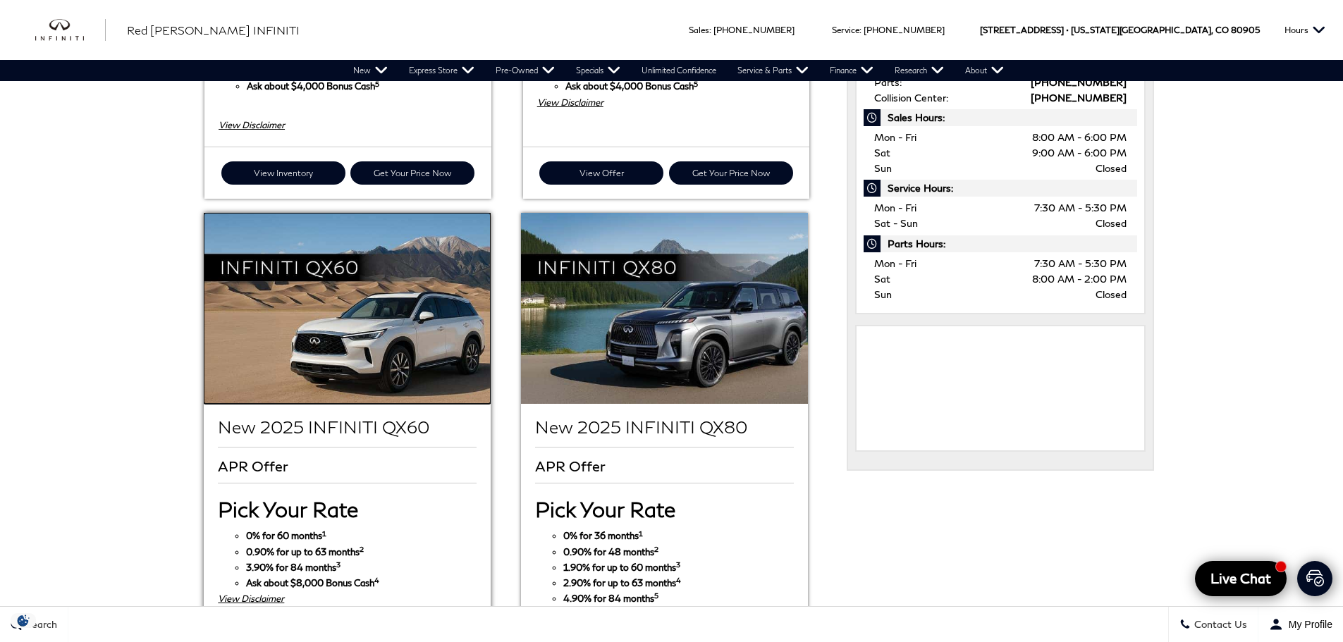
click at [292, 345] on img at bounding box center [347, 308] width 286 height 191
click at [250, 591] on div "View Disclaimer" at bounding box center [347, 599] width 258 height 16
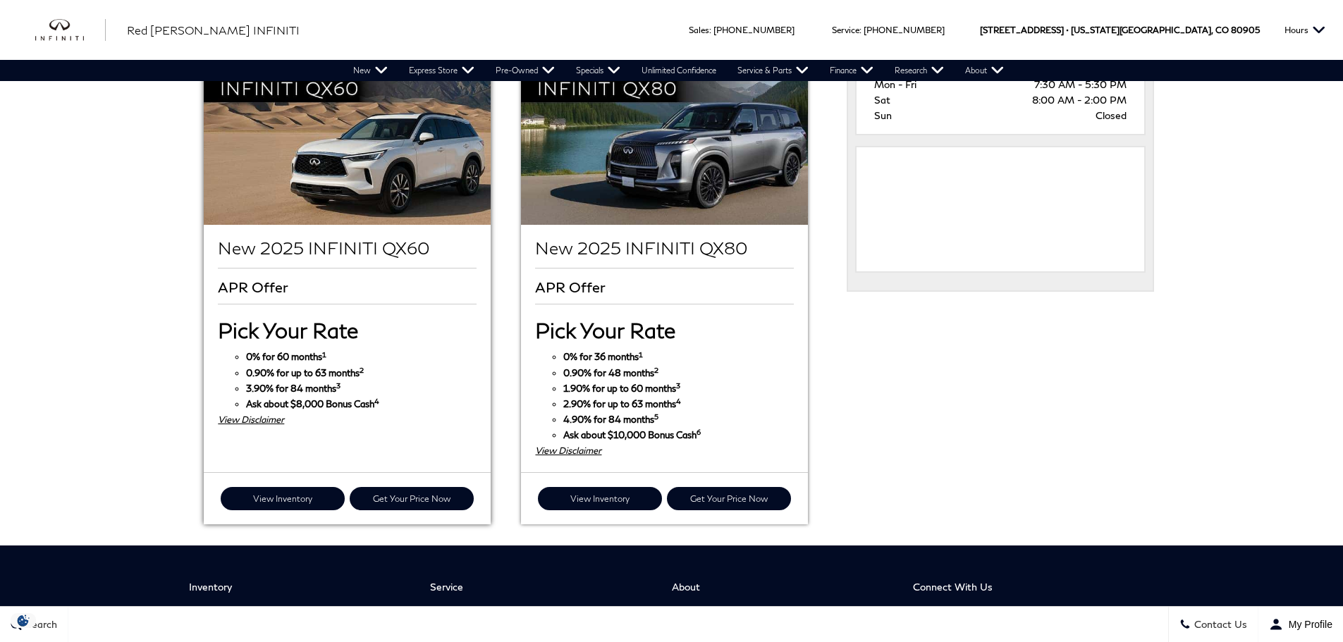
scroll to position [846, 0]
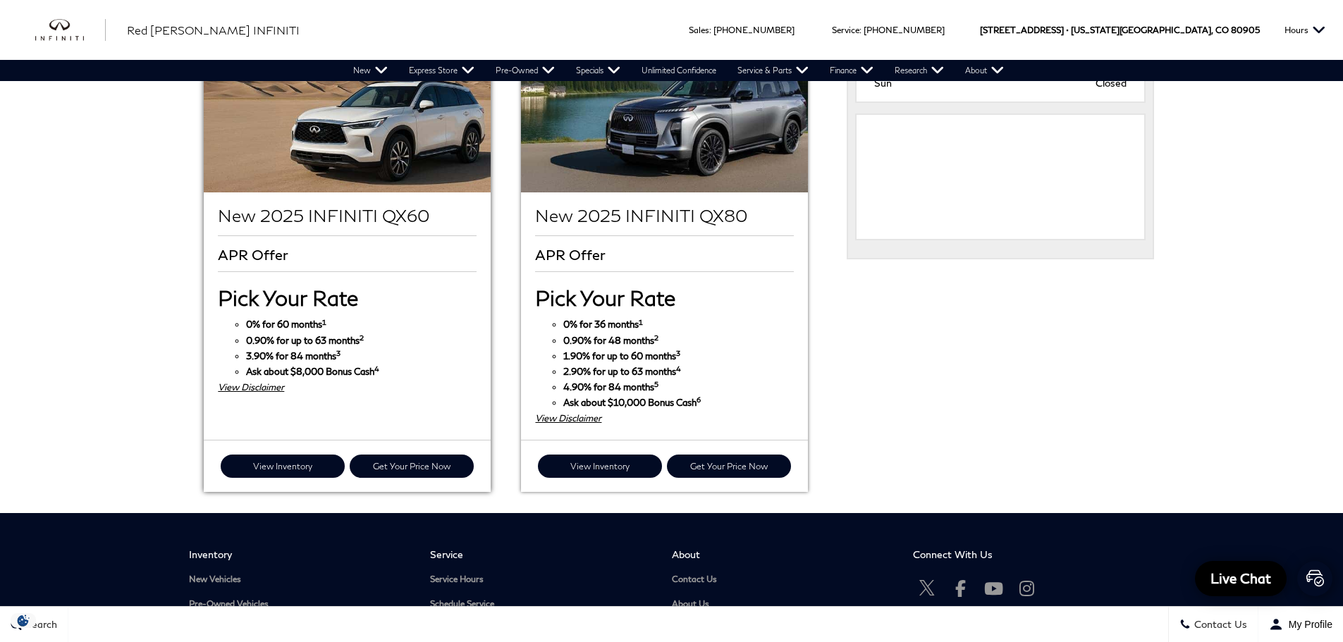
click at [254, 379] on div "View Disclaimer" at bounding box center [347, 387] width 258 height 16
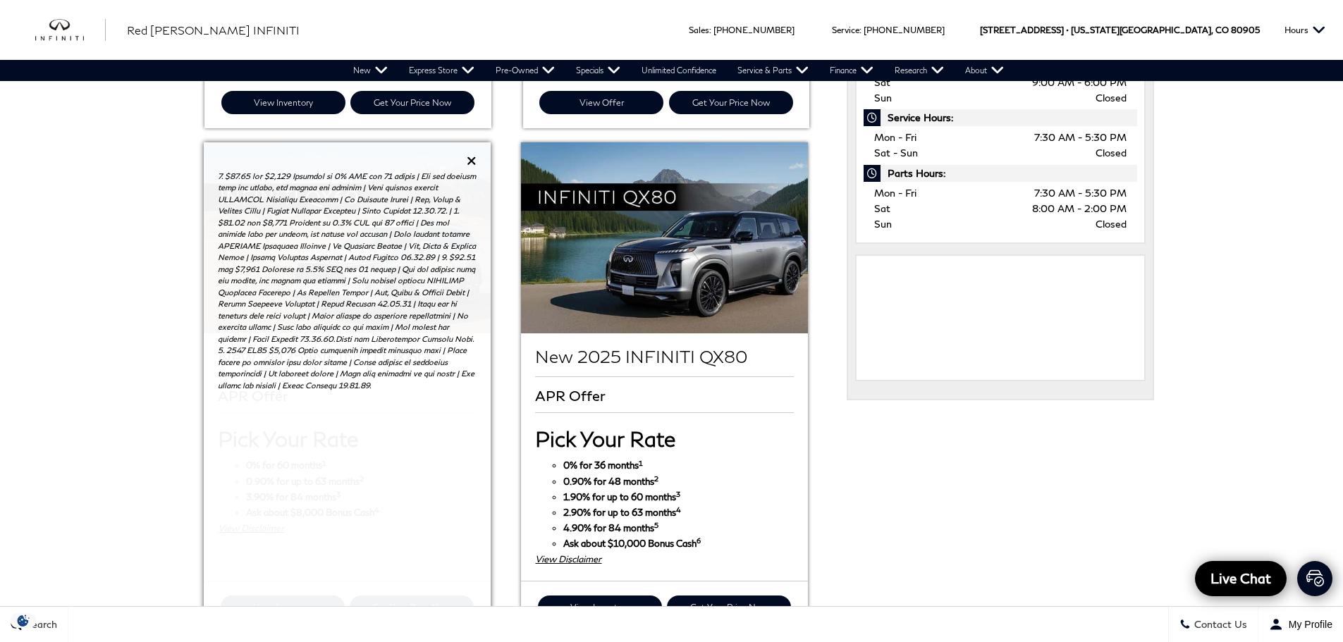
scroll to position [0, 0]
click at [473, 154] on icon at bounding box center [472, 160] width 10 height 13
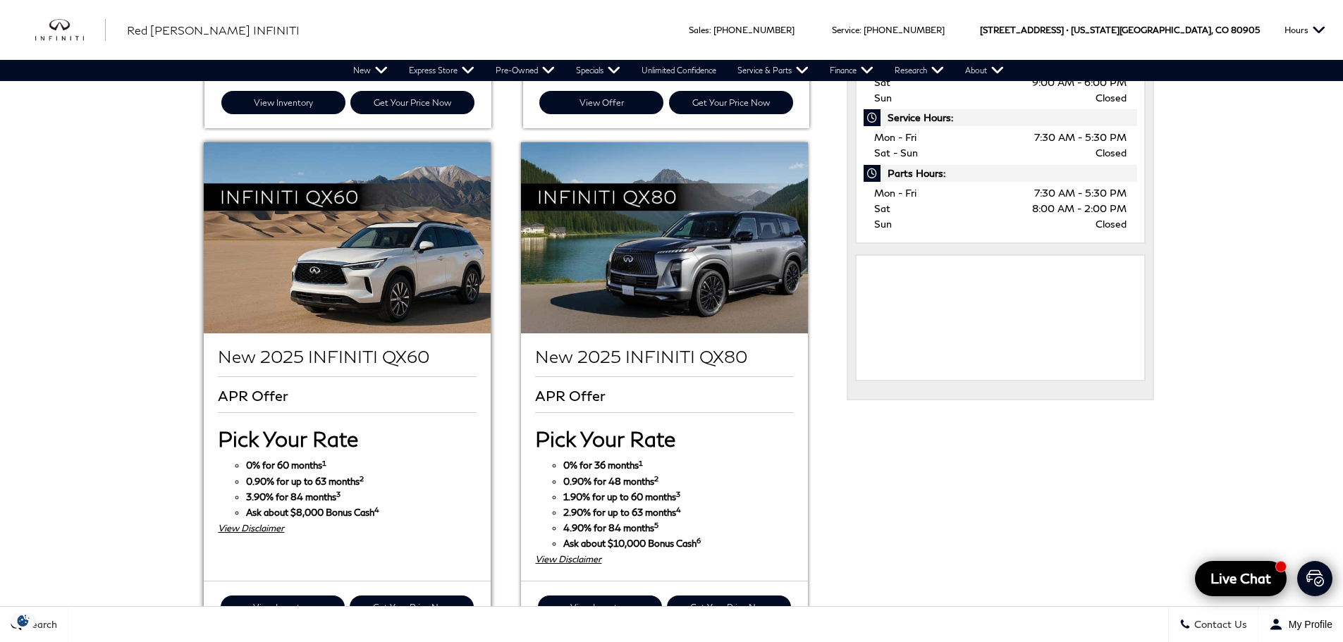
scroll to position [705, 0]
click at [252, 520] on div "View Disclaimer" at bounding box center [347, 528] width 258 height 16
